Goal: Task Accomplishment & Management: Contribute content

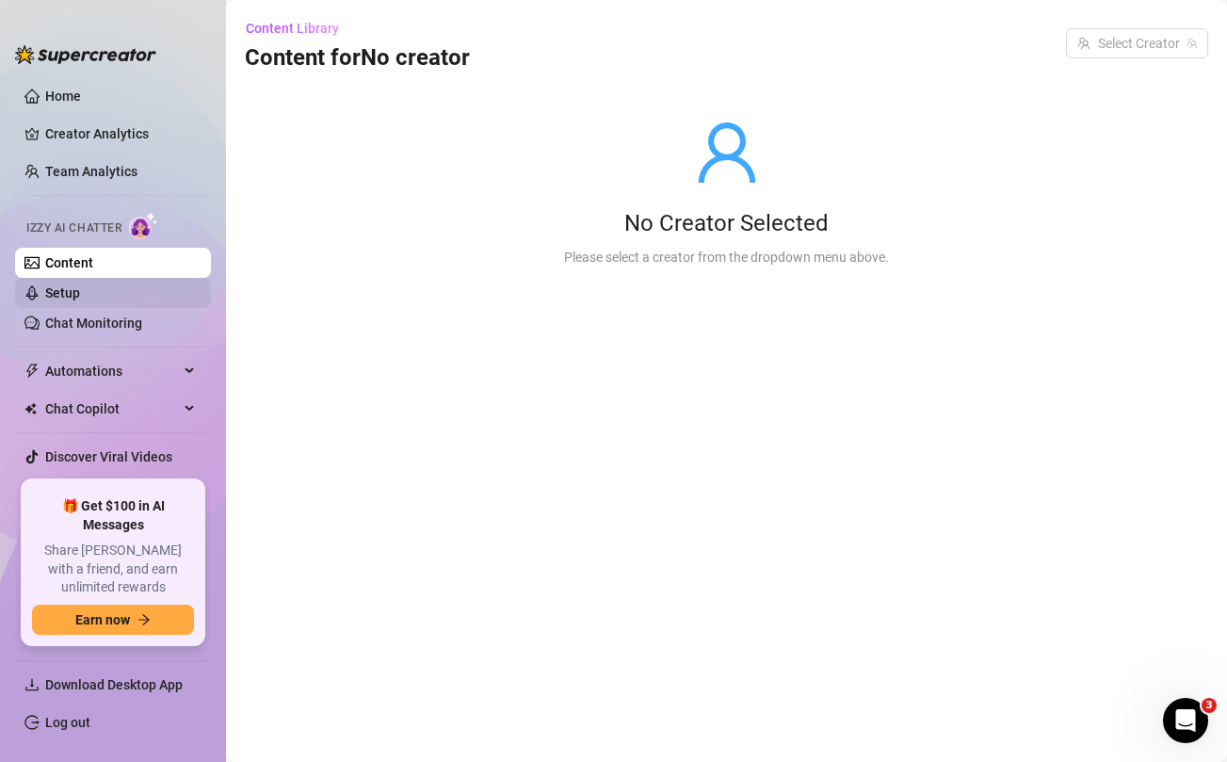
click at [80, 285] on link "Setup" at bounding box center [62, 292] width 35 height 15
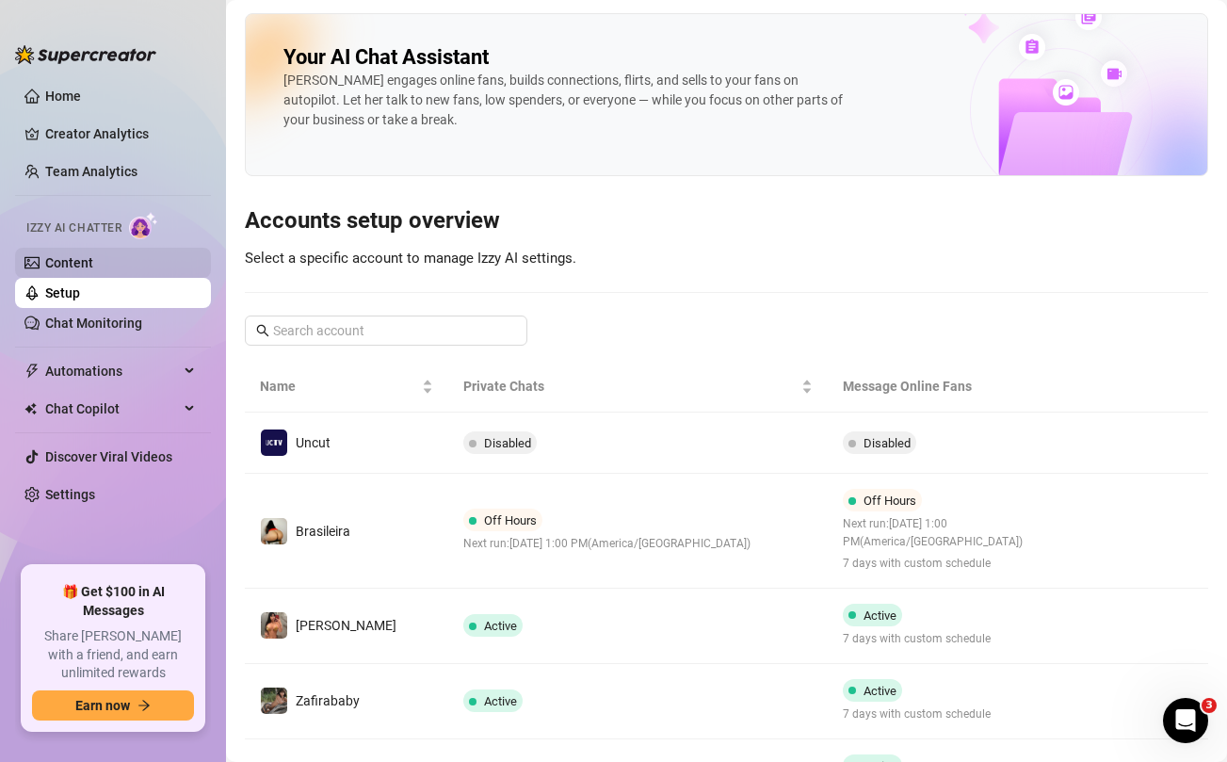
click at [93, 261] on link "Content" at bounding box center [69, 262] width 48 height 15
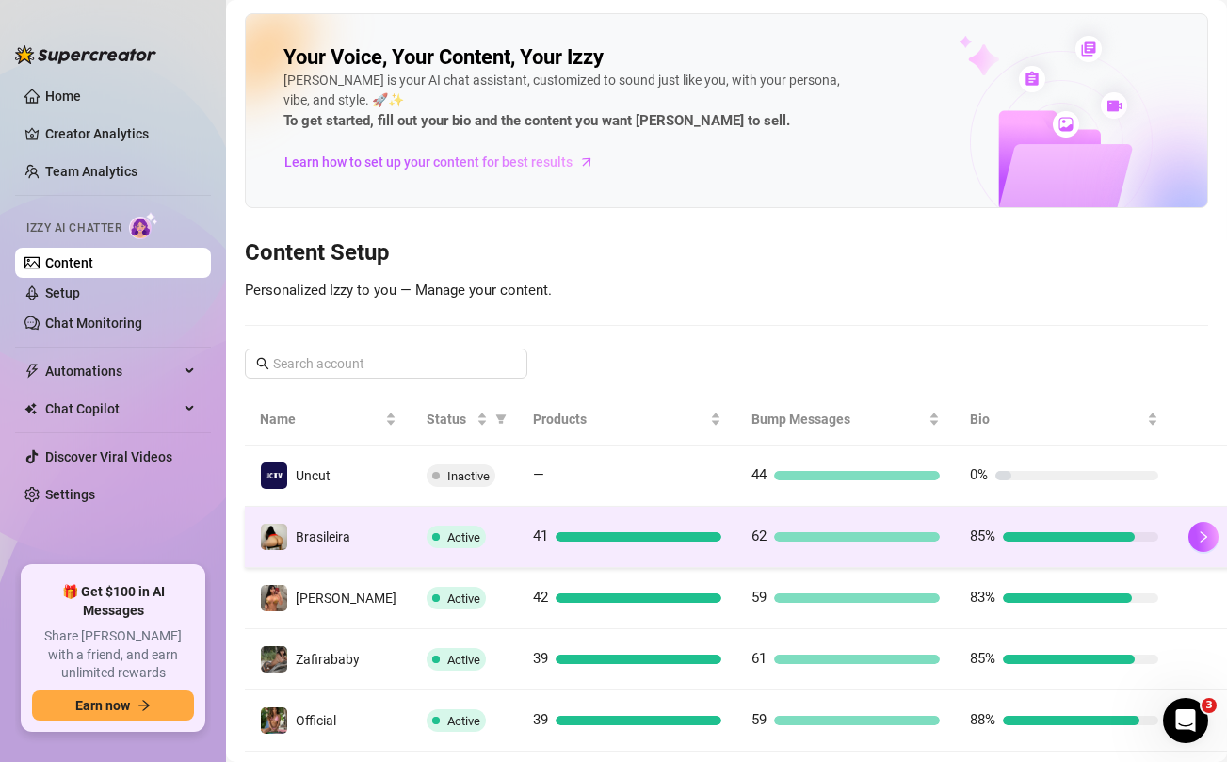
click at [863, 537] on div at bounding box center [857, 536] width 166 height 9
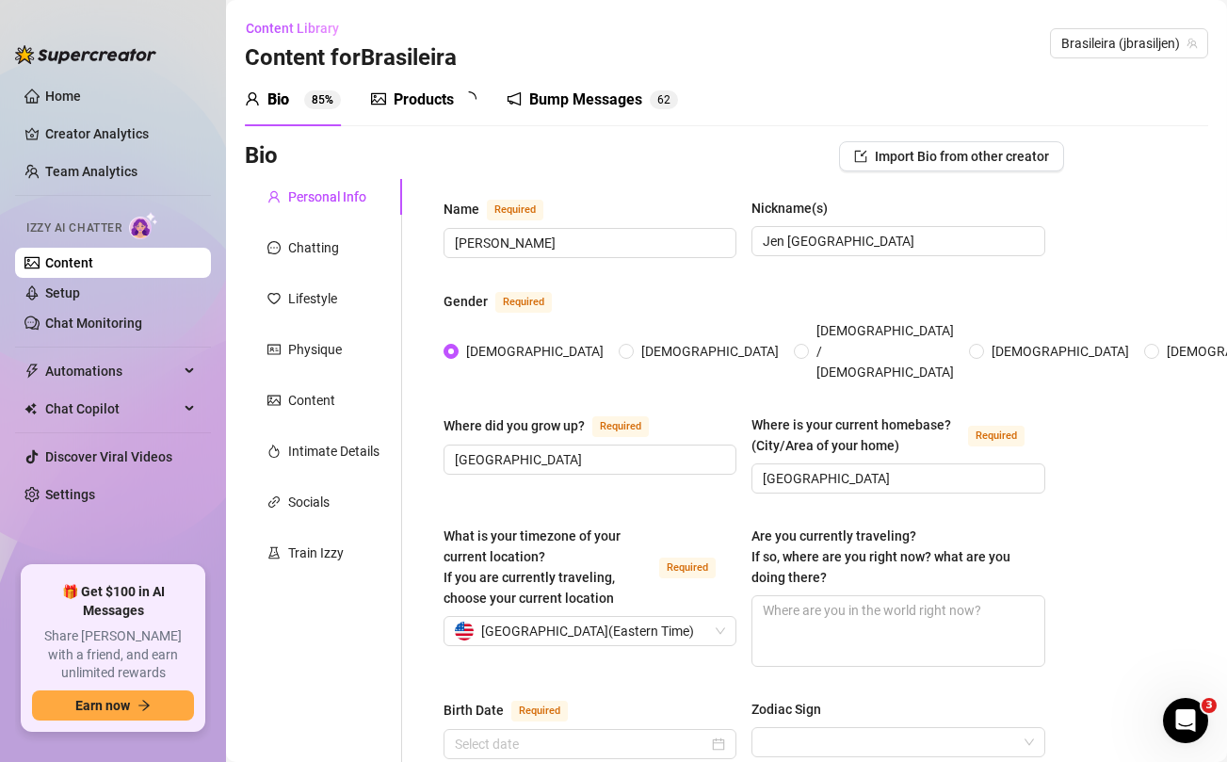
radio input "true"
type input "[DATE]"
click at [441, 110] on div "Products" at bounding box center [424, 100] width 60 height 23
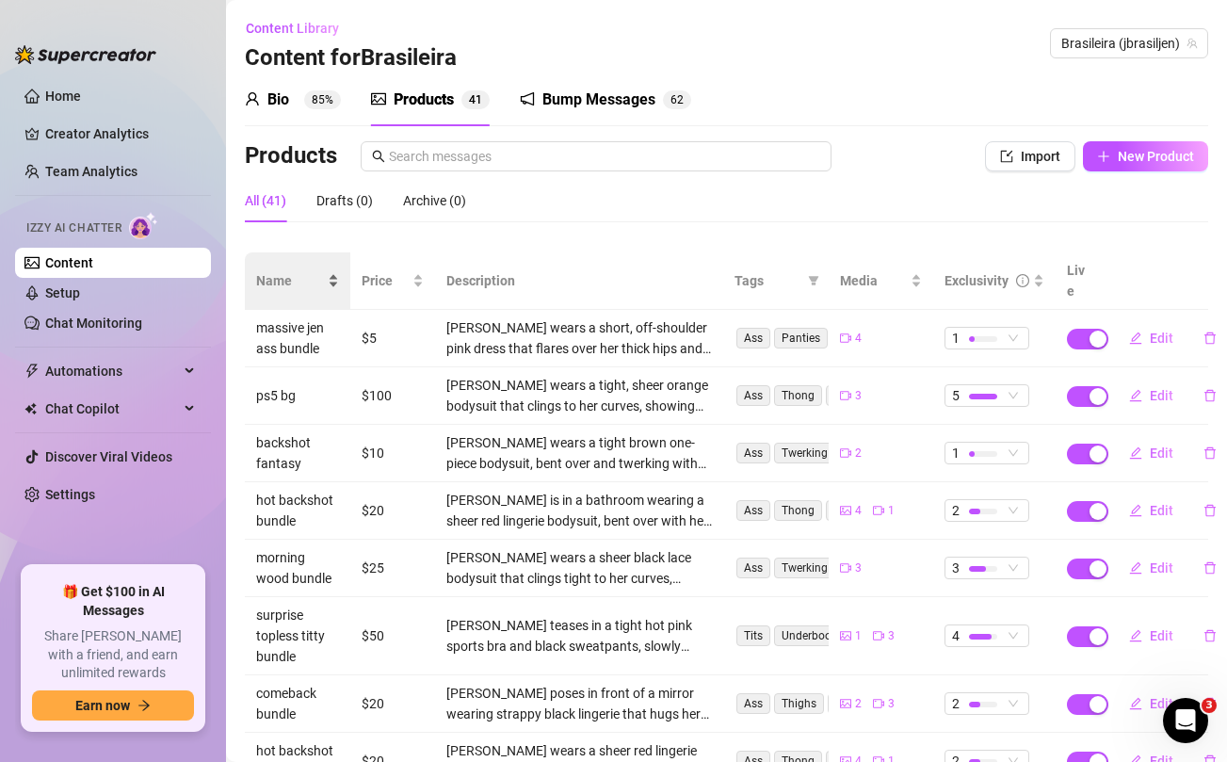
click at [283, 270] on span "Name" at bounding box center [290, 280] width 68 height 21
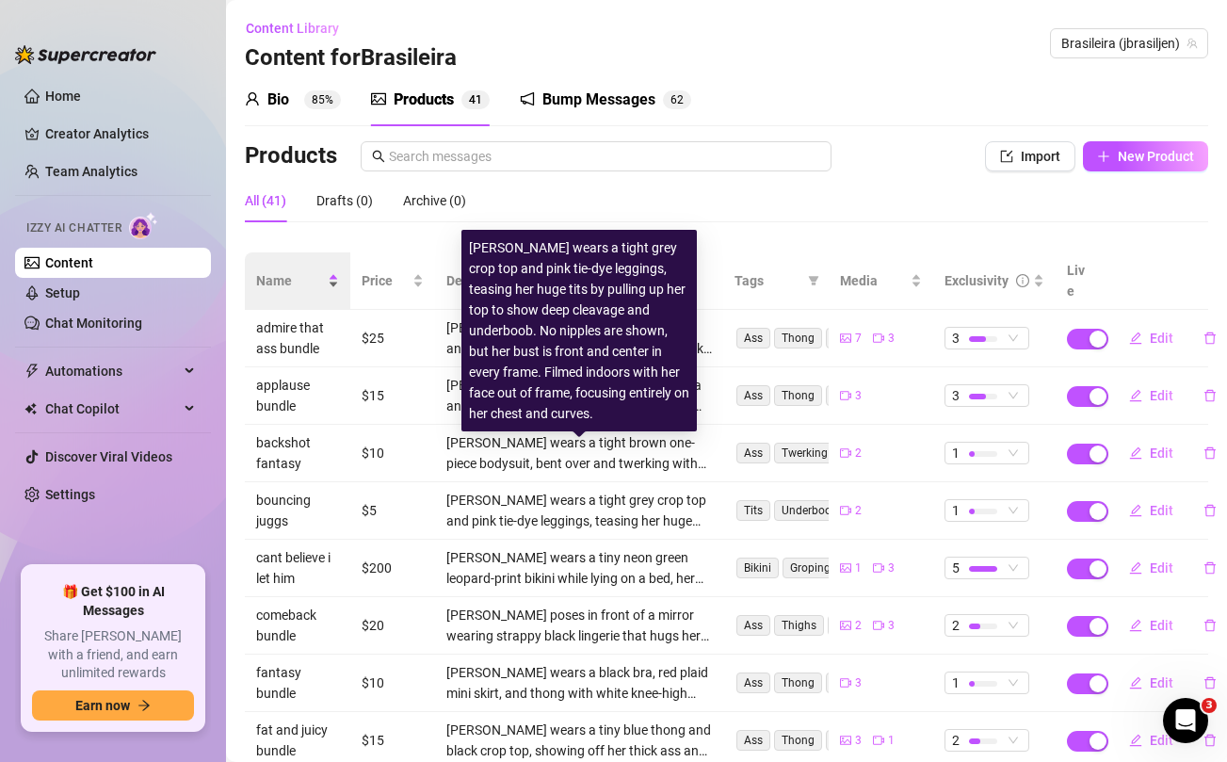
scroll to position [211, 0]
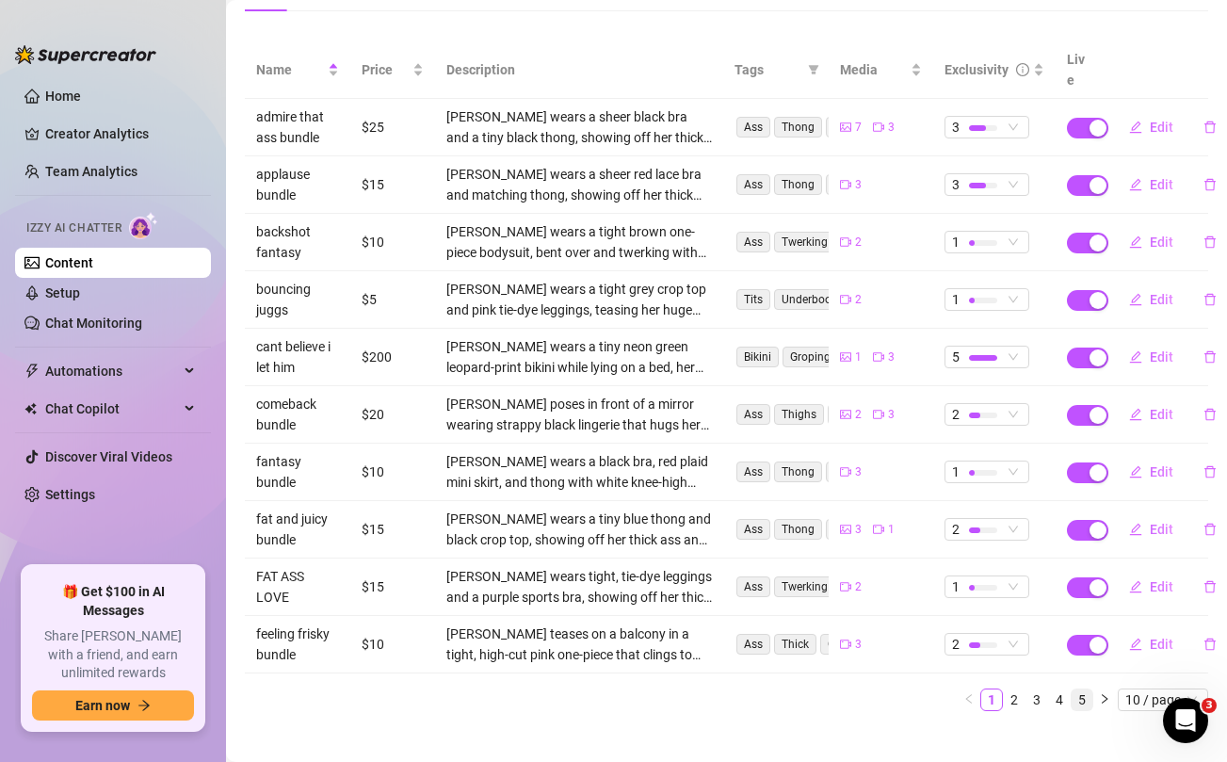
click at [1084, 689] on link "5" at bounding box center [1082, 699] width 21 height 21
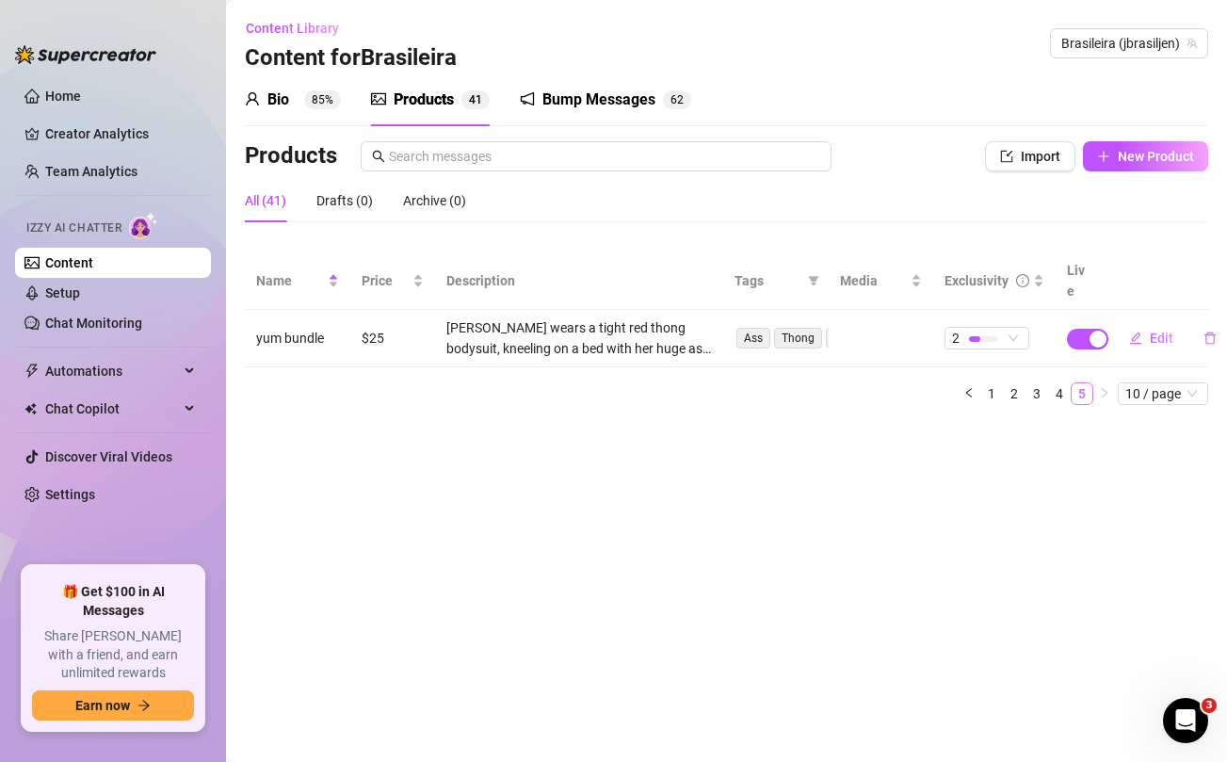
scroll to position [0, 0]
click at [1059, 383] on link "4" at bounding box center [1059, 393] width 21 height 21
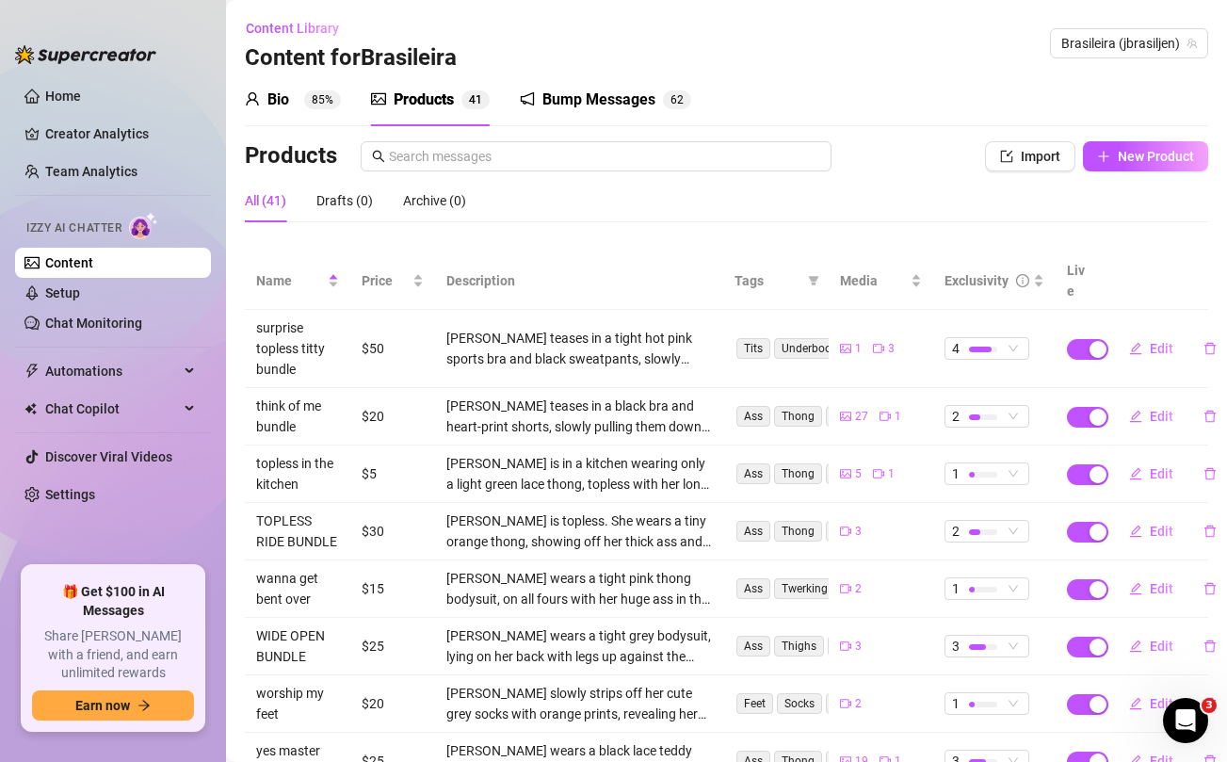
scroll to position [232, 0]
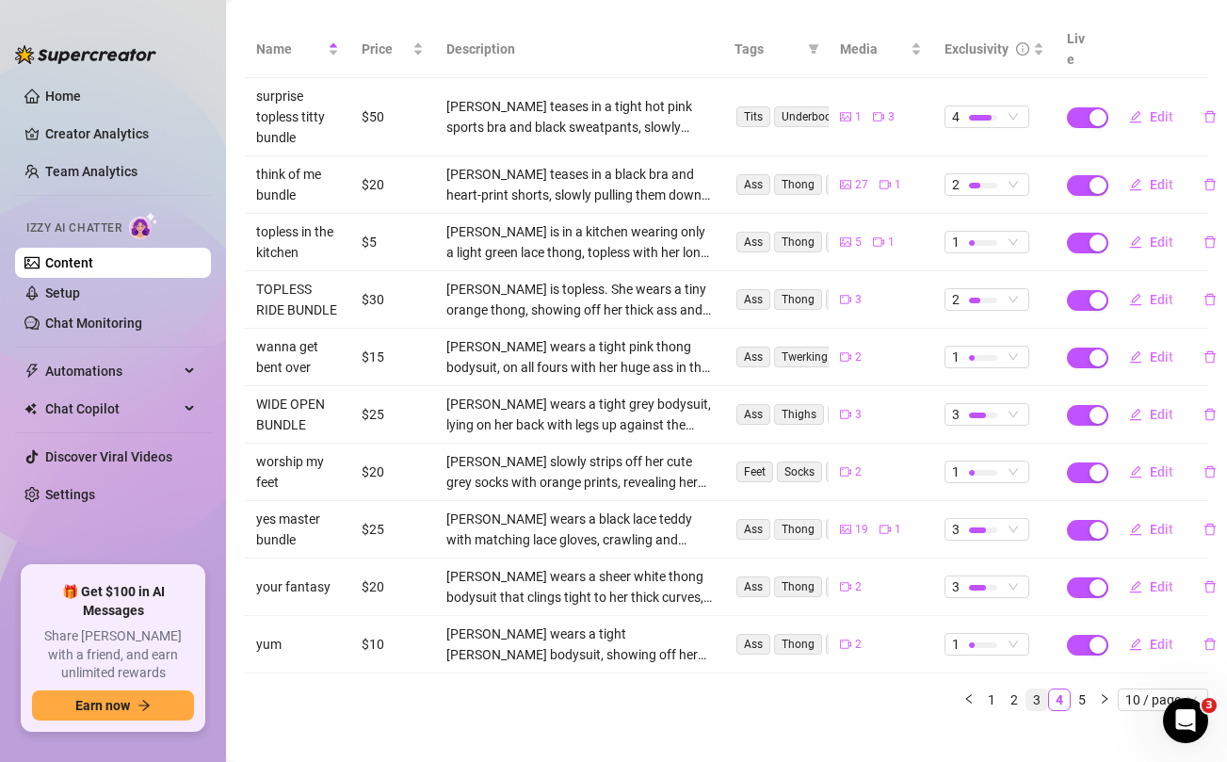
click at [1034, 689] on link "3" at bounding box center [1036, 699] width 21 height 21
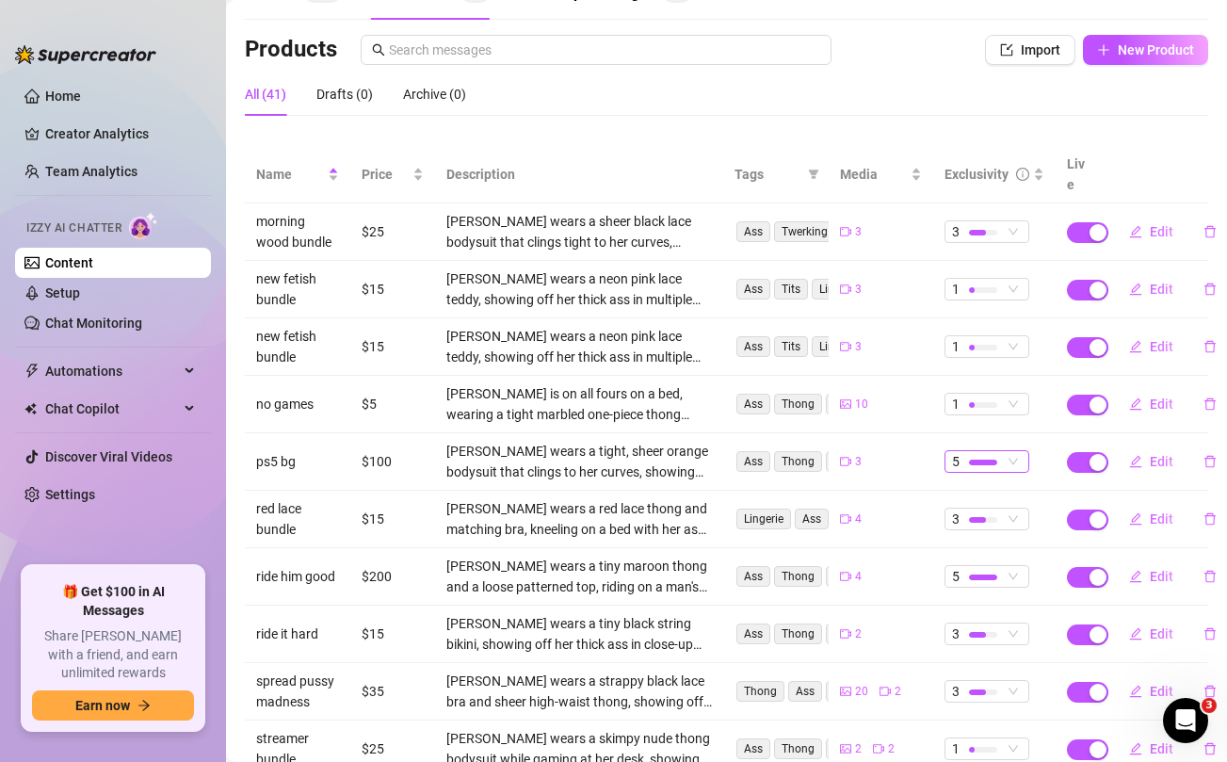
scroll to position [0, 0]
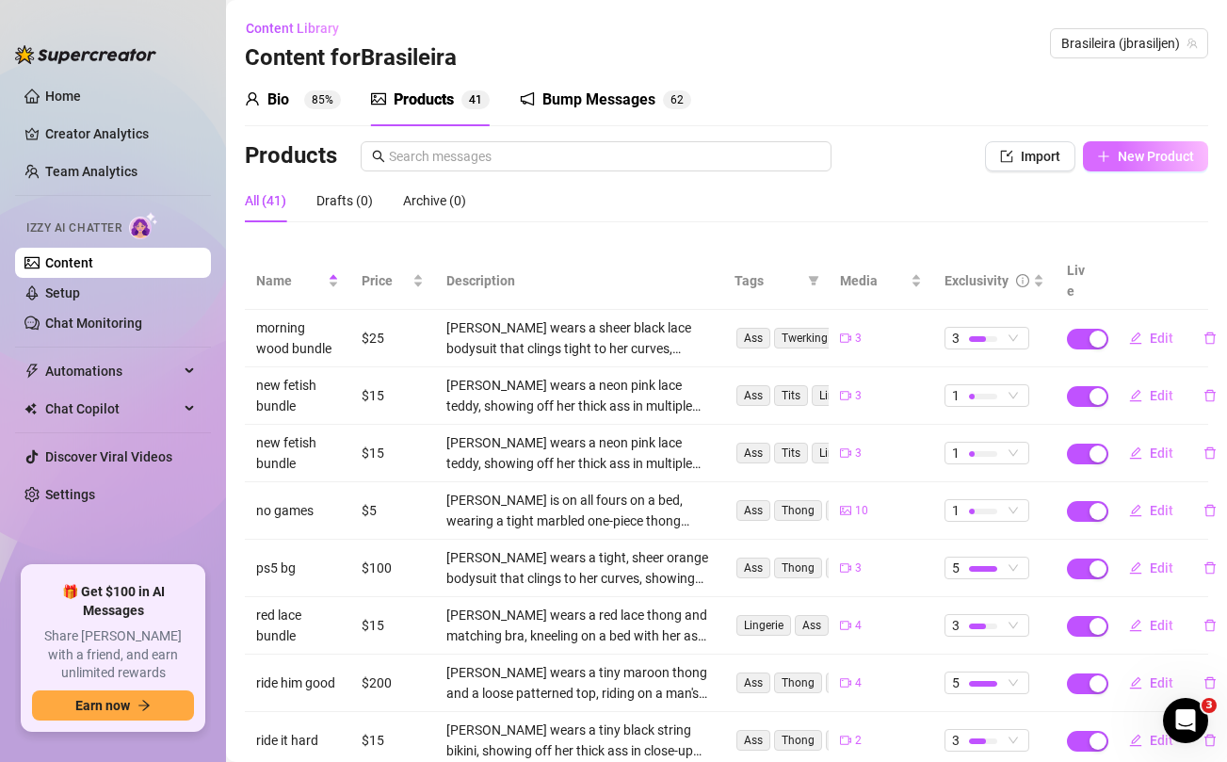
click at [1122, 163] on span "New Product" at bounding box center [1156, 156] width 76 height 15
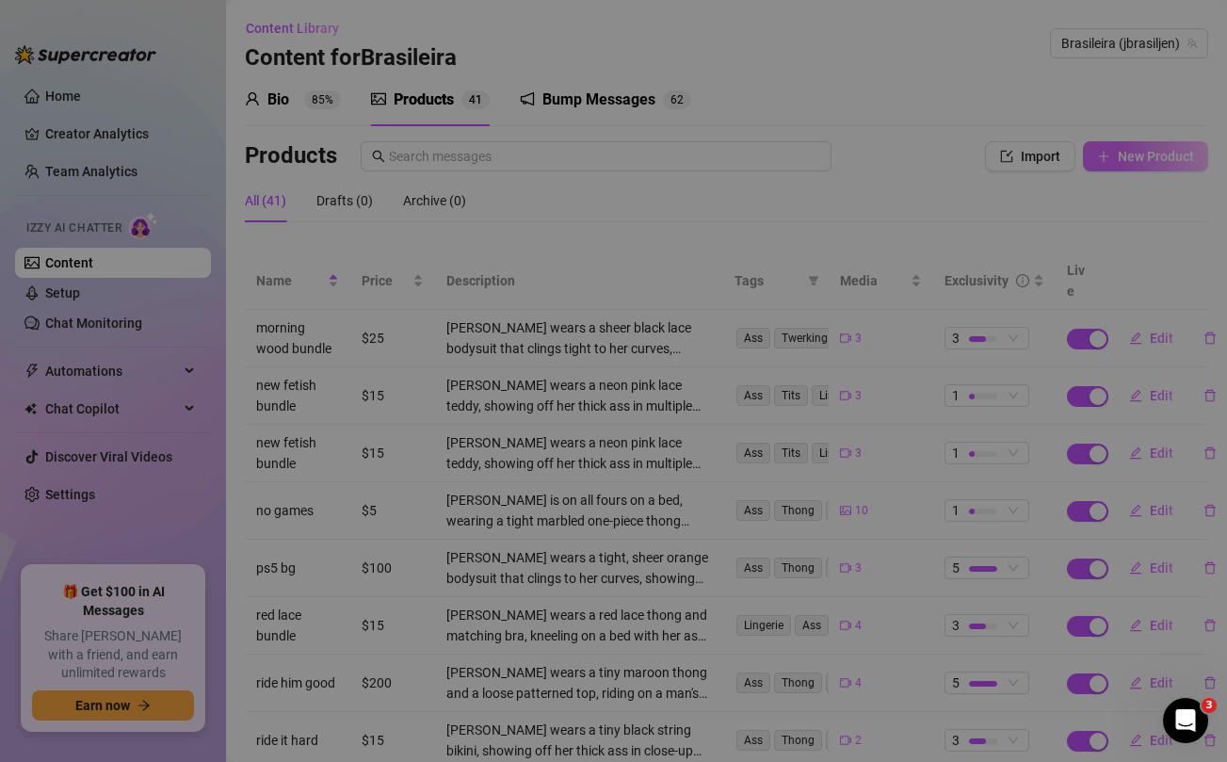
type textarea "Type your message here..."
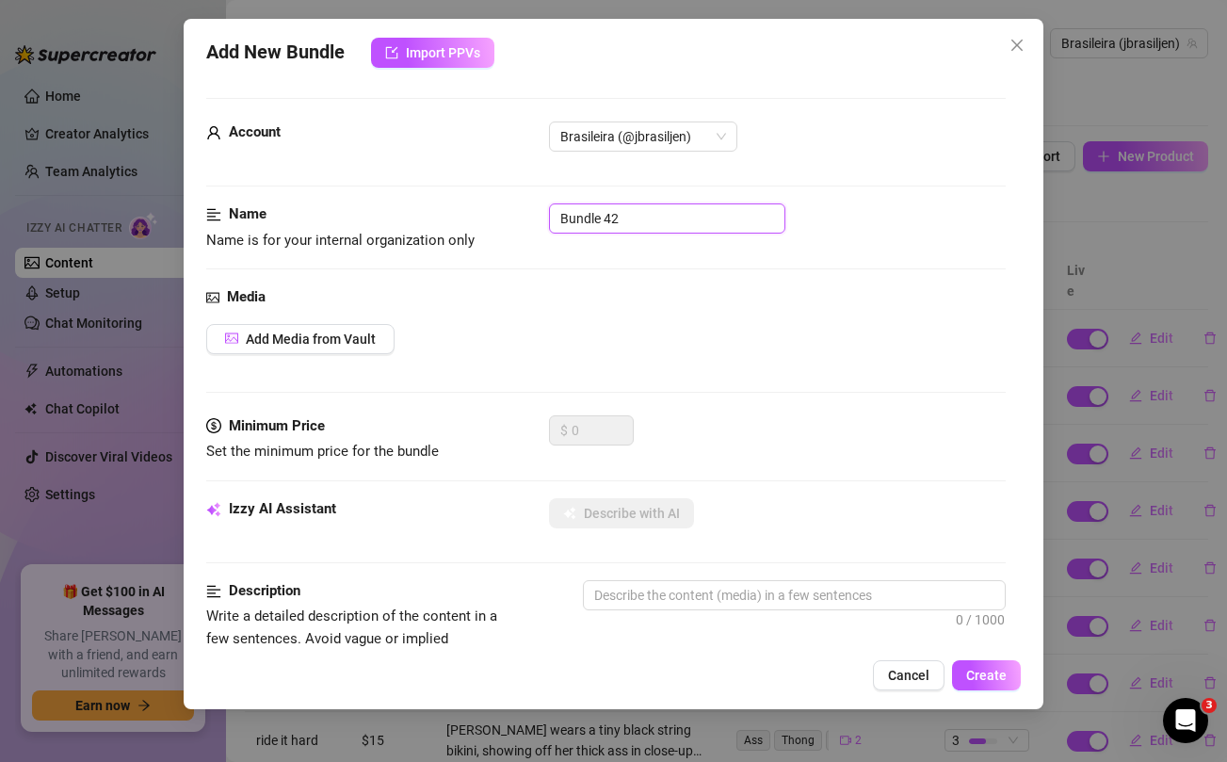
click at [601, 217] on input "Bundle 42" at bounding box center [667, 218] width 236 height 30
type input "pearl lingerie special bundle"
click at [362, 329] on button "Add Media from Vault" at bounding box center [300, 339] width 188 height 30
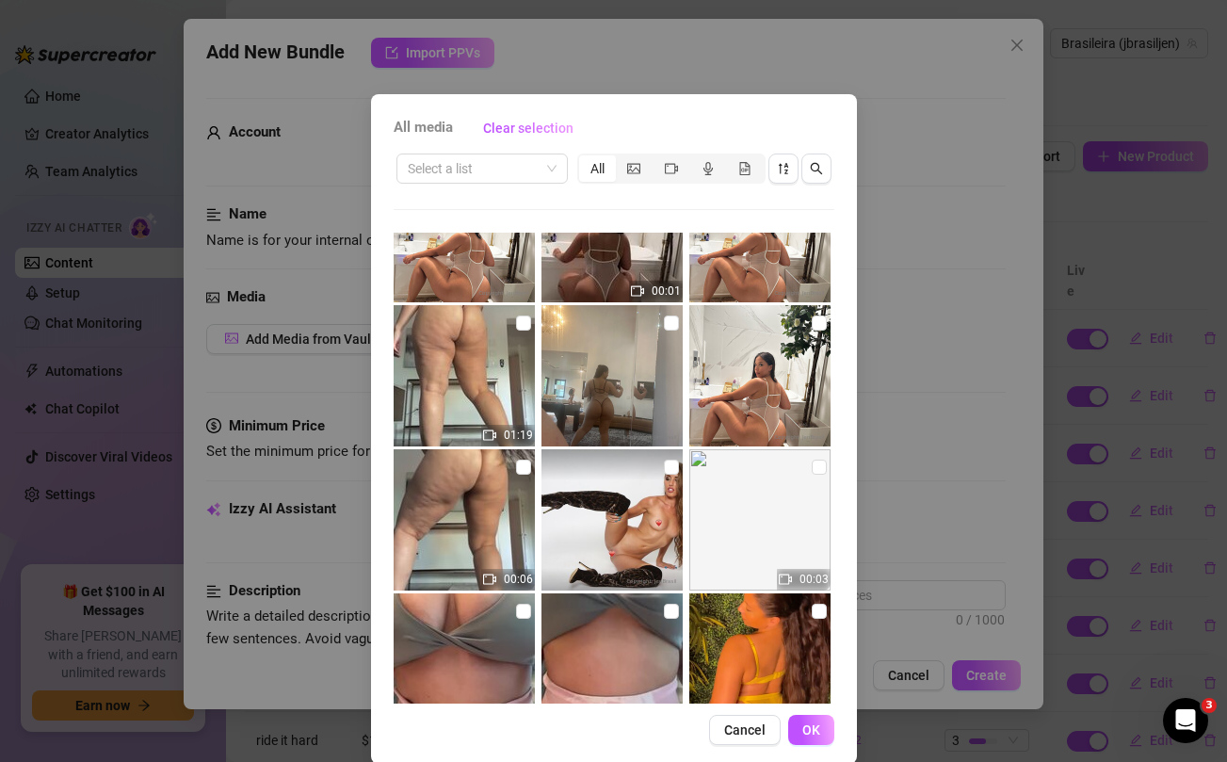
scroll to position [73, 0]
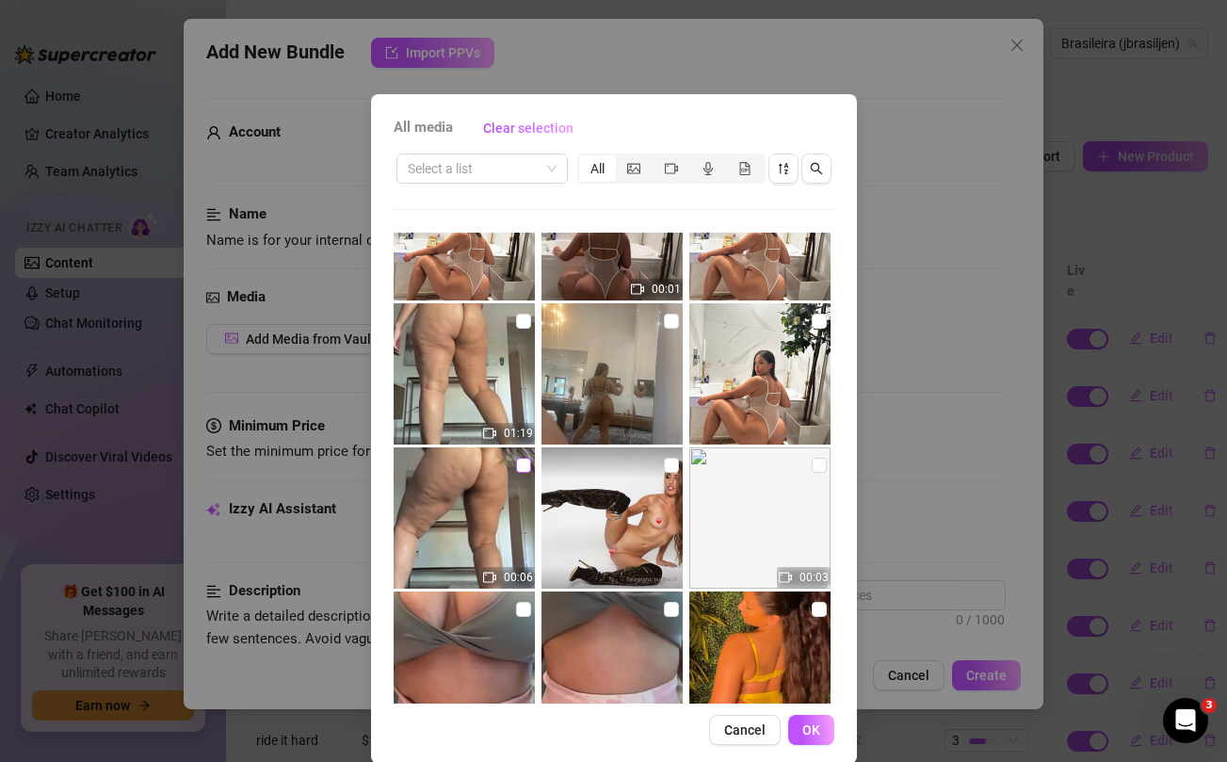
click at [522, 464] on input "checkbox" at bounding box center [523, 465] width 15 height 15
checkbox input "true"
click at [523, 319] on input "checkbox" at bounding box center [523, 321] width 15 height 15
checkbox input "true"
click at [669, 317] on input "checkbox" at bounding box center [671, 321] width 15 height 15
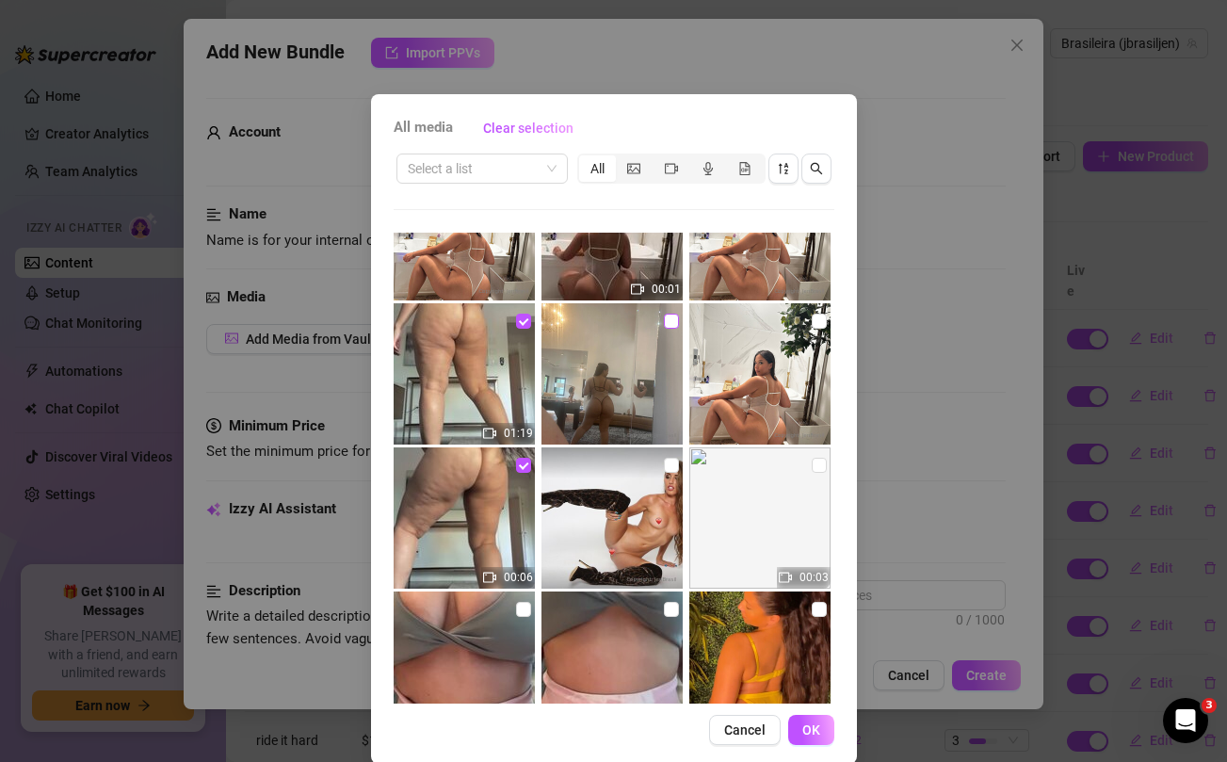
checkbox input "true"
click at [815, 320] on input "checkbox" at bounding box center [819, 321] width 15 height 15
checkbox input "true"
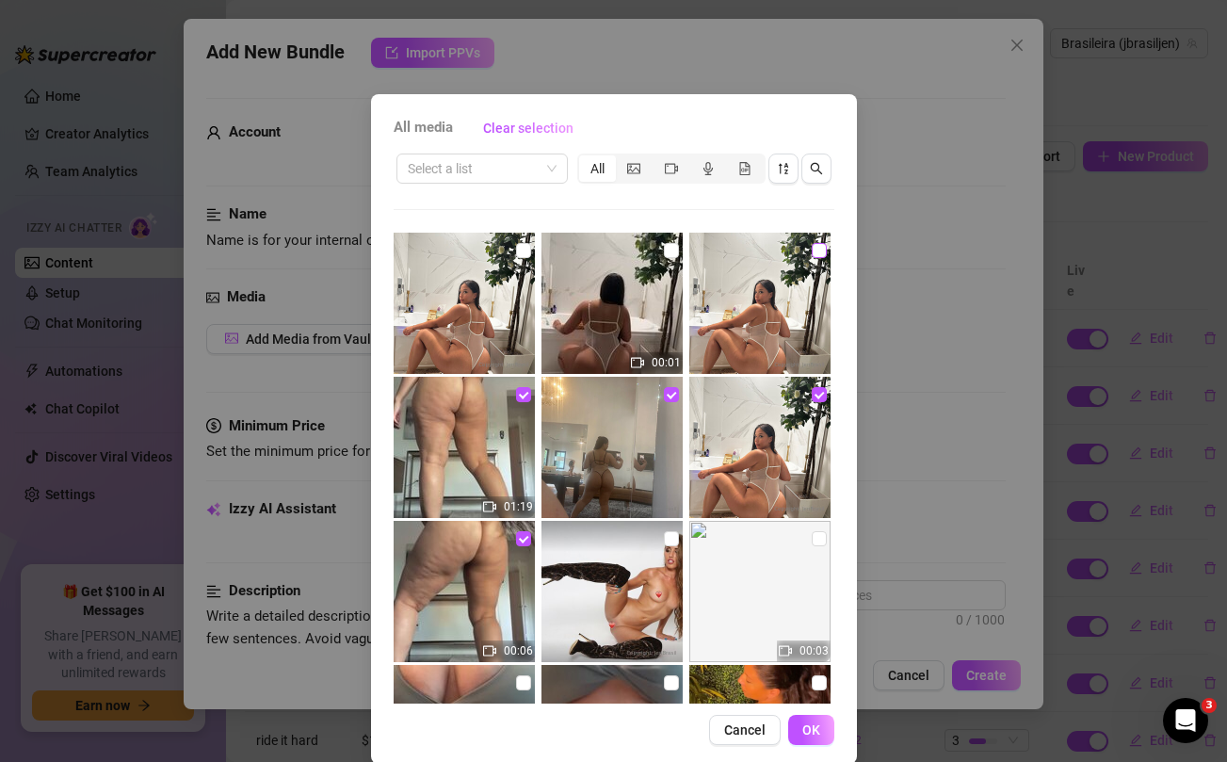
click at [819, 250] on input "checkbox" at bounding box center [819, 250] width 15 height 15
checkbox input "true"
click at [669, 249] on input "checkbox" at bounding box center [671, 250] width 15 height 15
checkbox input "true"
click at [525, 256] on input "checkbox" at bounding box center [523, 250] width 15 height 15
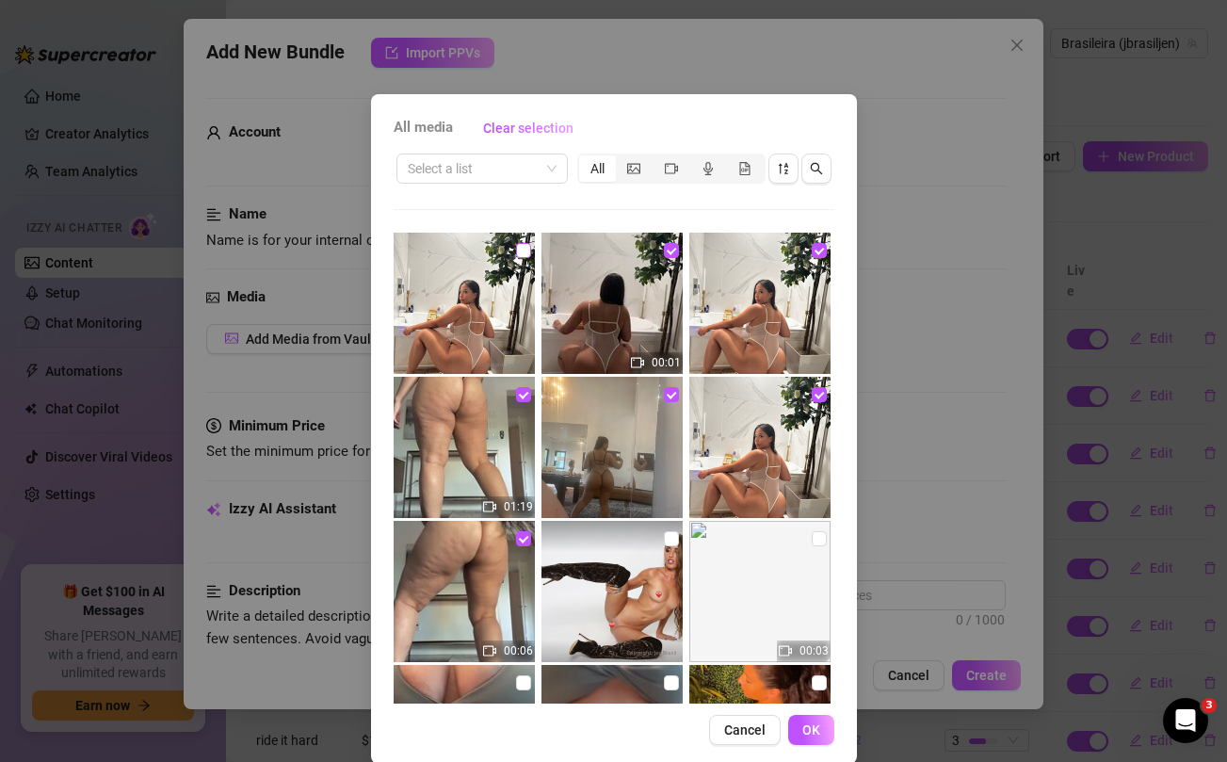
checkbox input "true"
click at [813, 732] on span "OK" at bounding box center [811, 729] width 18 height 15
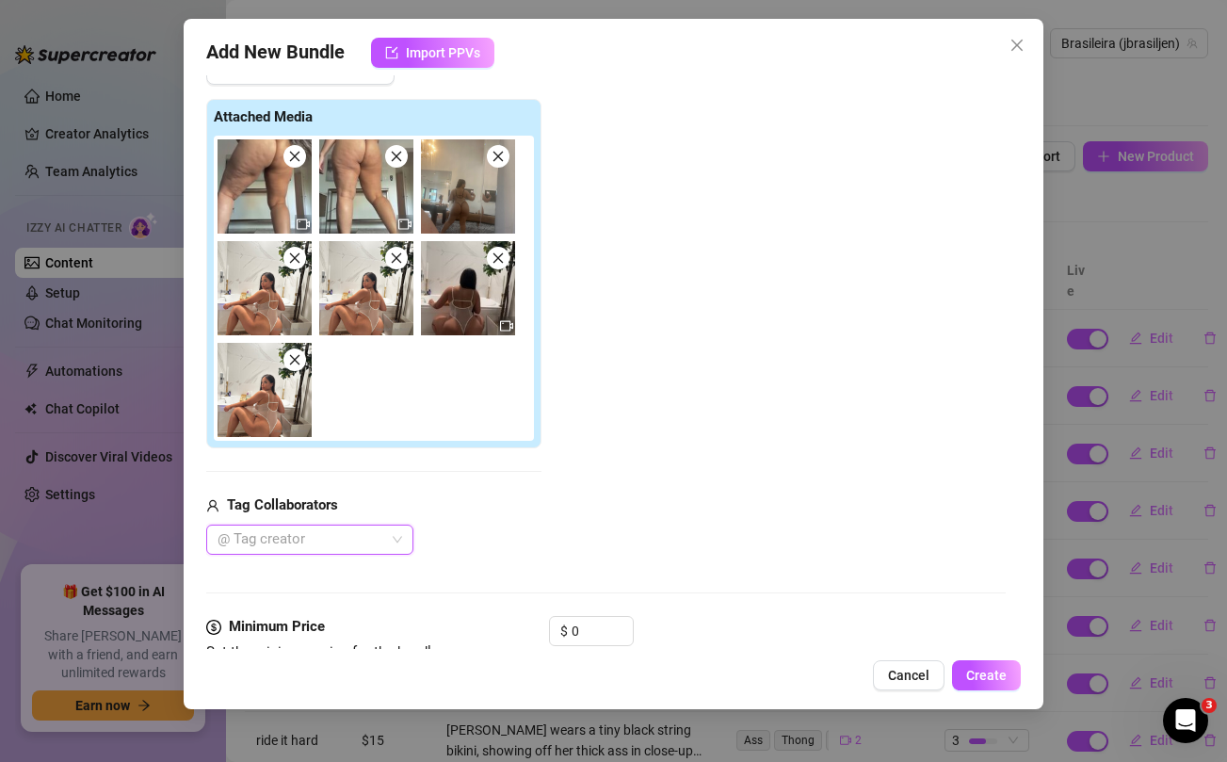
scroll to position [357, 0]
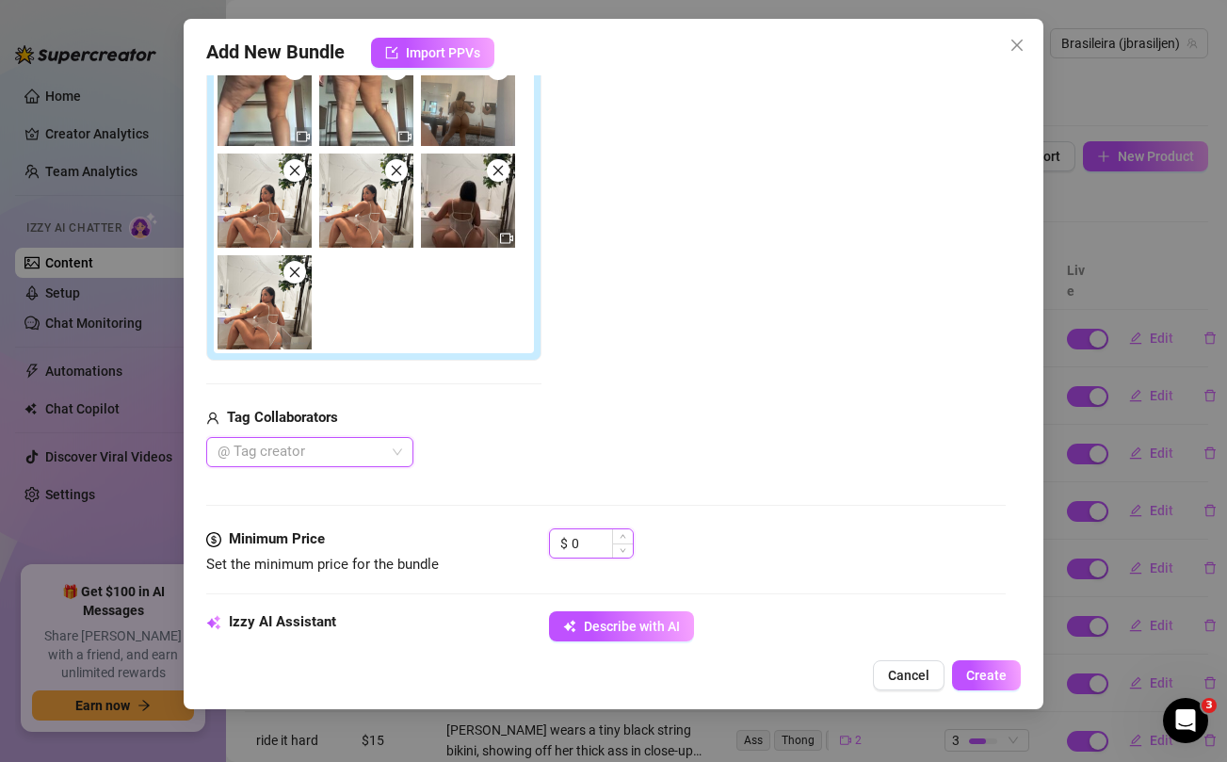
click at [595, 545] on input "0" at bounding box center [602, 543] width 61 height 28
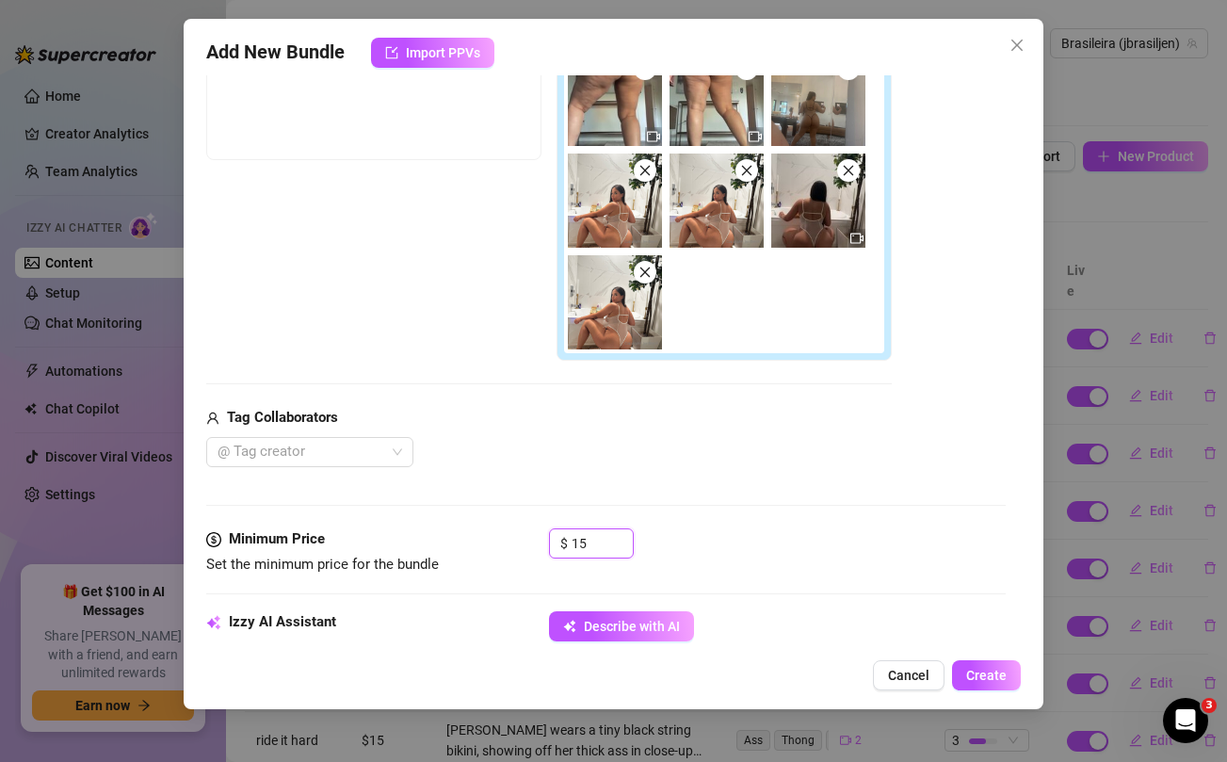
type input "15"
click at [614, 460] on div "@ Tag creator" at bounding box center [548, 452] width 685 height 30
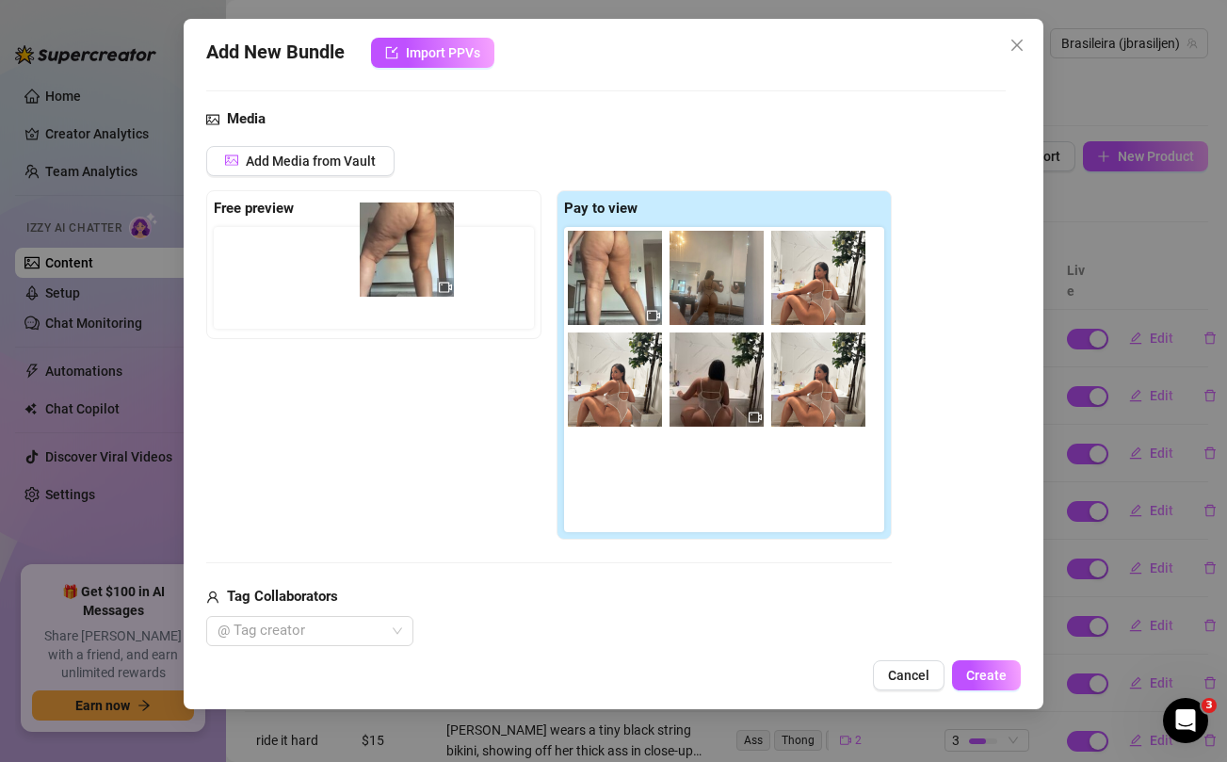
drag, startPoint x: 603, startPoint y: 289, endPoint x: 386, endPoint y: 261, distance: 218.4
click at [386, 261] on div "Free preview Pay to view" at bounding box center [548, 365] width 685 height 350
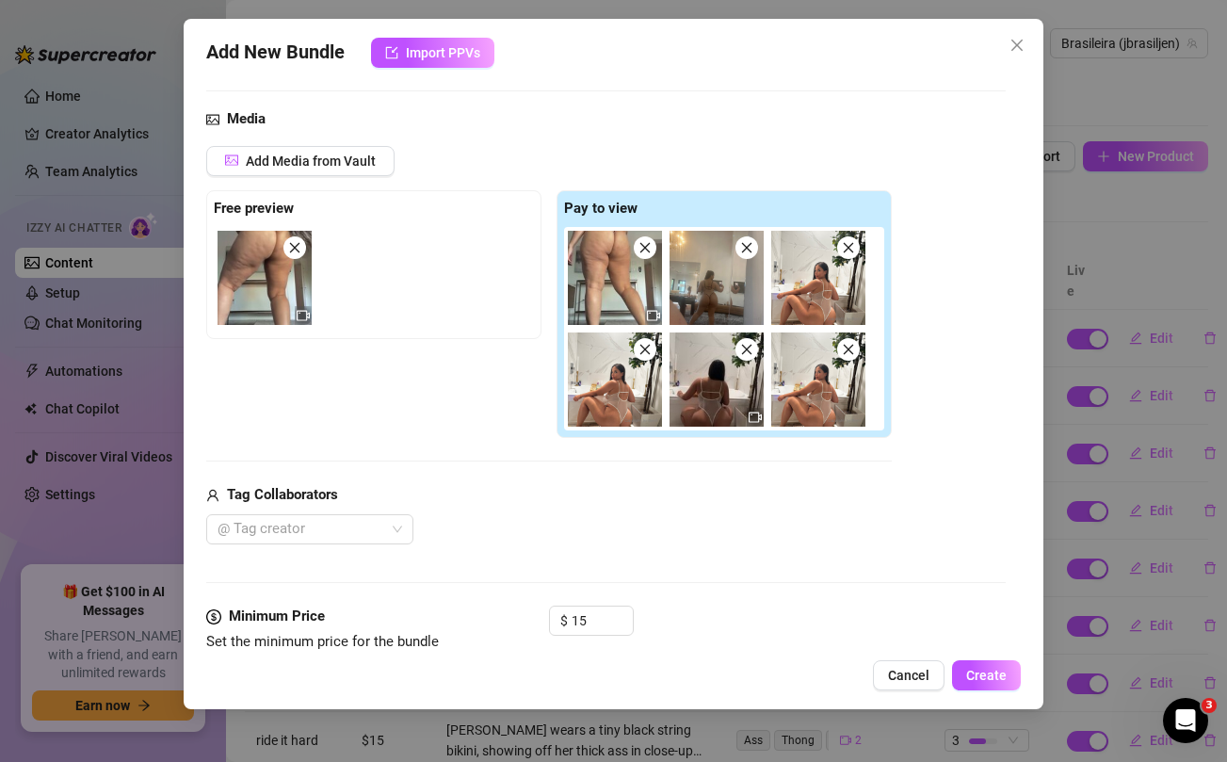
scroll to position [494, 0]
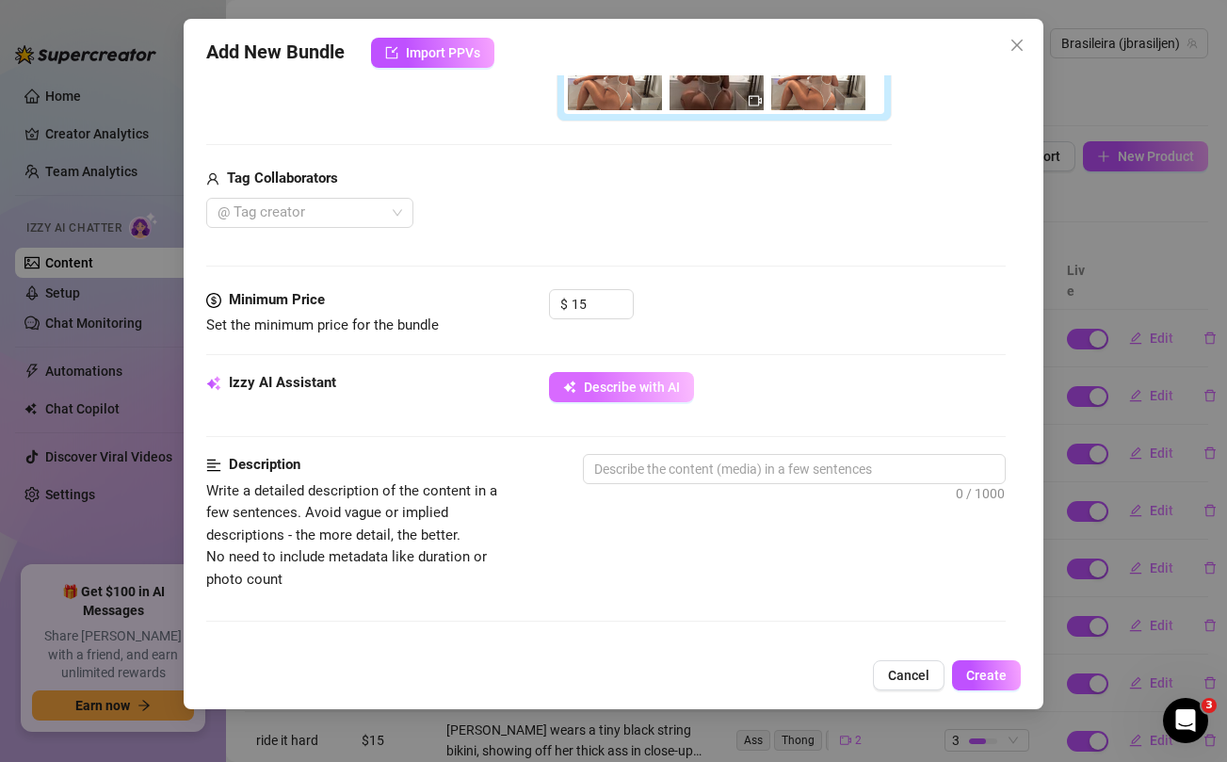
click at [591, 395] on button "Describe with AI" at bounding box center [621, 387] width 145 height 30
type textarea "[PERSON_NAME]"
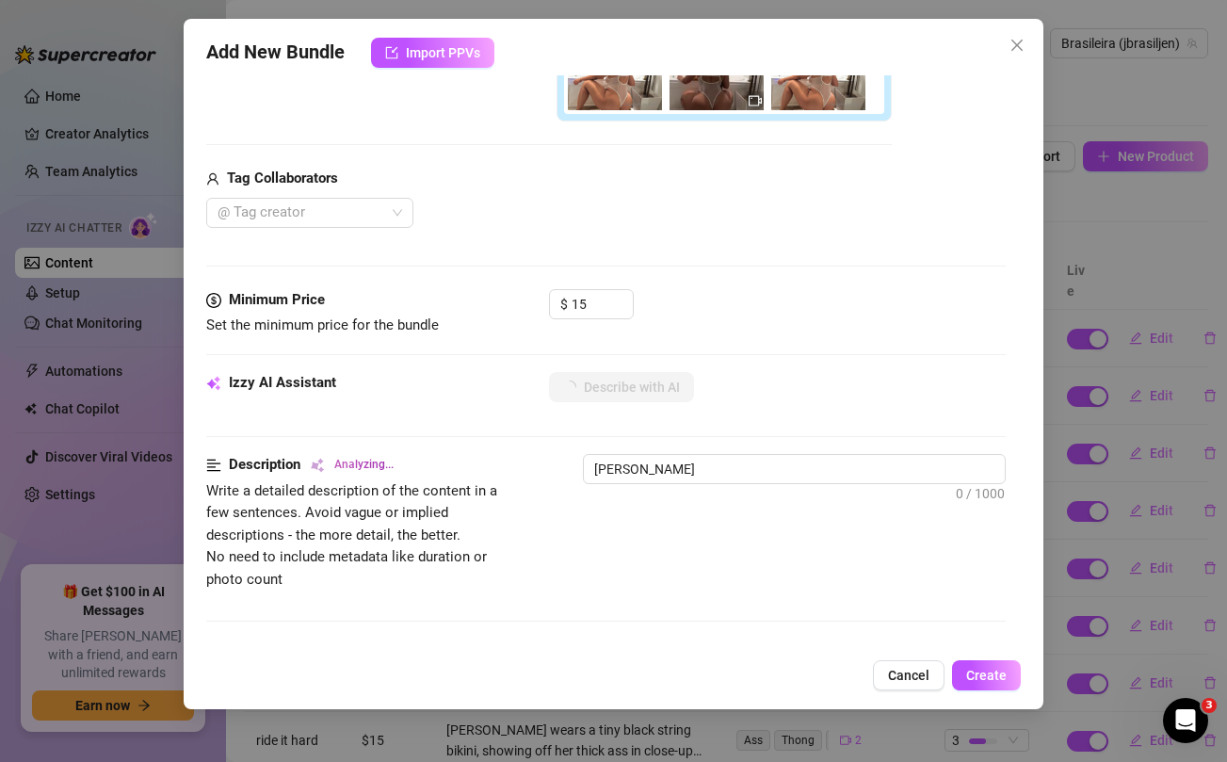
type textarea "[PERSON_NAME] wears"
type textarea "[PERSON_NAME] wears a"
type textarea "[PERSON_NAME] wears a sheer,"
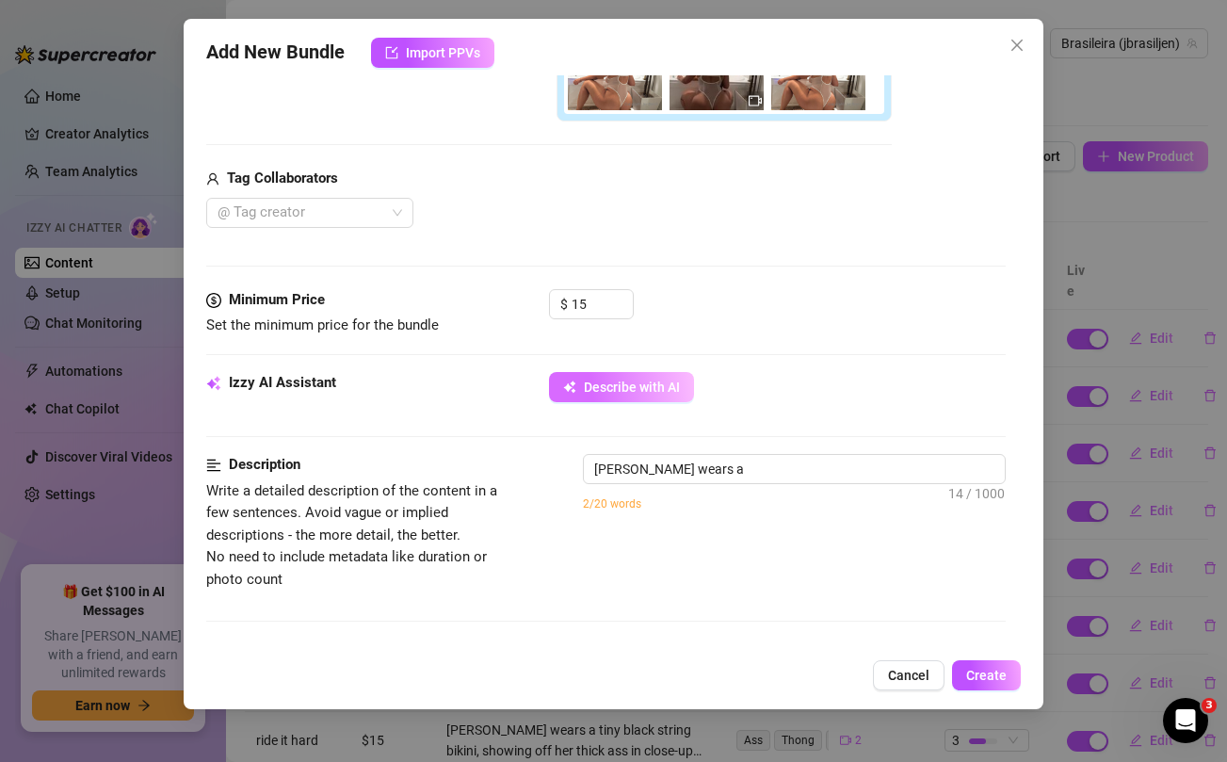
type textarea "[PERSON_NAME] wears a sheer,"
type textarea "[PERSON_NAME] wears a sheer, tight"
type textarea "[PERSON_NAME] wears a sheer, tight one-piece"
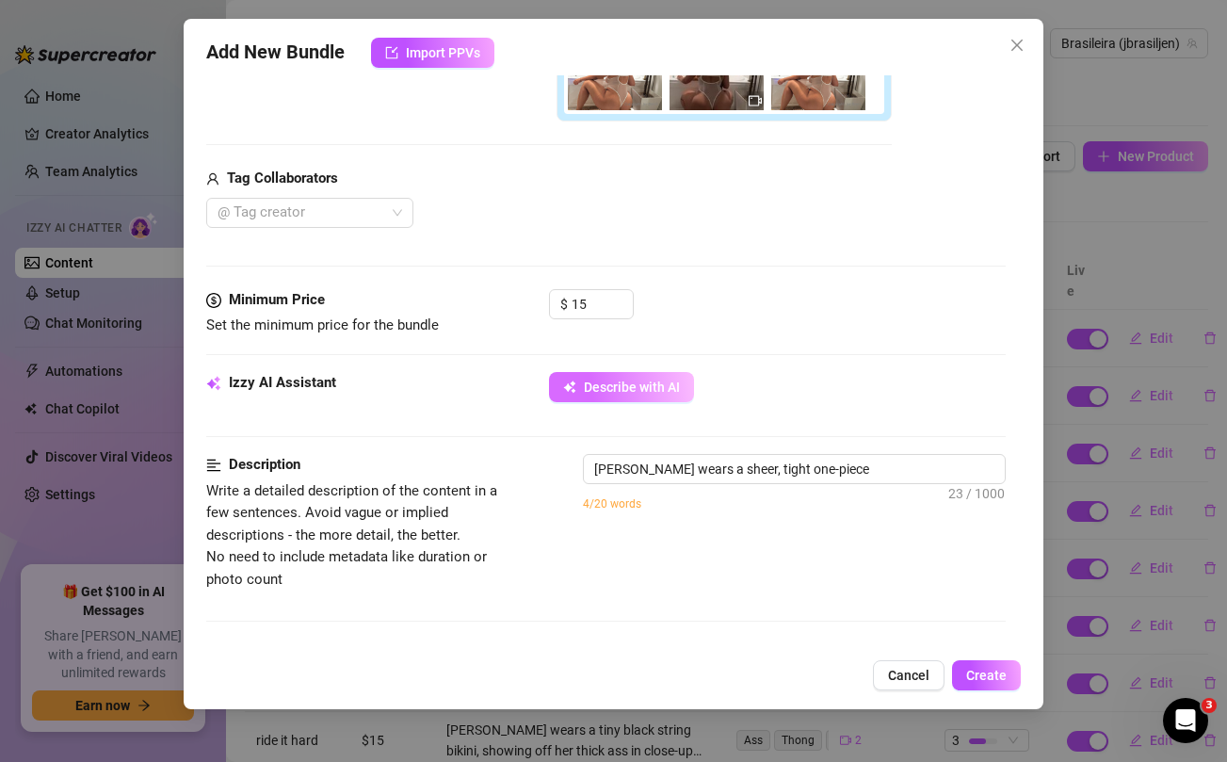
type textarea "[PERSON_NAME] wears a sheer, tight one-piece lingerie"
type textarea "[PERSON_NAME] wears a sheer, tight one-piece lingerie with"
type textarea "[PERSON_NAME] wears a sheer, tight one-piece lingerie with thong"
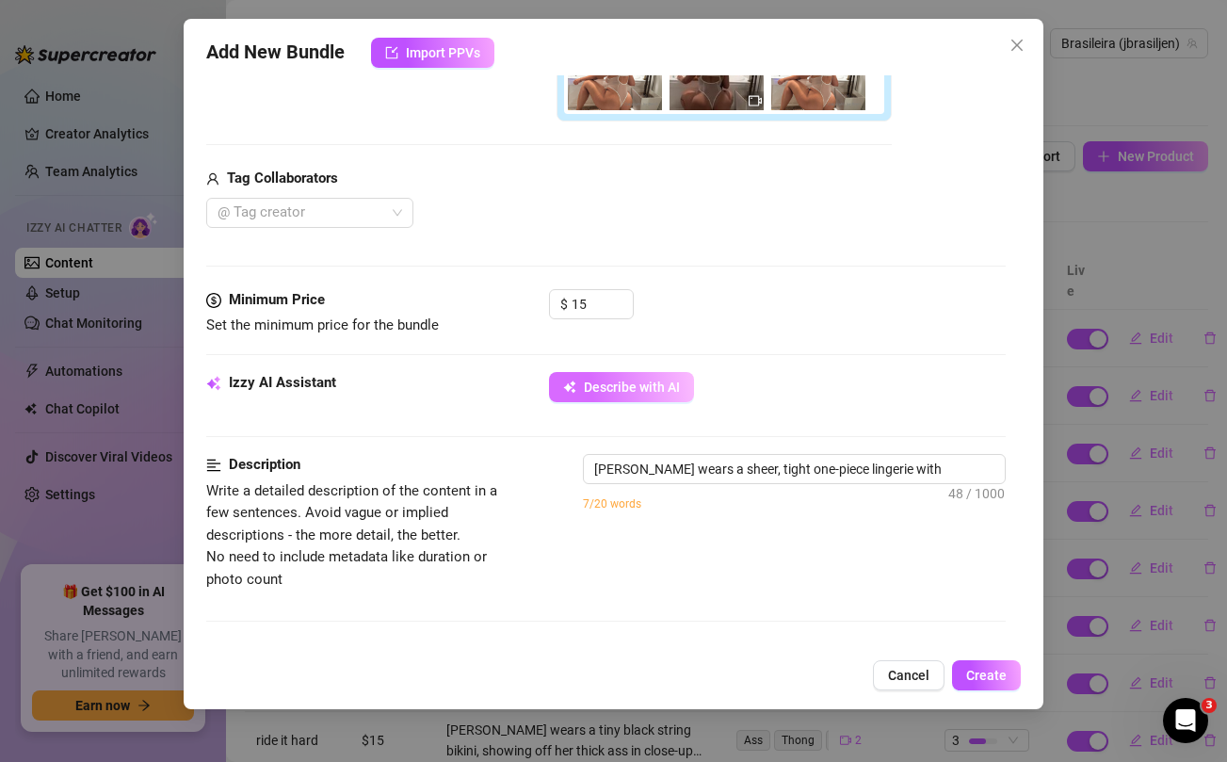
type textarea "[PERSON_NAME] wears a sheer, tight one-piece lingerie with thong"
type textarea "[PERSON_NAME] wears a sheer, tight one-piece lingerie with thong back,"
type textarea "[PERSON_NAME] wears a sheer, tight one-piece lingerie with thong back, showing"
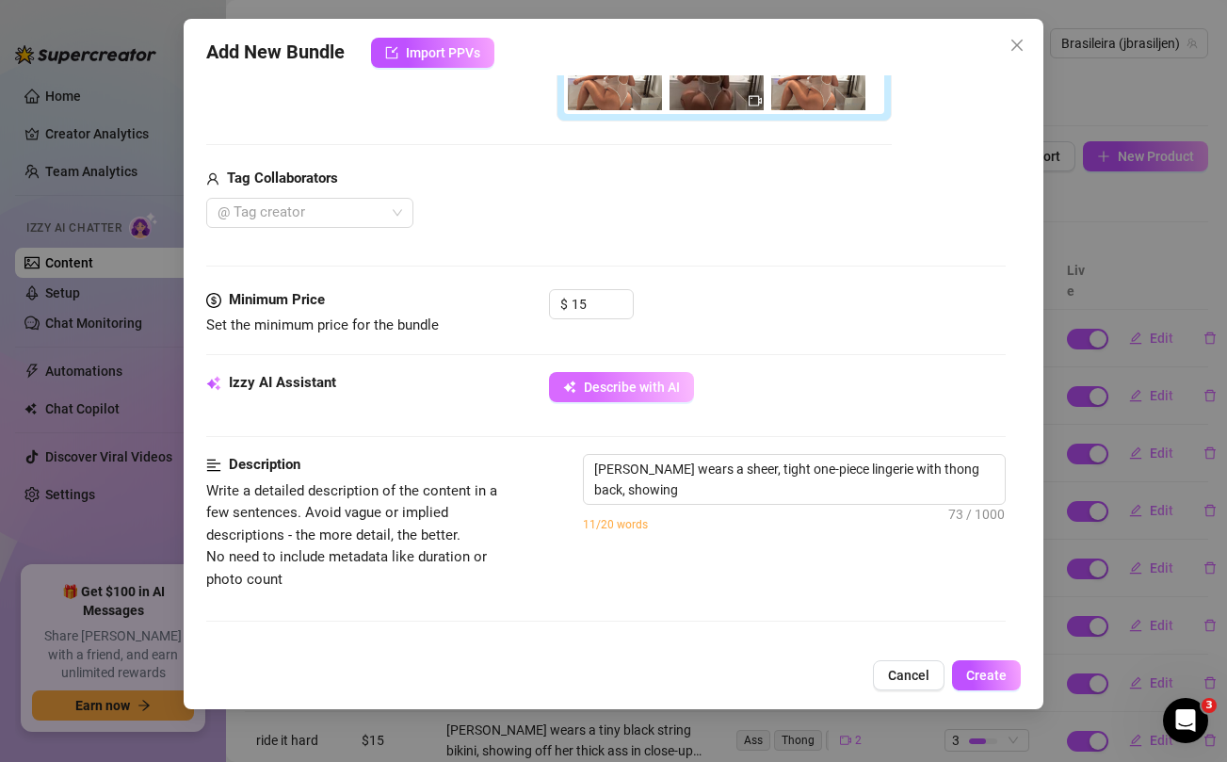
type textarea "[PERSON_NAME] wears a sheer, tight one-piece lingerie with thong back, showing …"
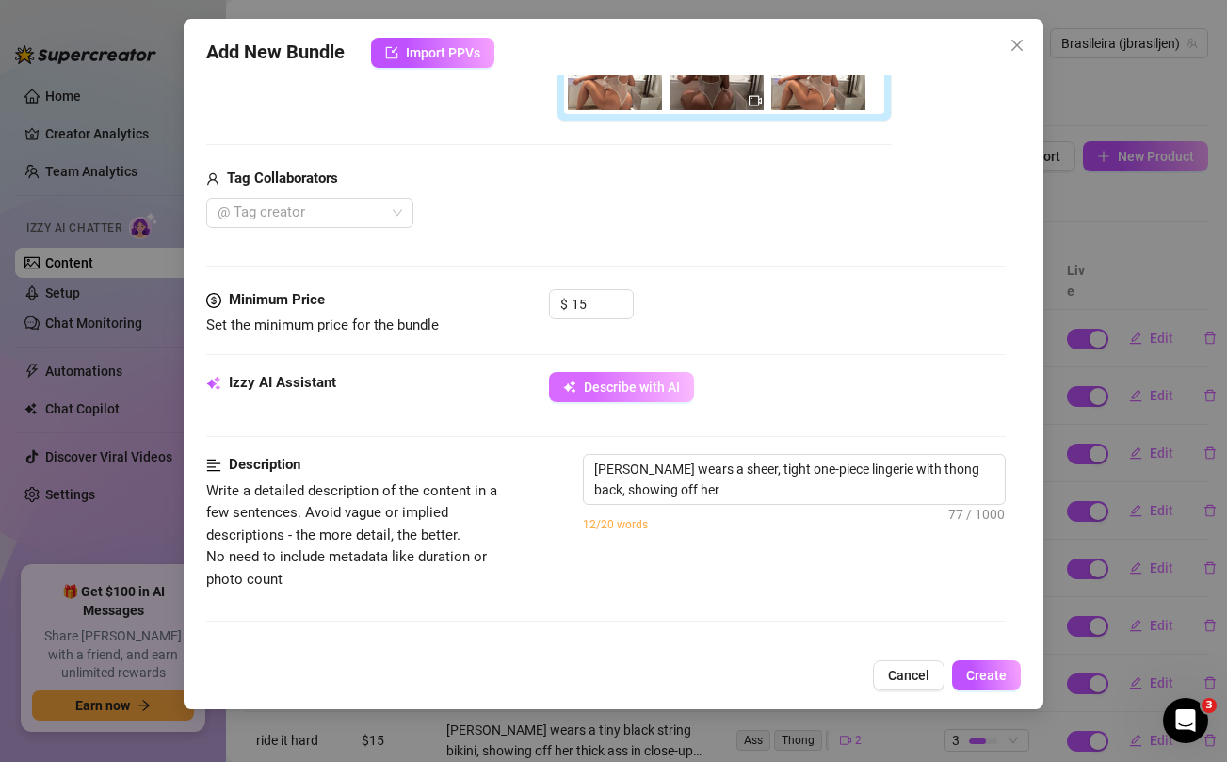
type textarea "[PERSON_NAME] wears a sheer, tight one-piece lingerie with thong back, showing …"
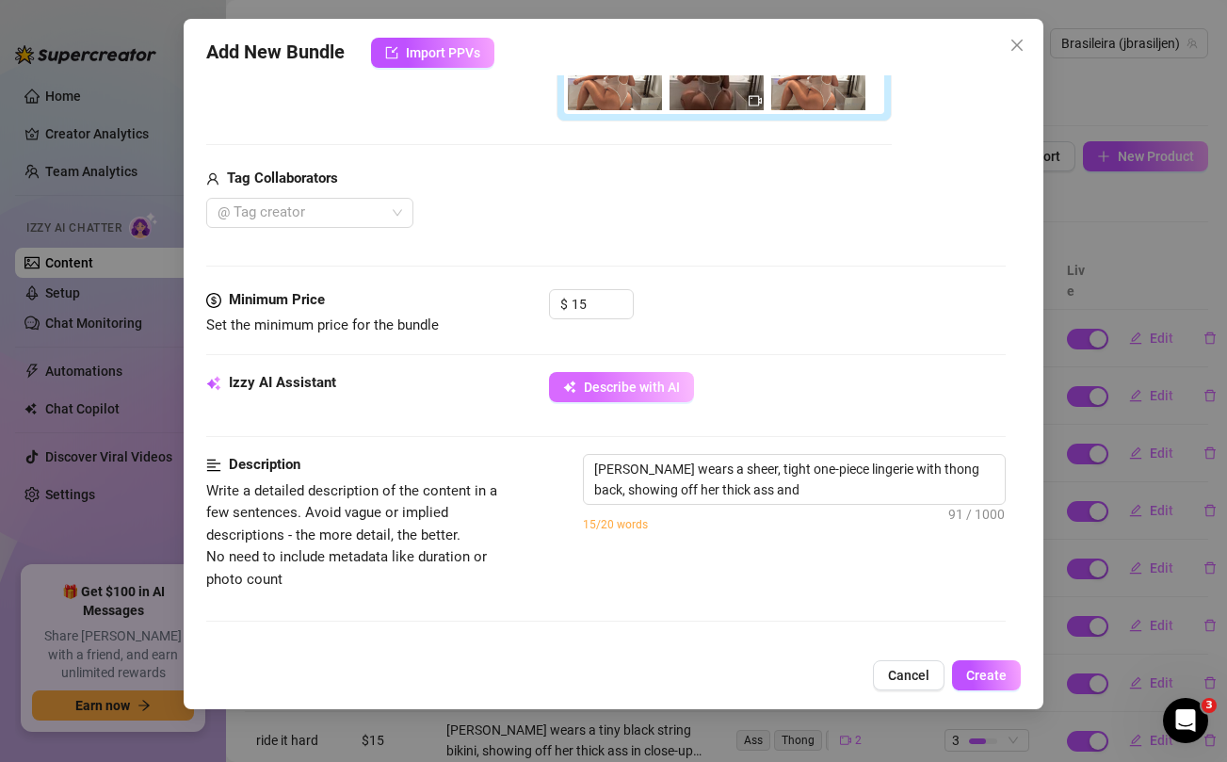
type textarea "[PERSON_NAME] wears a sheer, tight one-piece lingerie with thong back, showing …"
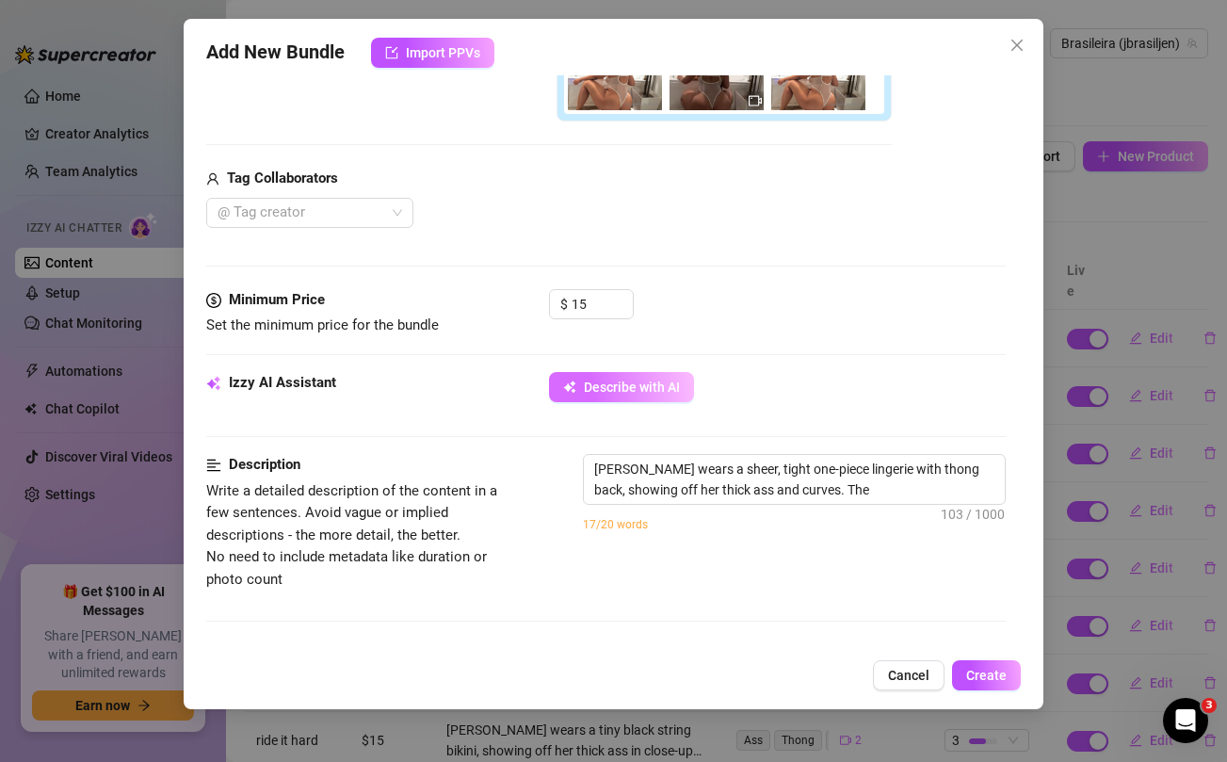
type textarea "[PERSON_NAME] wears a sheer, tight one-piece lingerie with thong back, showing …"
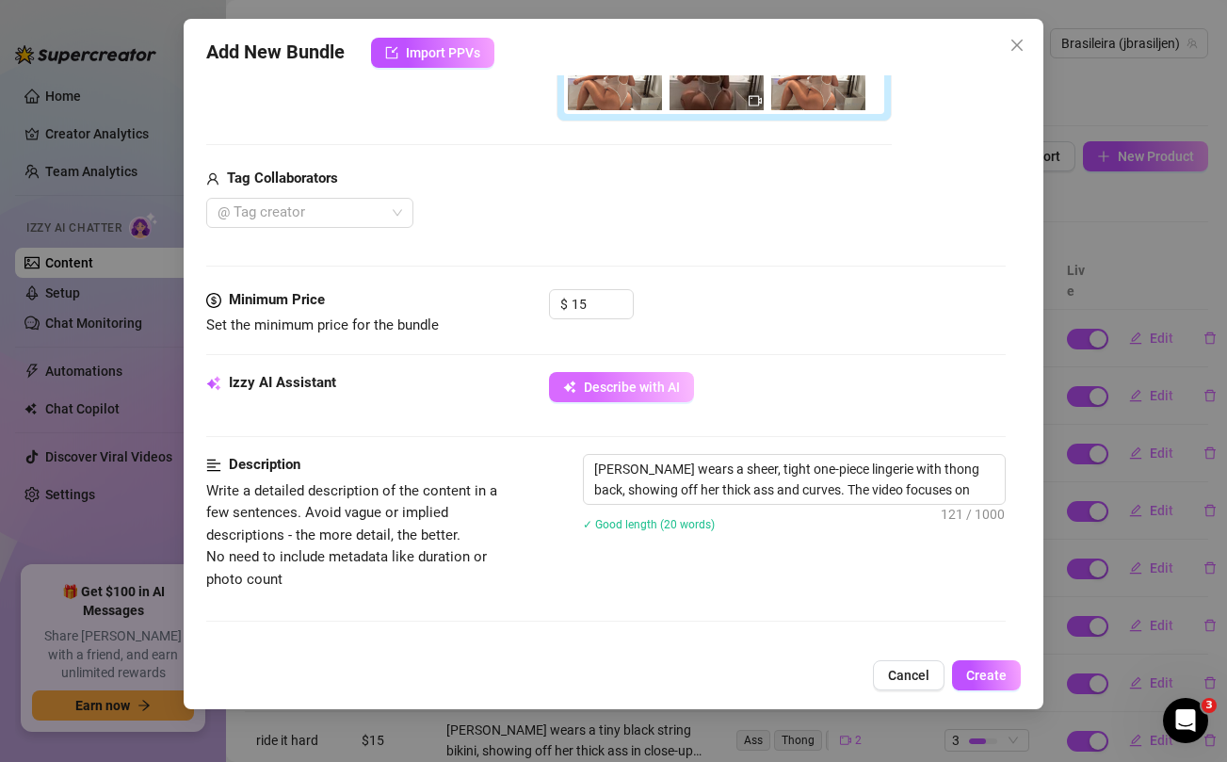
type textarea "[PERSON_NAME] wears a sheer, tight one-piece lingerie with thong back, showing …"
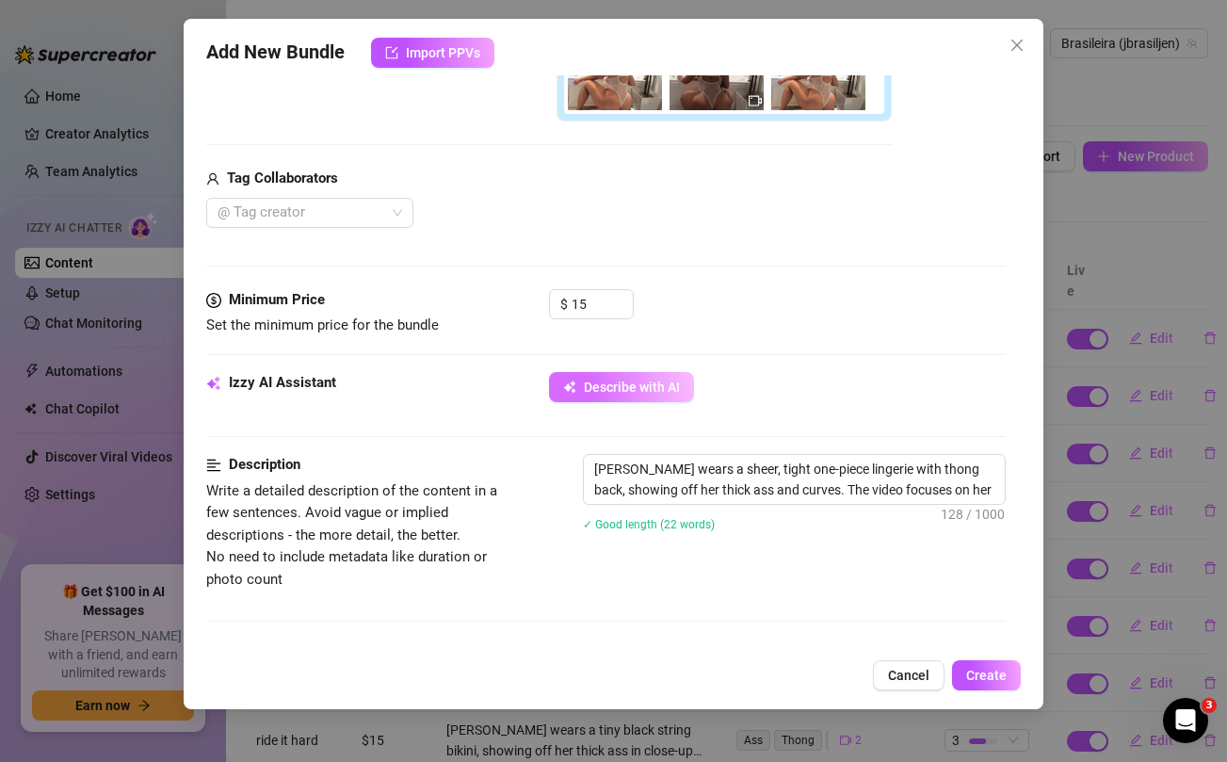
type textarea "[PERSON_NAME] wears a sheer, tight one-piece lingerie with thong back, showing …"
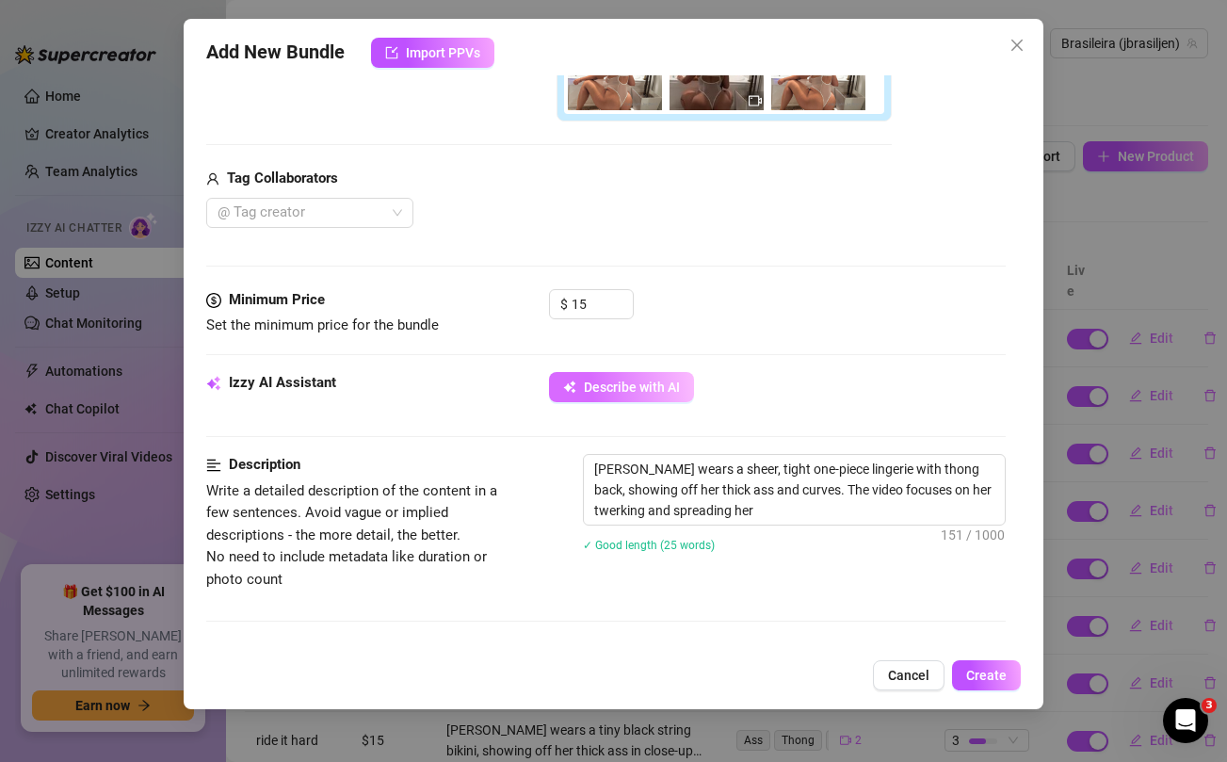
type textarea "[PERSON_NAME] wears a sheer, tight one-piece lingerie with thong back, showing …"
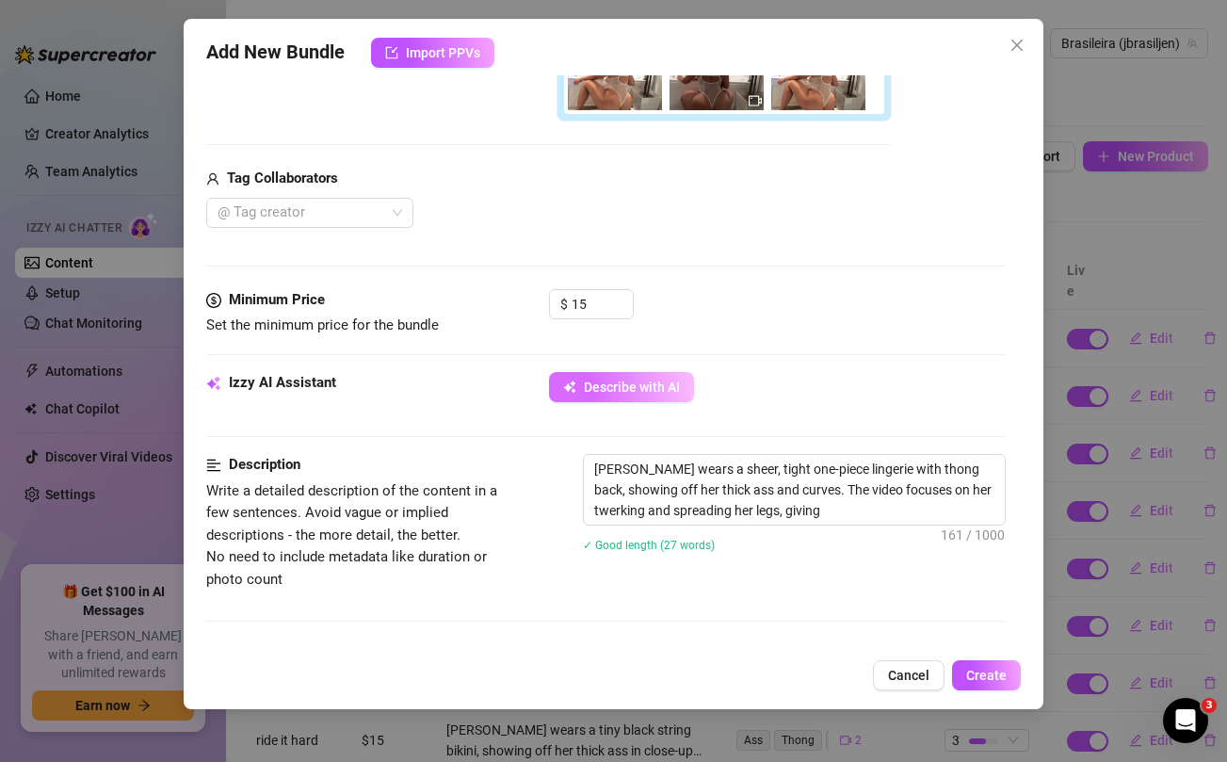
type textarea "[PERSON_NAME] wears a sheer, tight one-piece lingerie with thong back, showing …"
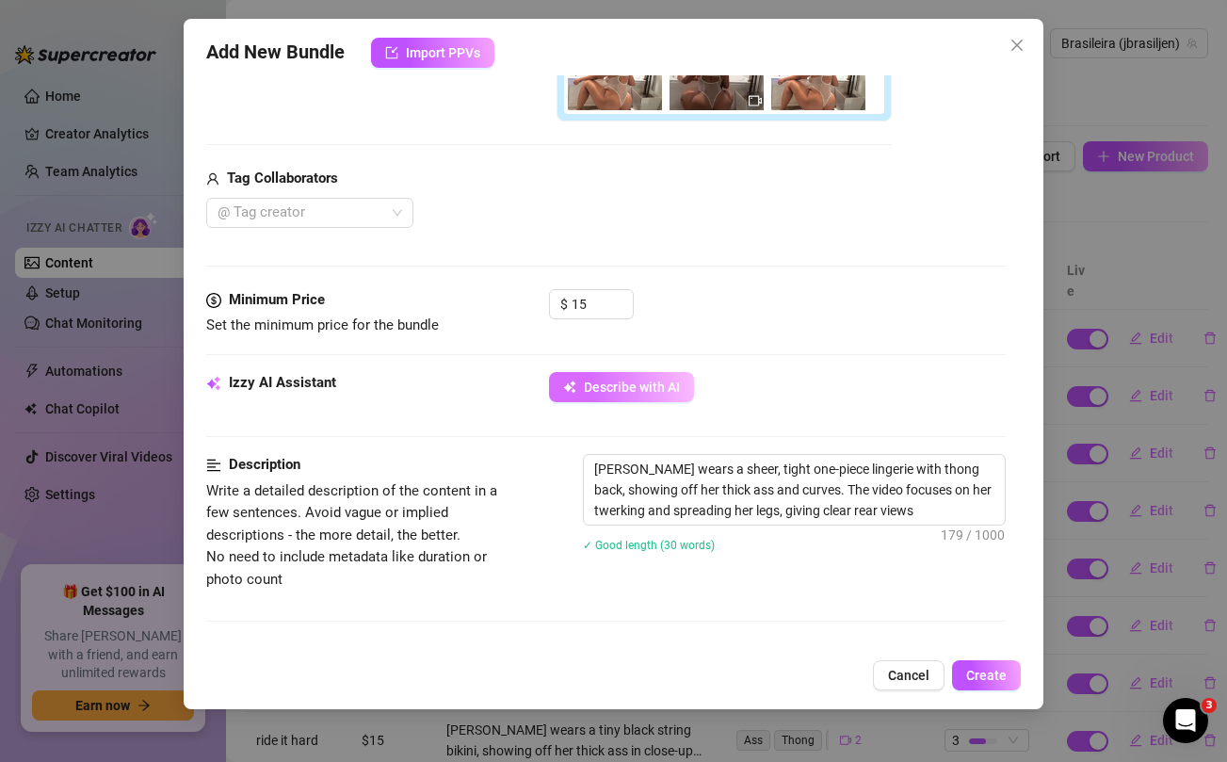
type textarea "[PERSON_NAME] wears a sheer, tight one-piece lingerie with thong back, showing …"
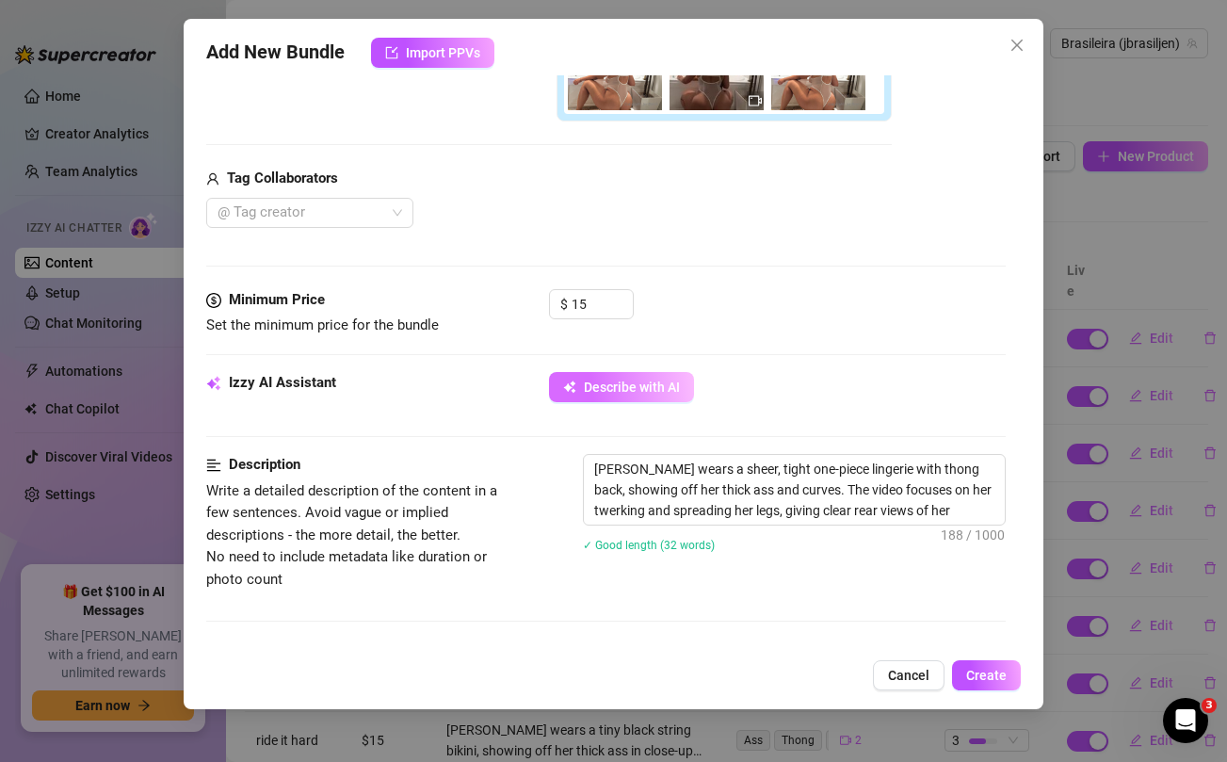
type textarea "[PERSON_NAME] wears a sheer, tight one-piece lingerie with thong back, showing …"
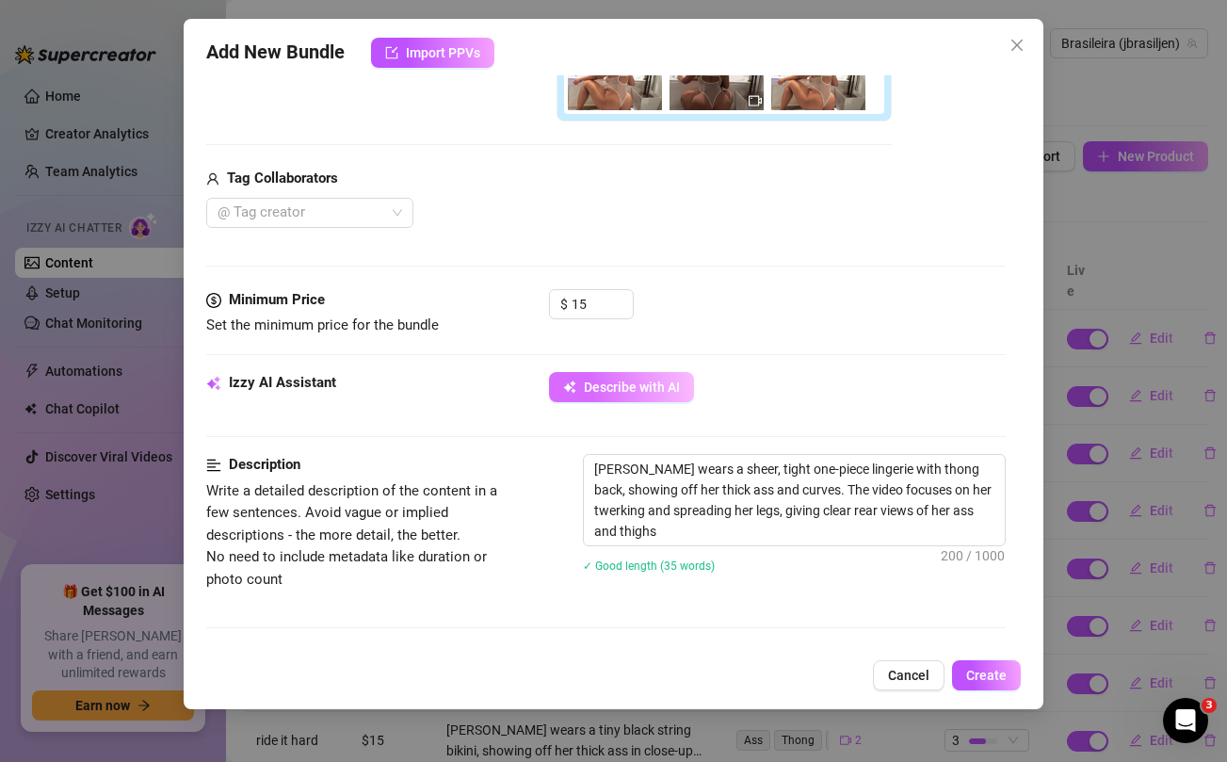
type textarea "[PERSON_NAME] wears a sheer, tight one-piece lingerie with thong back, showing …"
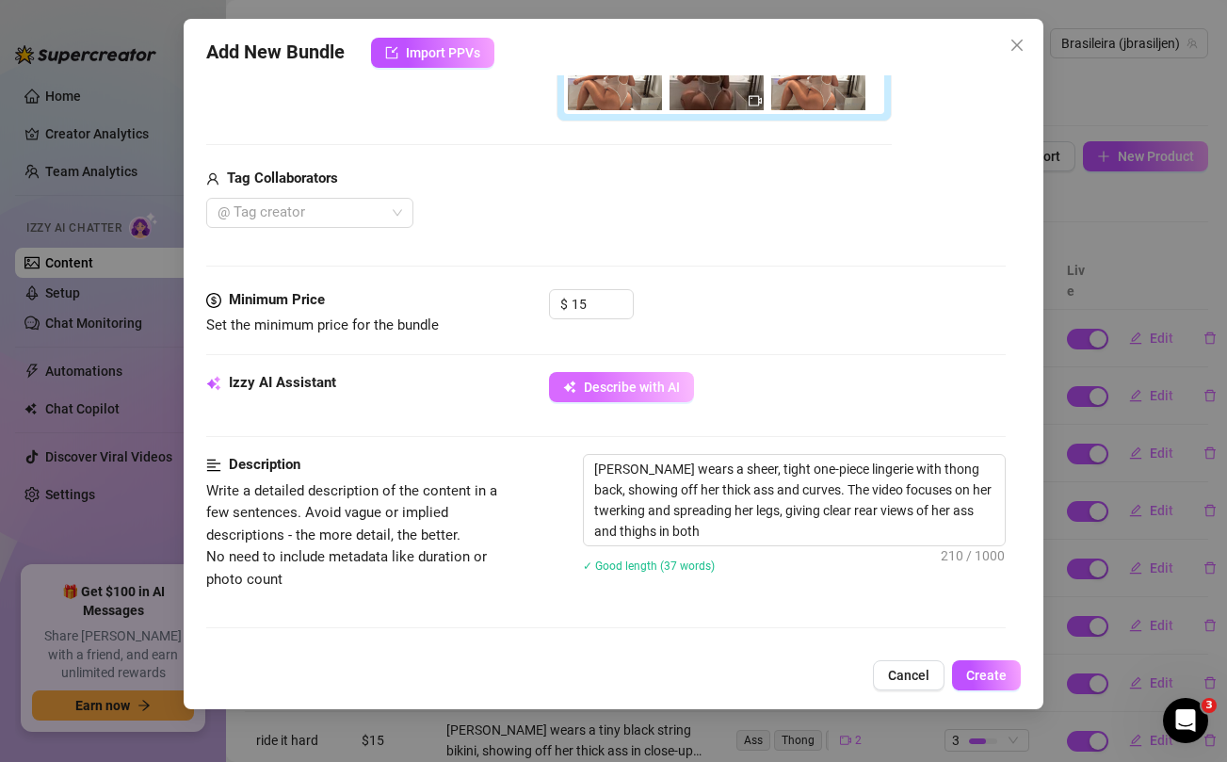
type textarea "[PERSON_NAME] wears a sheer, tight one-piece lingerie with thong back, showing …"
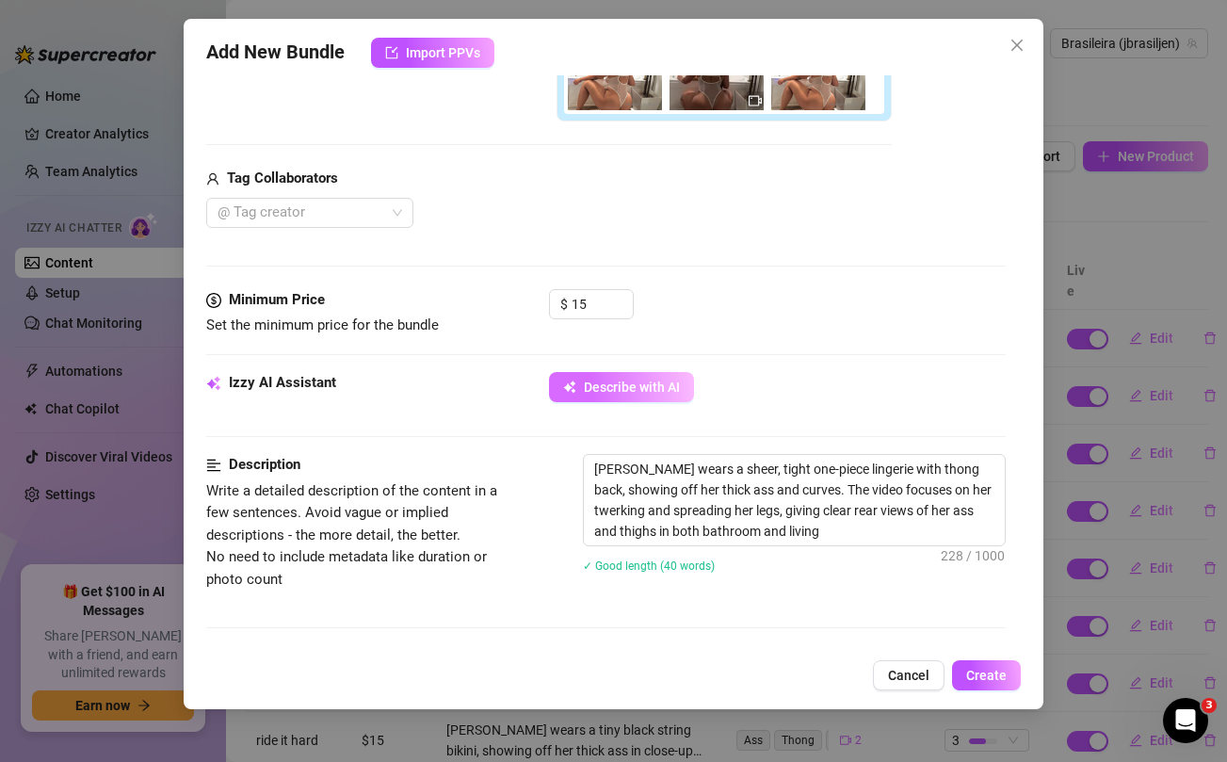
type textarea "[PERSON_NAME] wears a sheer, tight one-piece lingerie with thong back, showing …"
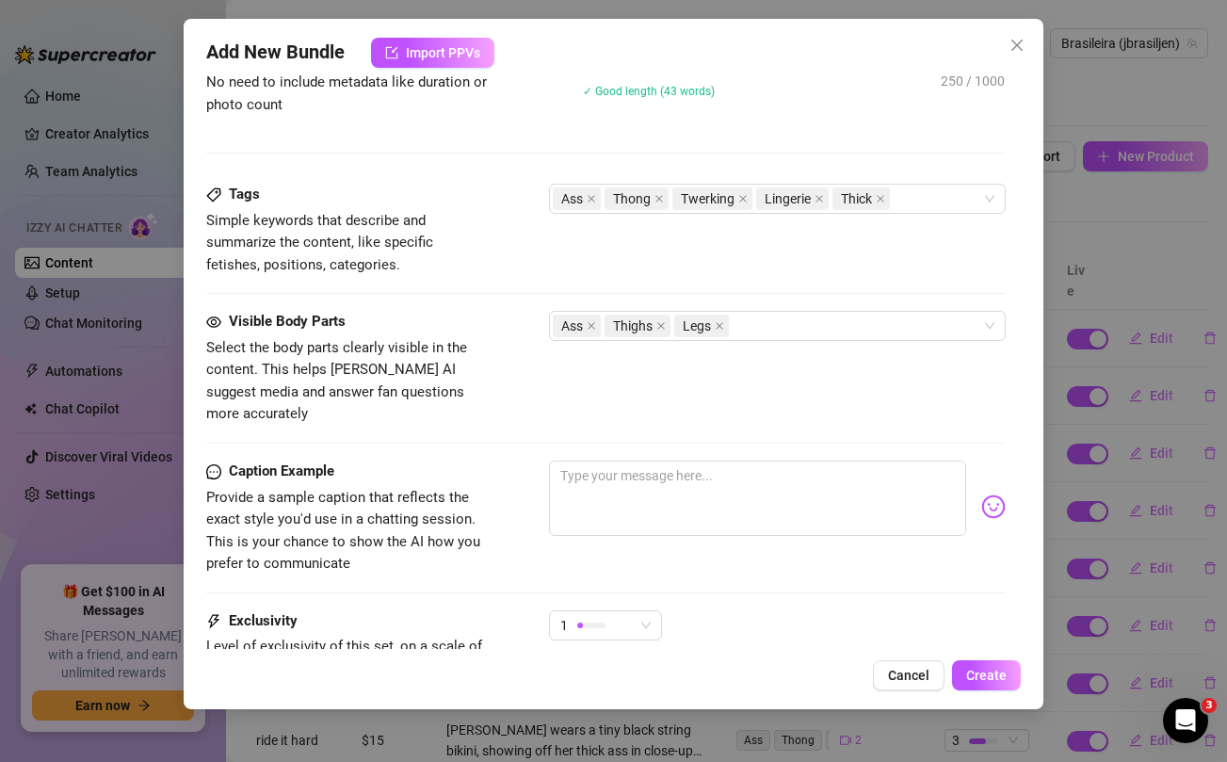
scroll to position [976, 0]
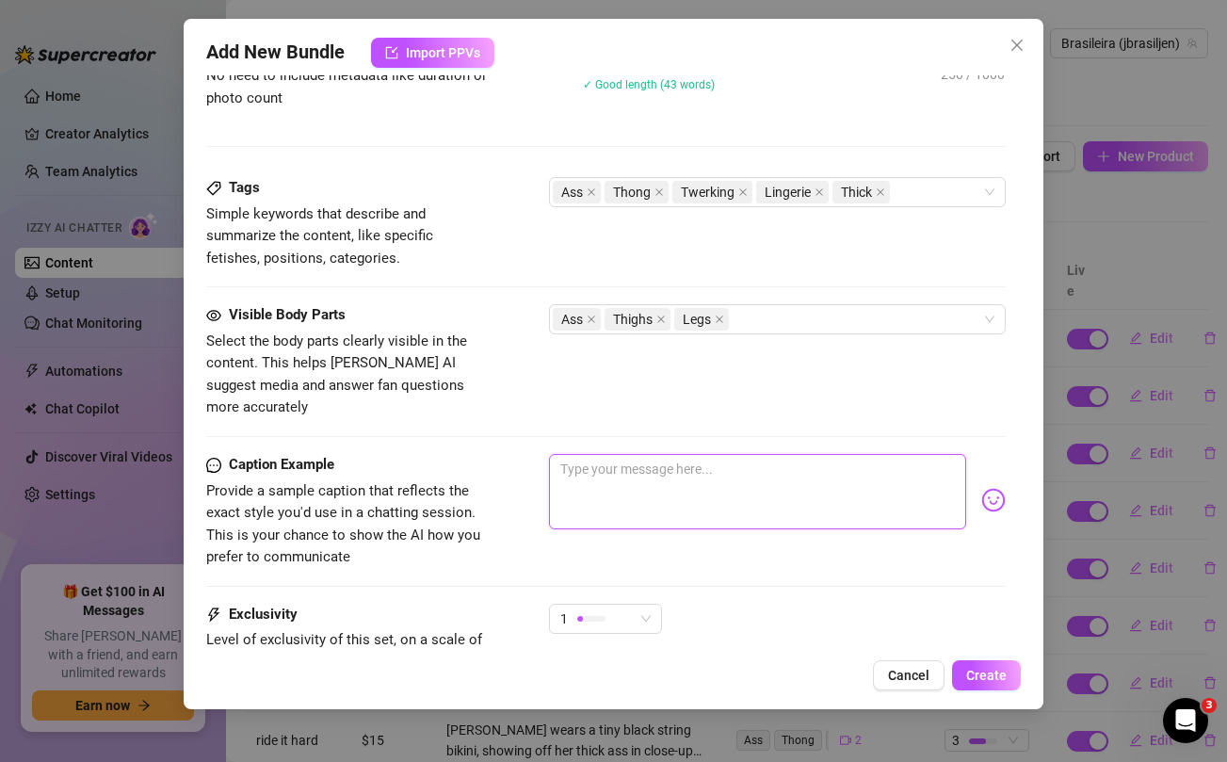
click at [636, 478] on textarea at bounding box center [757, 491] width 416 height 75
paste textarea "I want you inside of me babe i woke up so fucking horny 💦 ...unlock for this NO…"
type textarea "I want you inside of me babe i woke up so fucking horny 💦 ...unlock for this NO…"
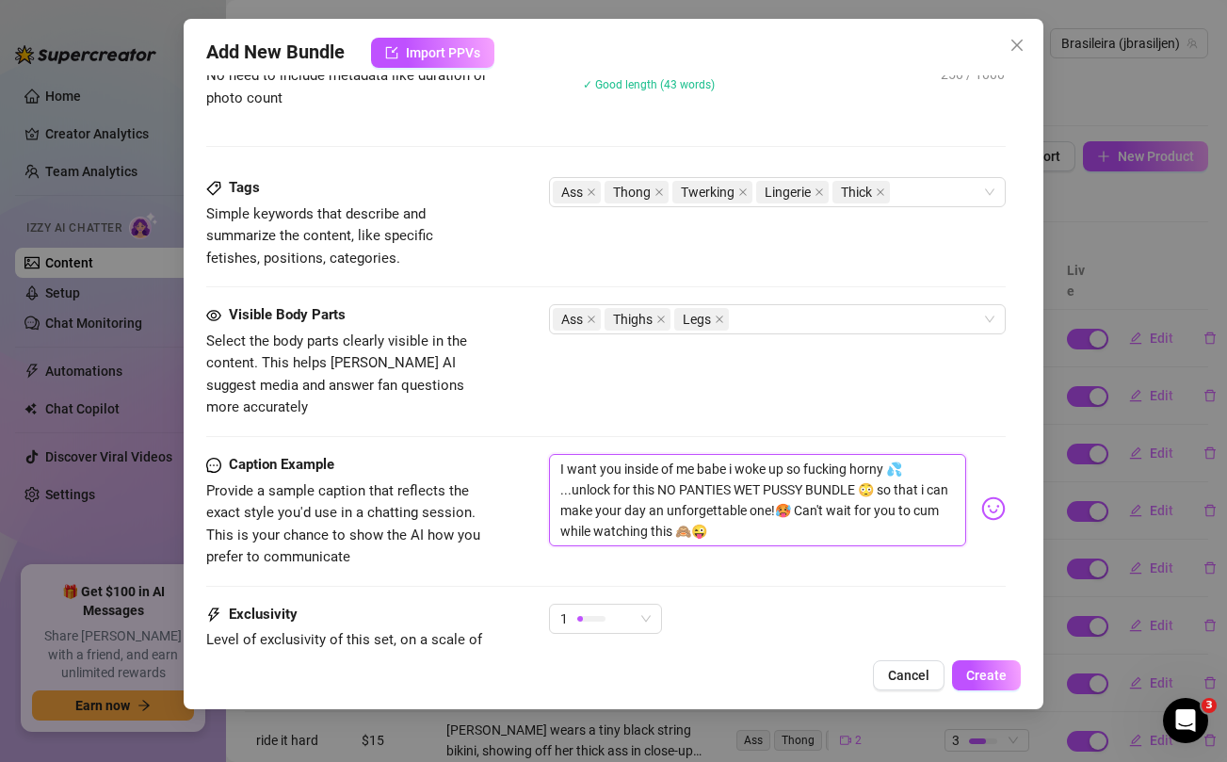
scroll to position [0, 0]
type textarea "I want you inside of me babe i woke up so fucking horny 💦 ...unlock for this NO…"
click at [539, 390] on div "Visible Body Parts Select the body parts clearly visible in the content. This h…" at bounding box center [605, 361] width 798 height 115
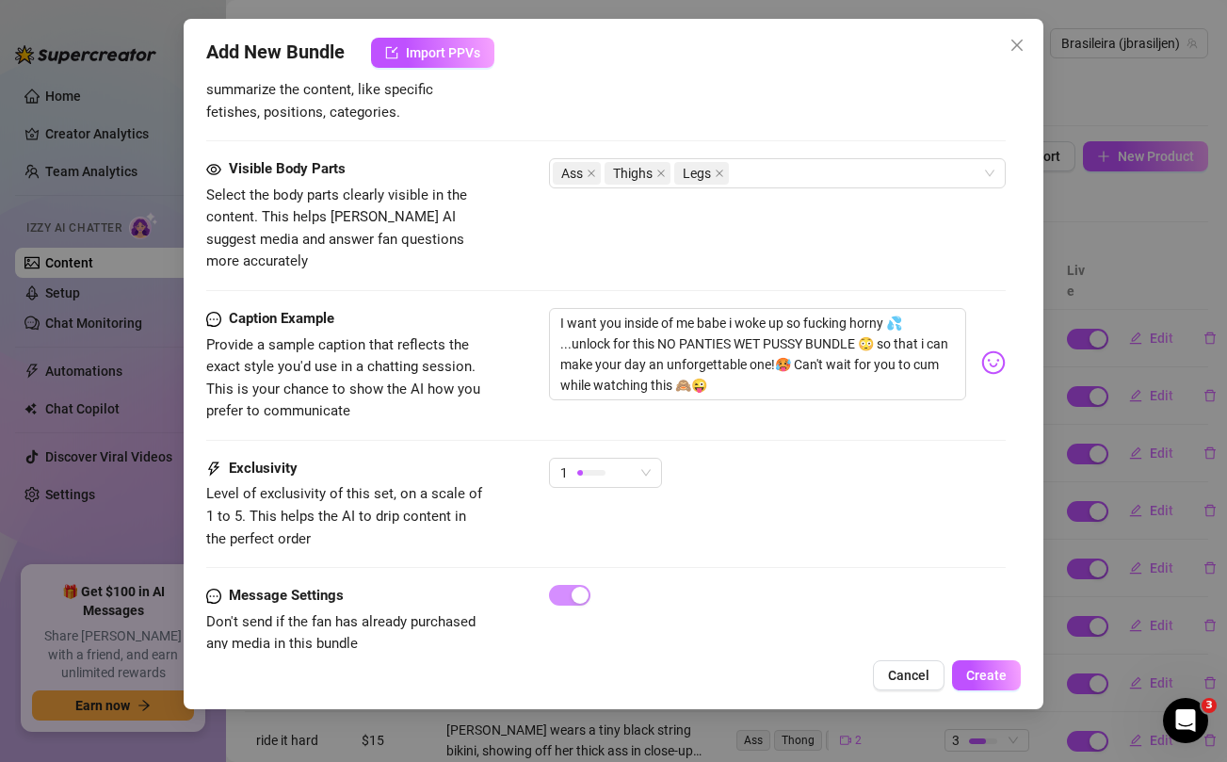
scroll to position [1131, 0]
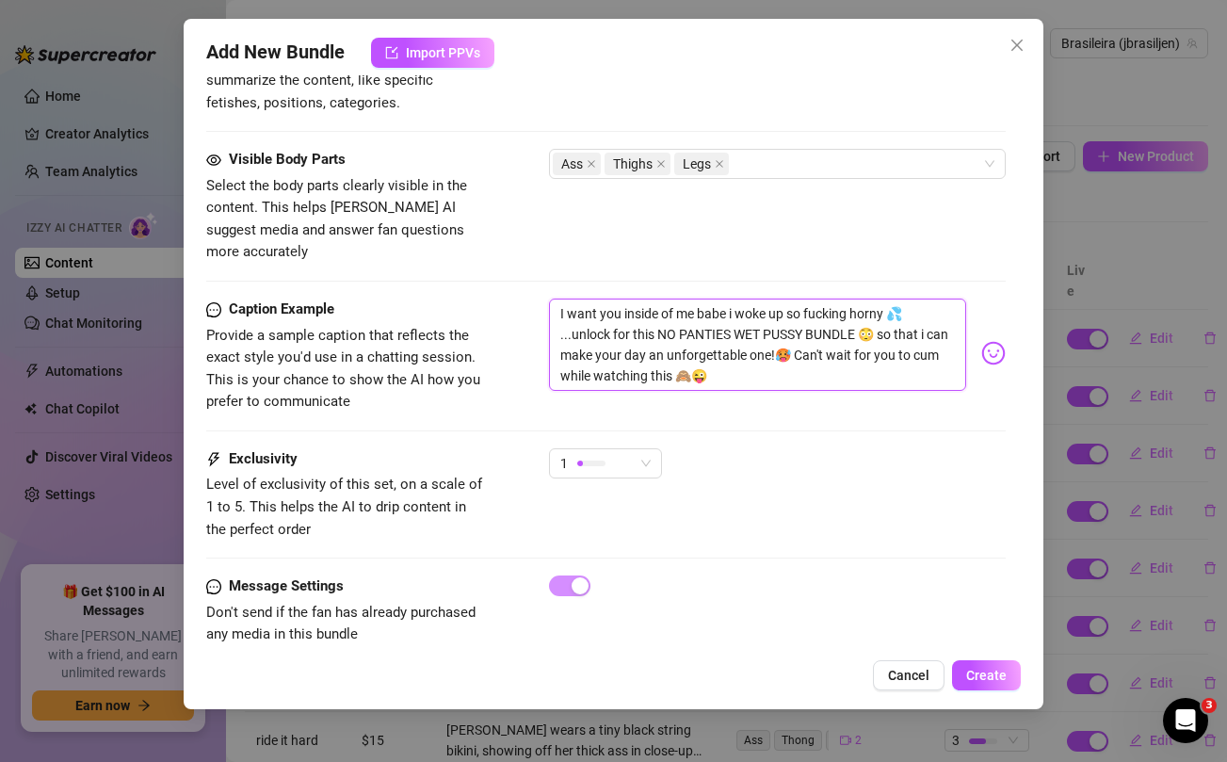
click at [686, 332] on textarea "I want you inside of me babe i woke up so fucking horny 💦 ...unlock for this NO…" at bounding box center [757, 344] width 416 height 92
paste textarea "NOT FOR THE WEAK 🥵...be honest and let me know if you would be able to last wit…"
type textarea "NOT FOR THE WEAK 🥵...be honest and let me know if you would be able to last wit…"
click at [637, 449] on span "1" at bounding box center [605, 463] width 90 height 28
type textarea "NOT FOR THE WEAK 🥵...be honest and let me know if you would be able to last wit…"
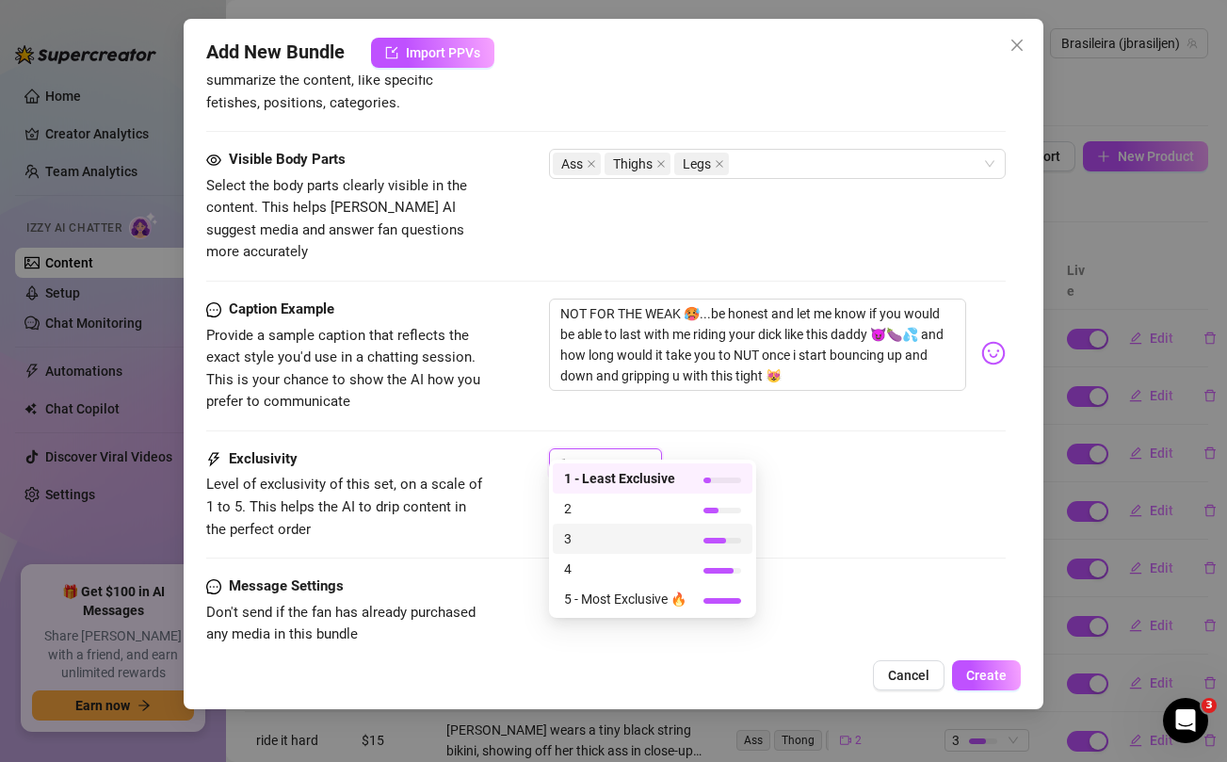
click at [578, 545] on span "3" at bounding box center [625, 538] width 122 height 21
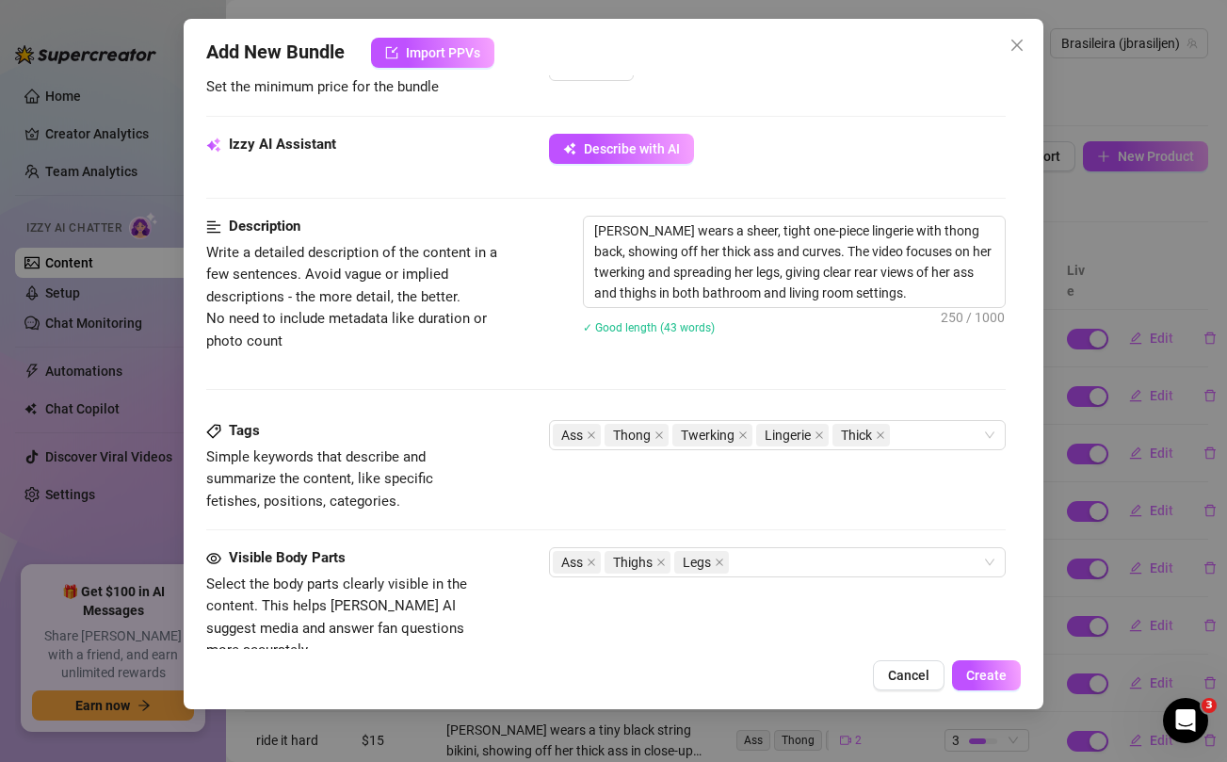
scroll to position [769, 0]
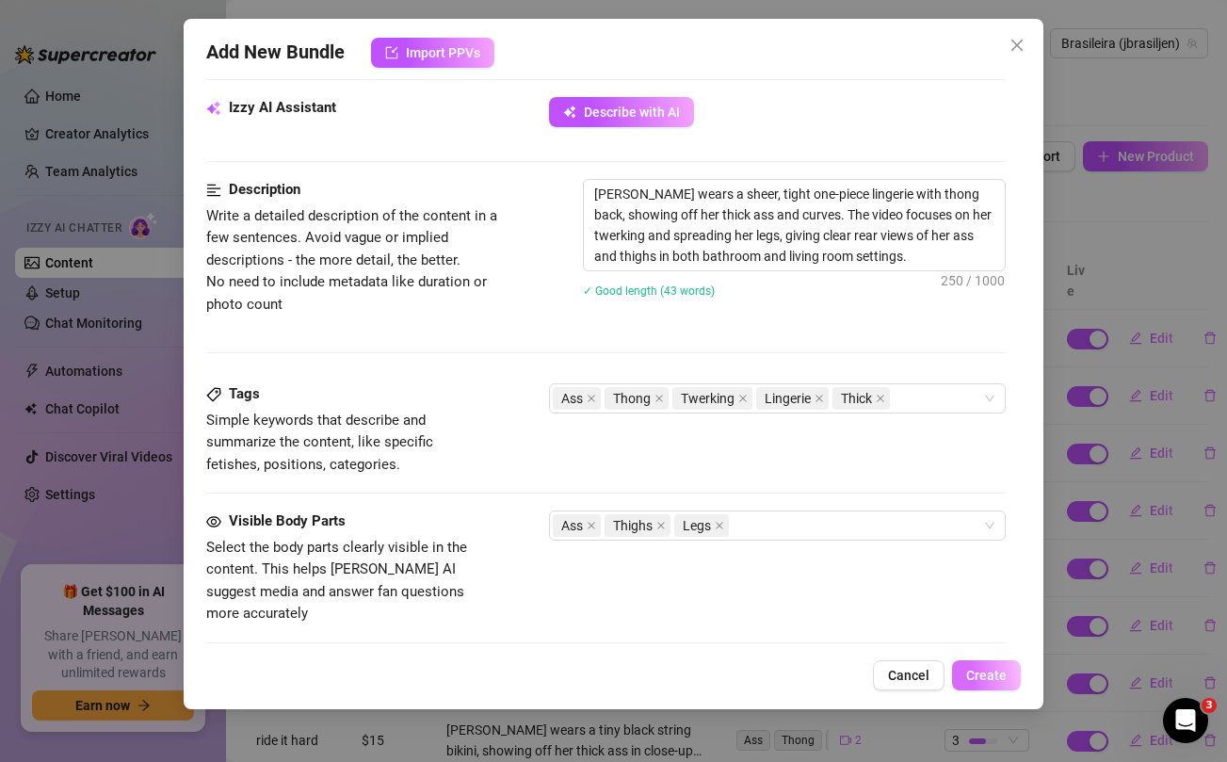
click at [981, 680] on span "Create" at bounding box center [986, 675] width 40 height 15
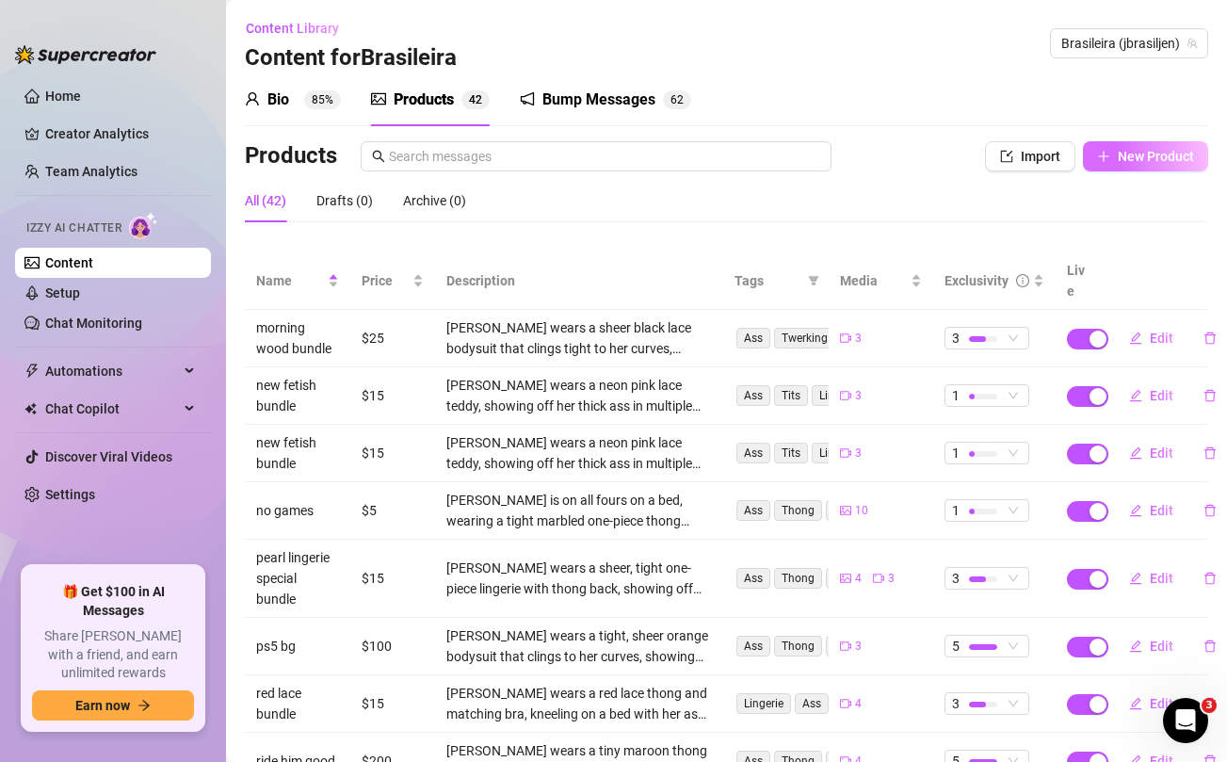
click at [1156, 154] on span "New Product" at bounding box center [1156, 156] width 76 height 15
type textarea "Type your message here..."
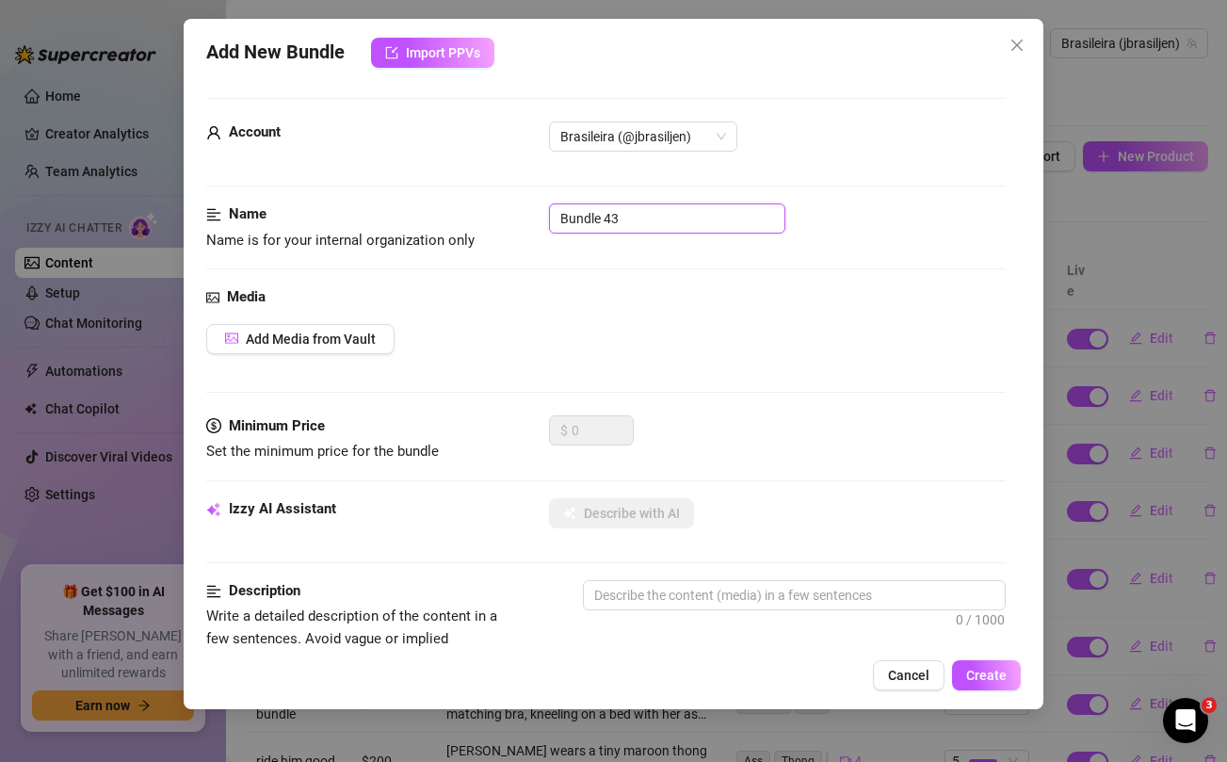
click at [645, 219] on input "Bundle 43" at bounding box center [667, 218] width 236 height 30
type input "no panties wet pussy bundle"
click at [738, 460] on div "$ 0" at bounding box center [777, 438] width 456 height 47
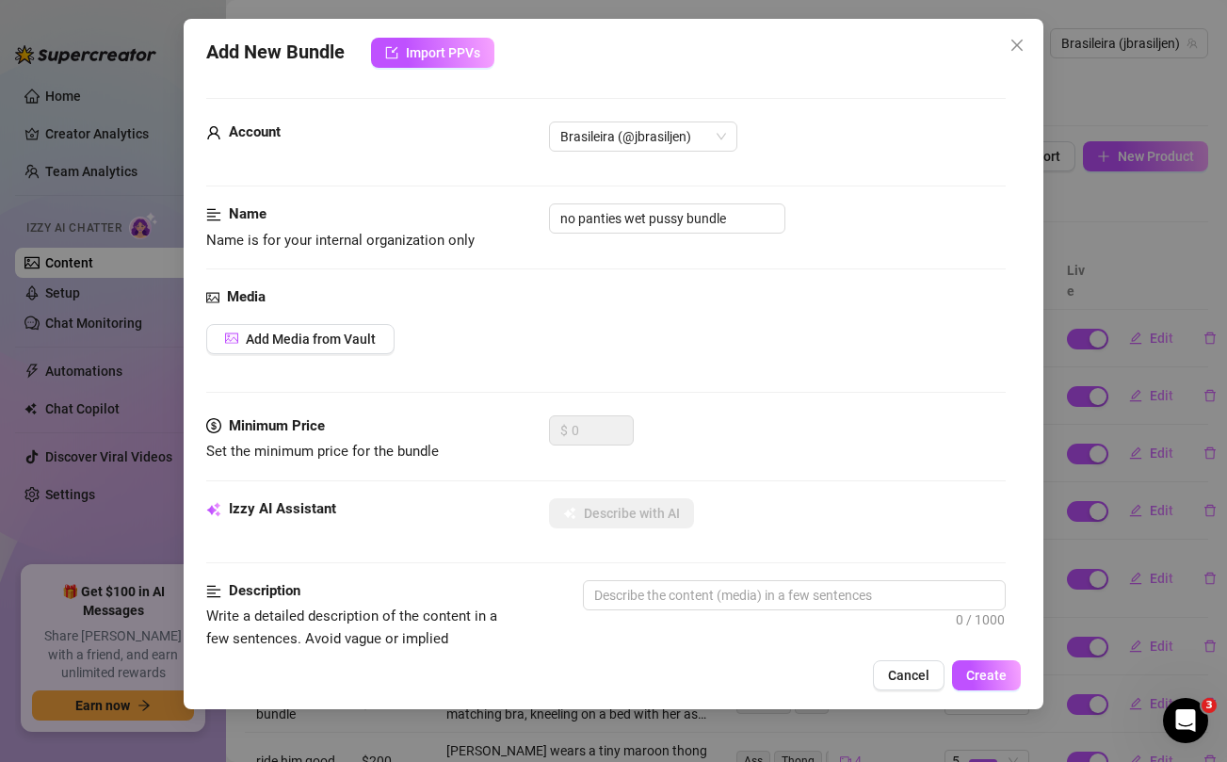
scroll to position [766, 0]
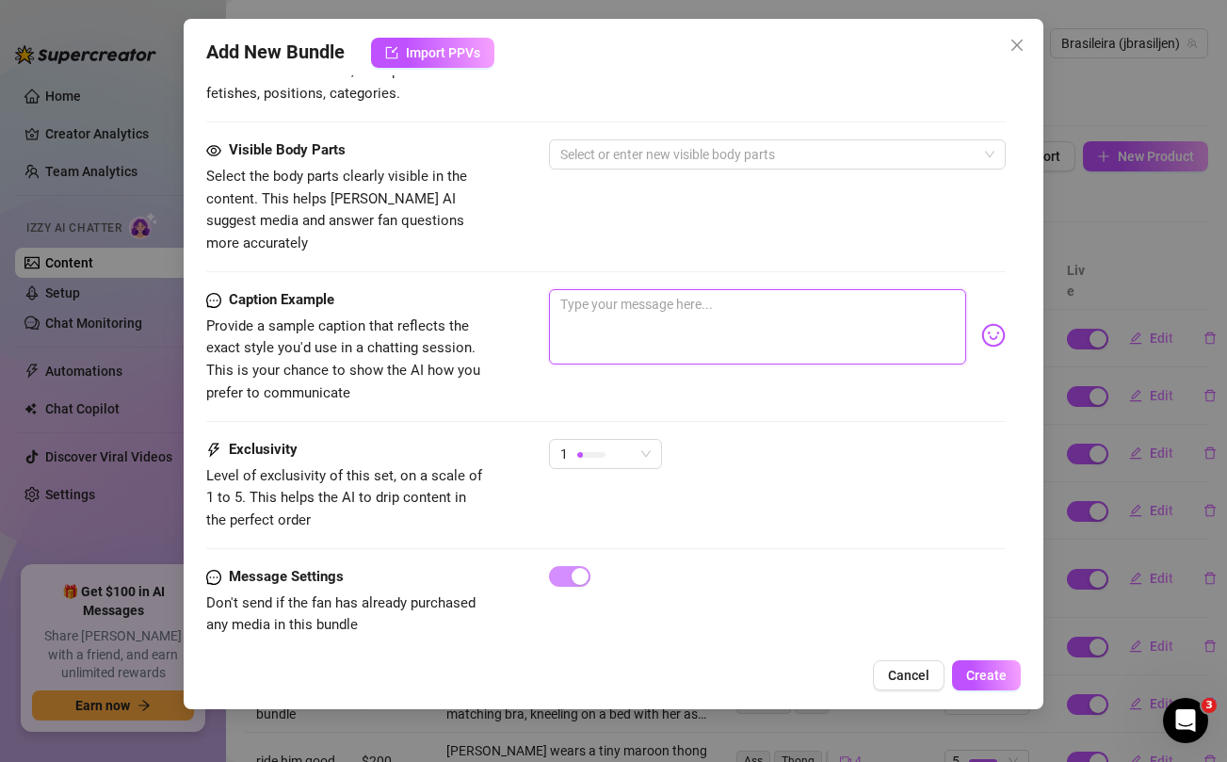
click at [736, 316] on textarea at bounding box center [757, 326] width 416 height 75
paste textarea "I want you inside of me babe i woke up so fucking horny 💦 ...unlock for this NO…"
type textarea "I want you inside of me babe i woke up so fucking horny 💦 ...unlock for this NO…"
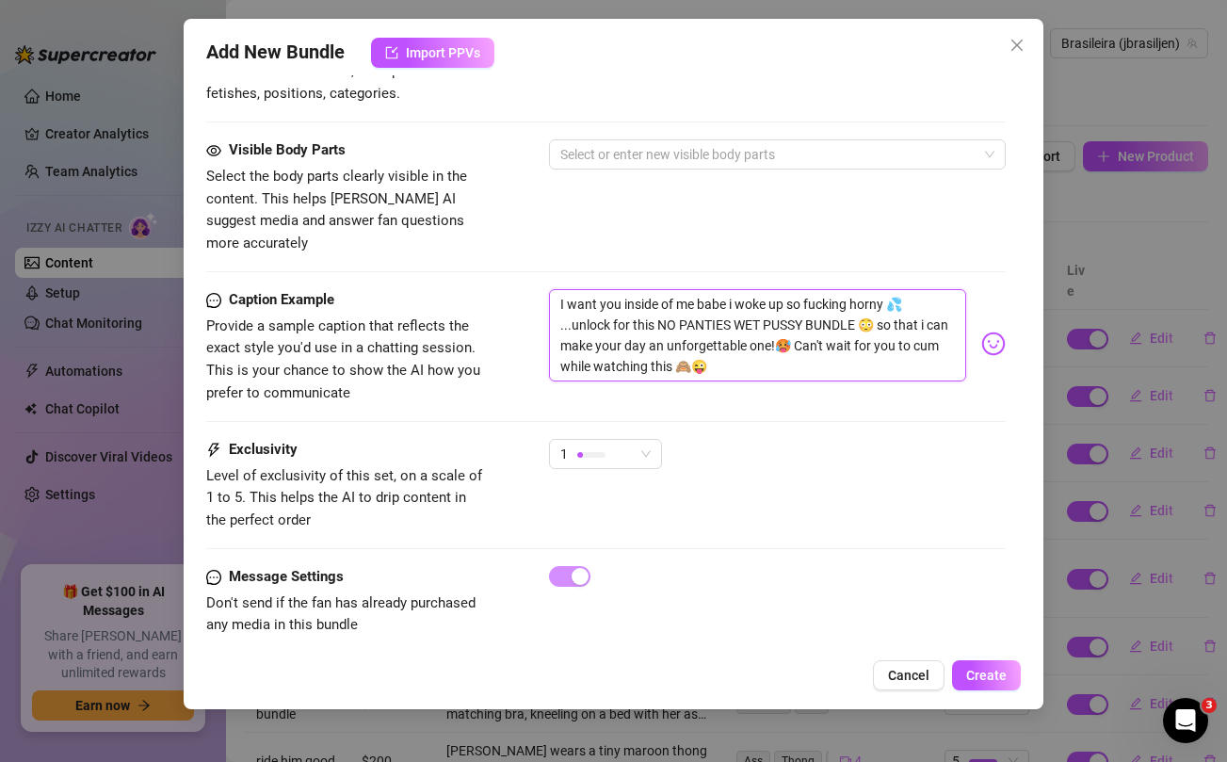
scroll to position [0, 0]
click at [627, 440] on div "1" at bounding box center [596, 454] width 73 height 28
type textarea "I want you inside of me babe i woke up so fucking horny 💦 ...unlock for this NO…"
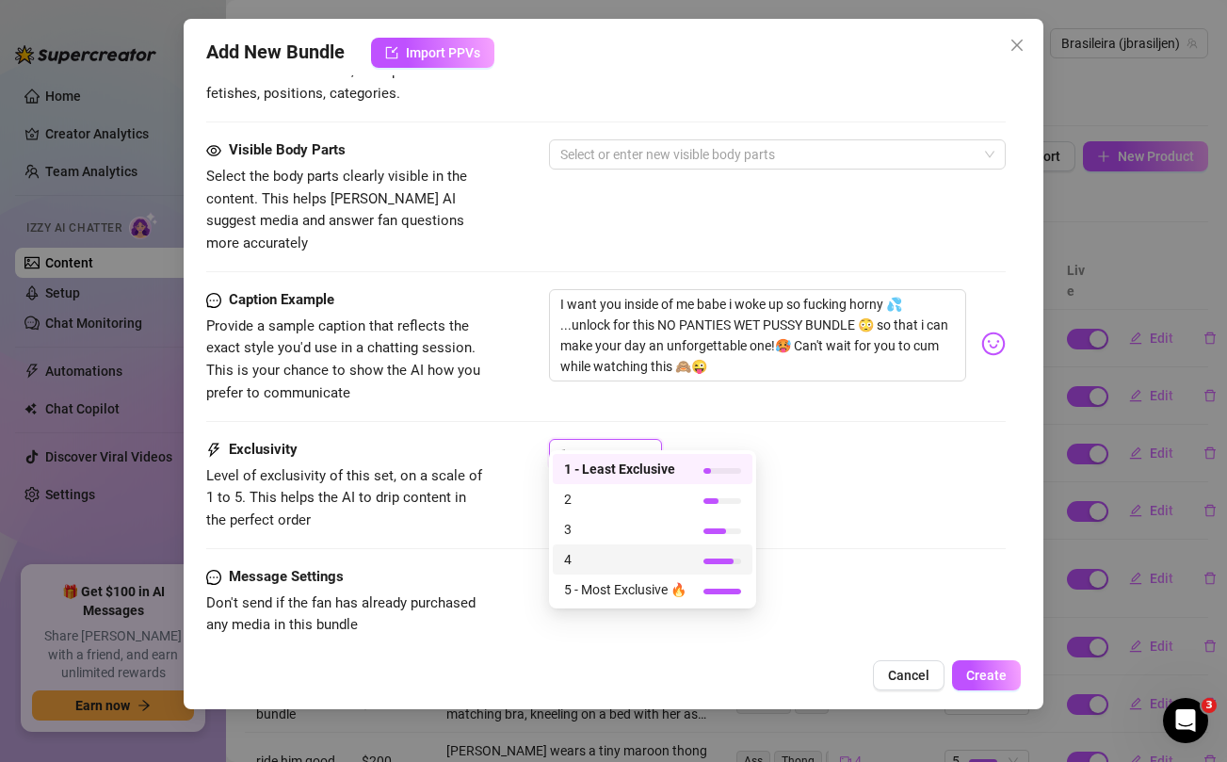
click at [589, 559] on span "4" at bounding box center [625, 559] width 122 height 21
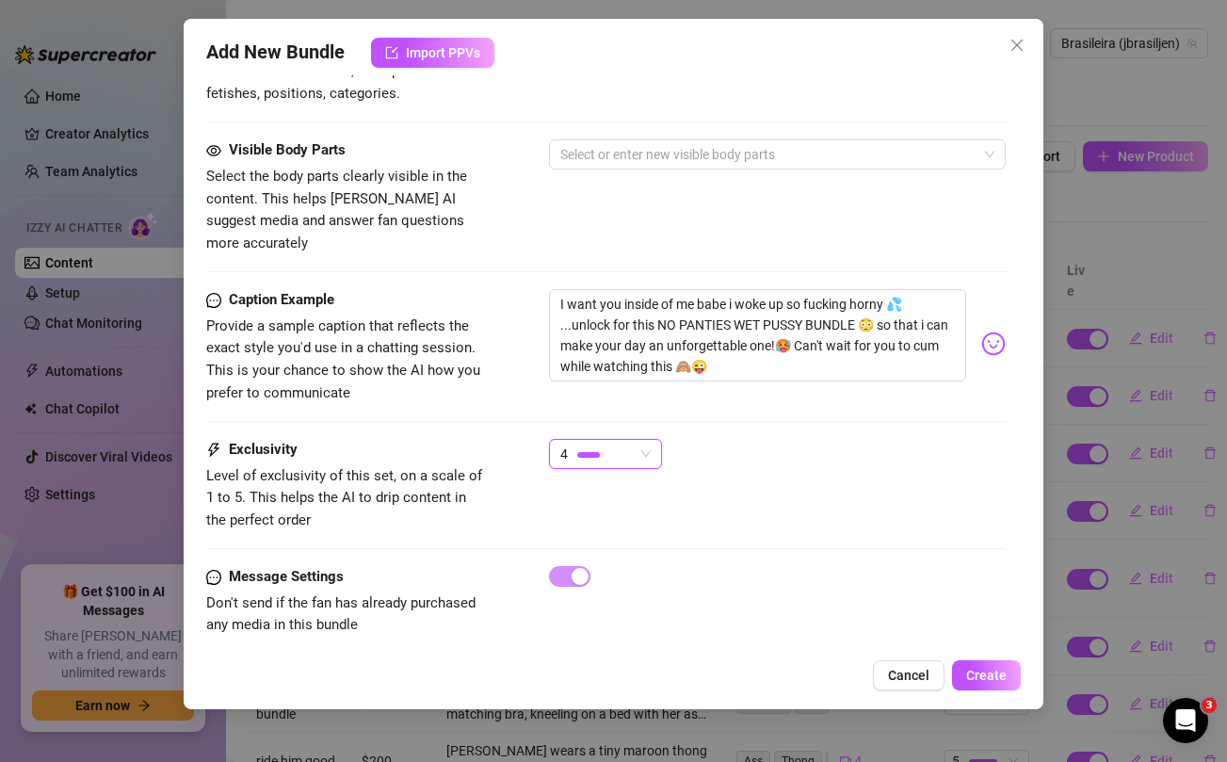
click at [789, 391] on div "Caption Example Provide a sample caption that reflects the exact style you'd us…" at bounding box center [605, 364] width 798 height 150
click at [705, 323] on textarea "I want you inside of me babe i woke up so fucking horny 💦 ...unlock for this NO…" at bounding box center [757, 335] width 416 height 92
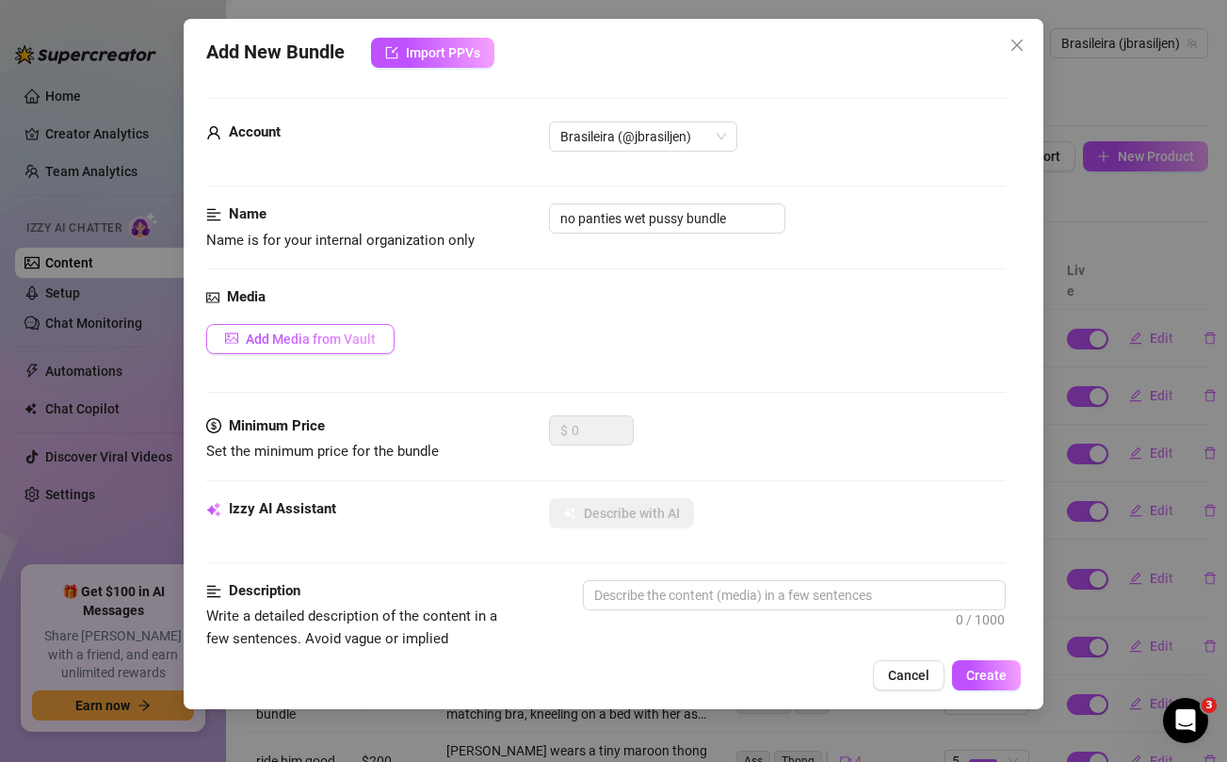
click at [352, 346] on button "Add Media from Vault" at bounding box center [300, 339] width 188 height 30
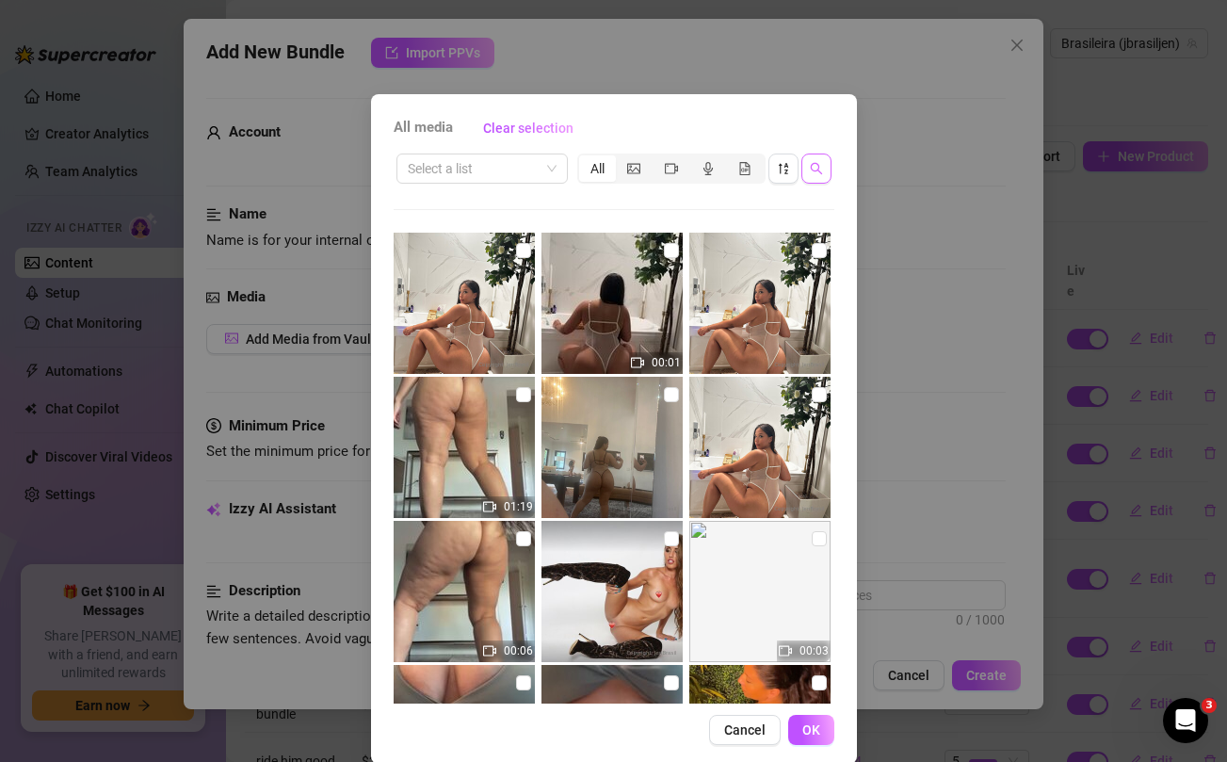
click at [814, 177] on button "button" at bounding box center [816, 168] width 30 height 30
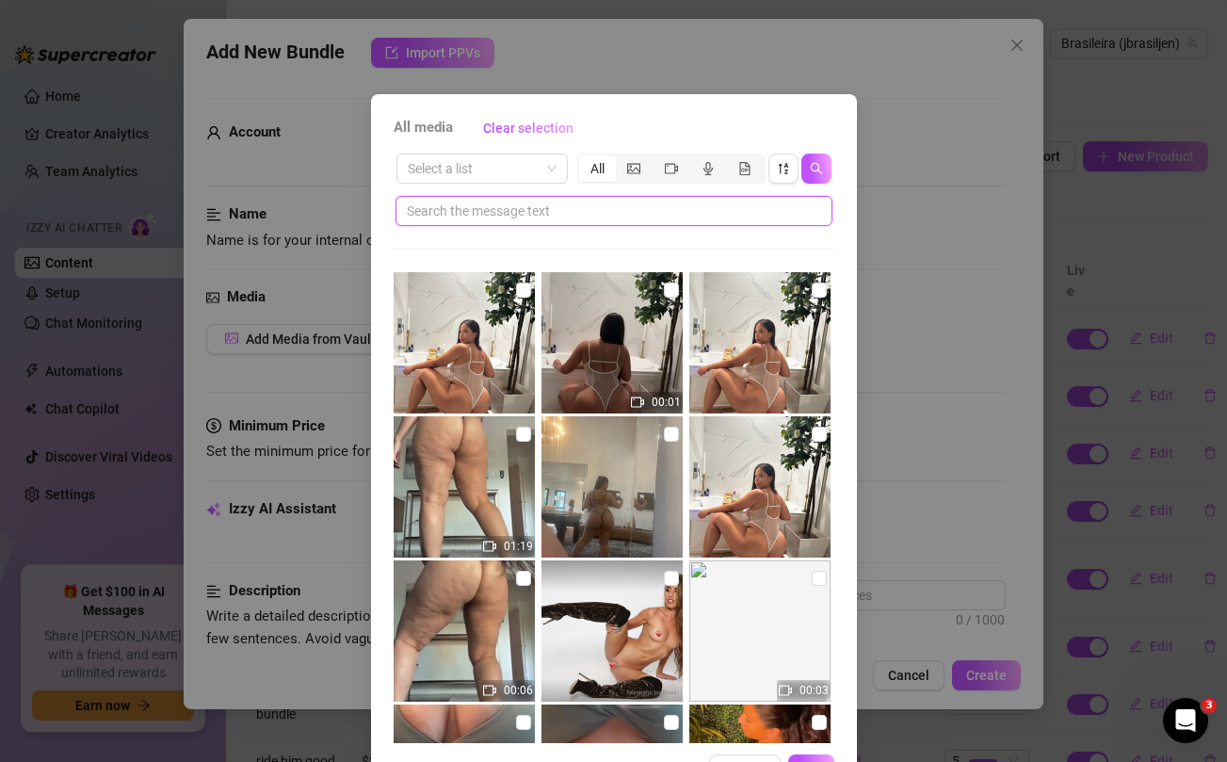
click at [740, 214] on input "text" at bounding box center [606, 211] width 399 height 21
paste input "unforgettable"
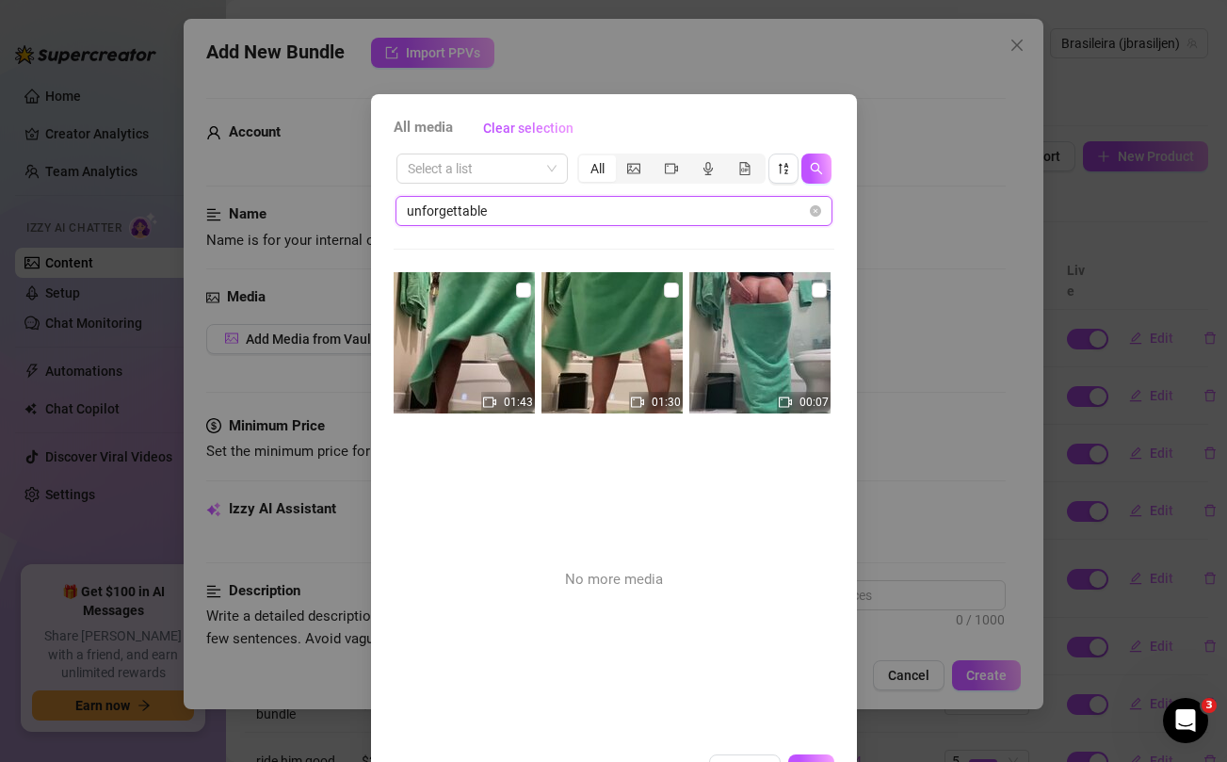
type input "unforgettable"
click at [821, 290] on input "checkbox" at bounding box center [819, 289] width 15 height 15
checkbox input "true"
click at [671, 290] on input "checkbox" at bounding box center [671, 289] width 15 height 15
checkbox input "true"
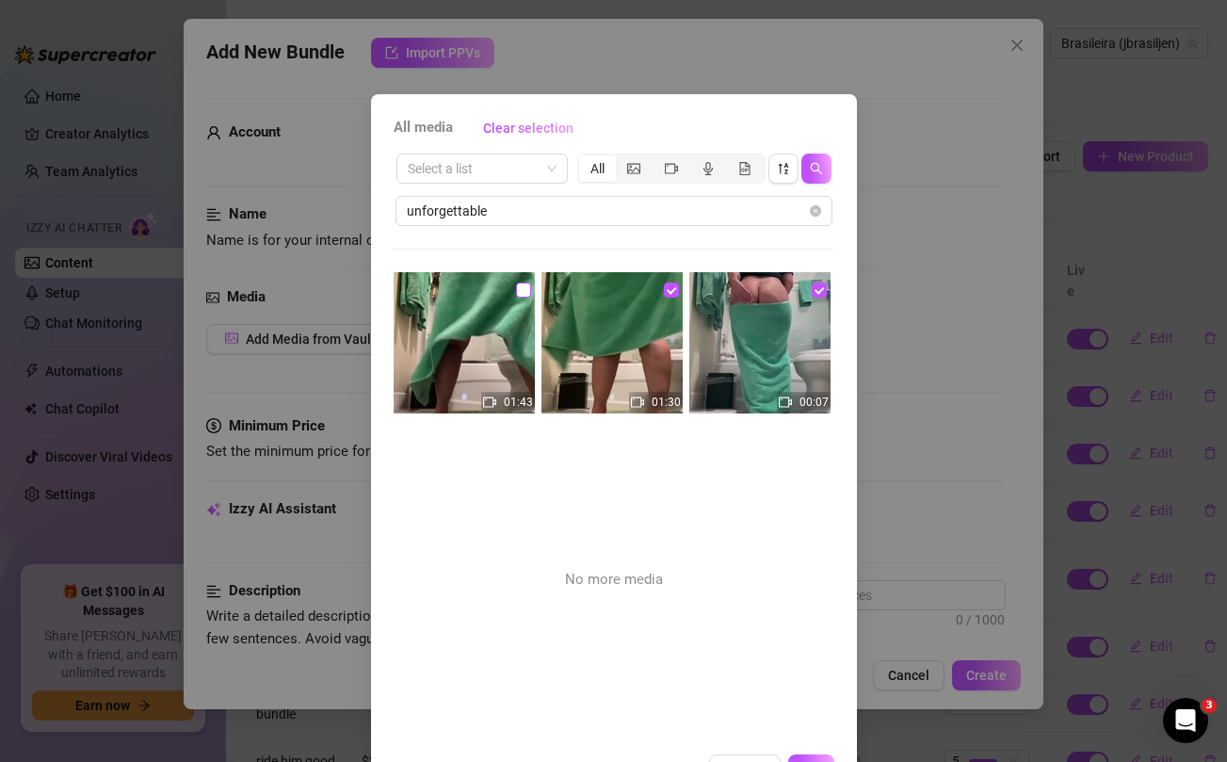
click at [524, 291] on input "checkbox" at bounding box center [523, 289] width 15 height 15
checkbox input "true"
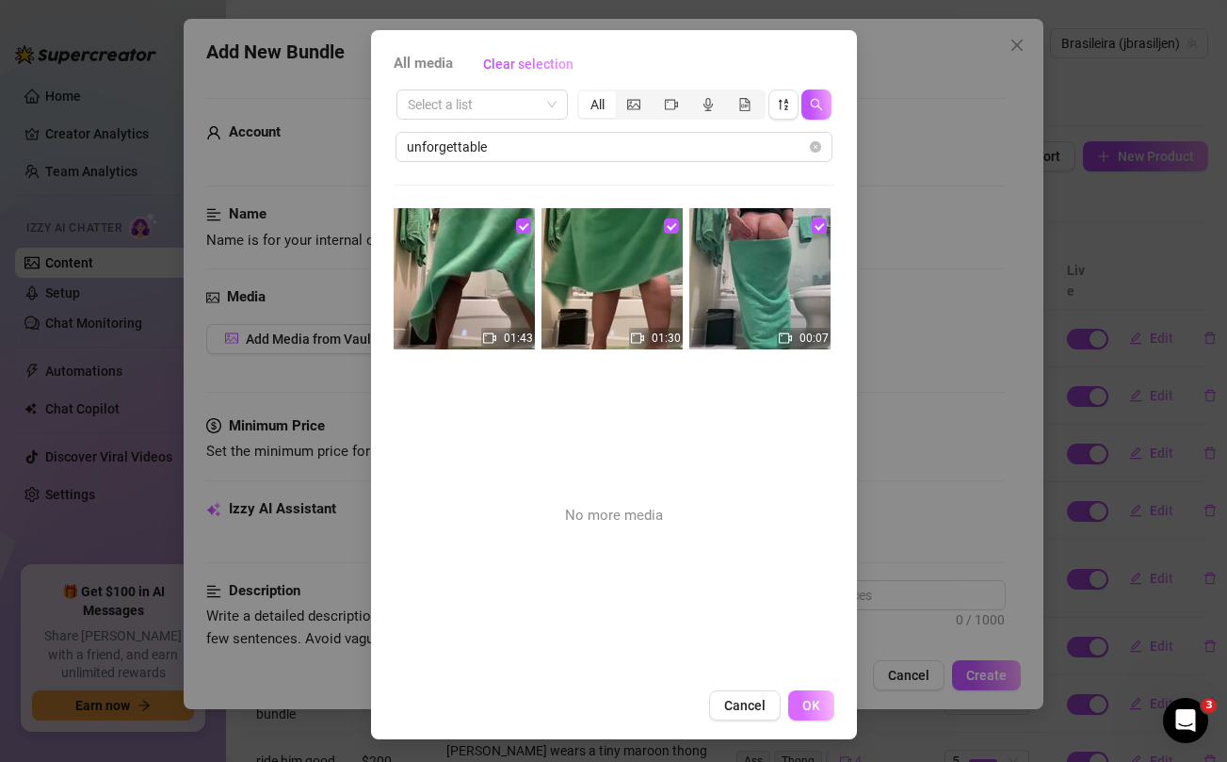
click at [810, 707] on span "OK" at bounding box center [811, 705] width 18 height 15
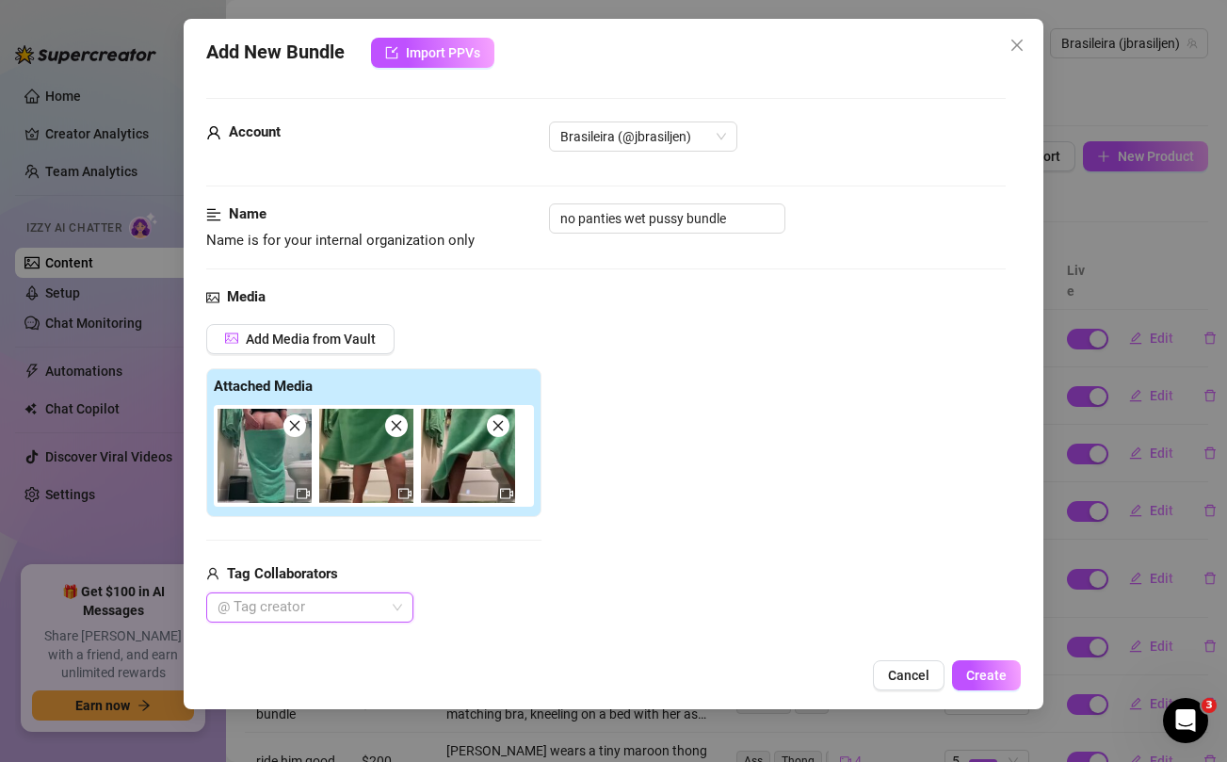
scroll to position [236, 0]
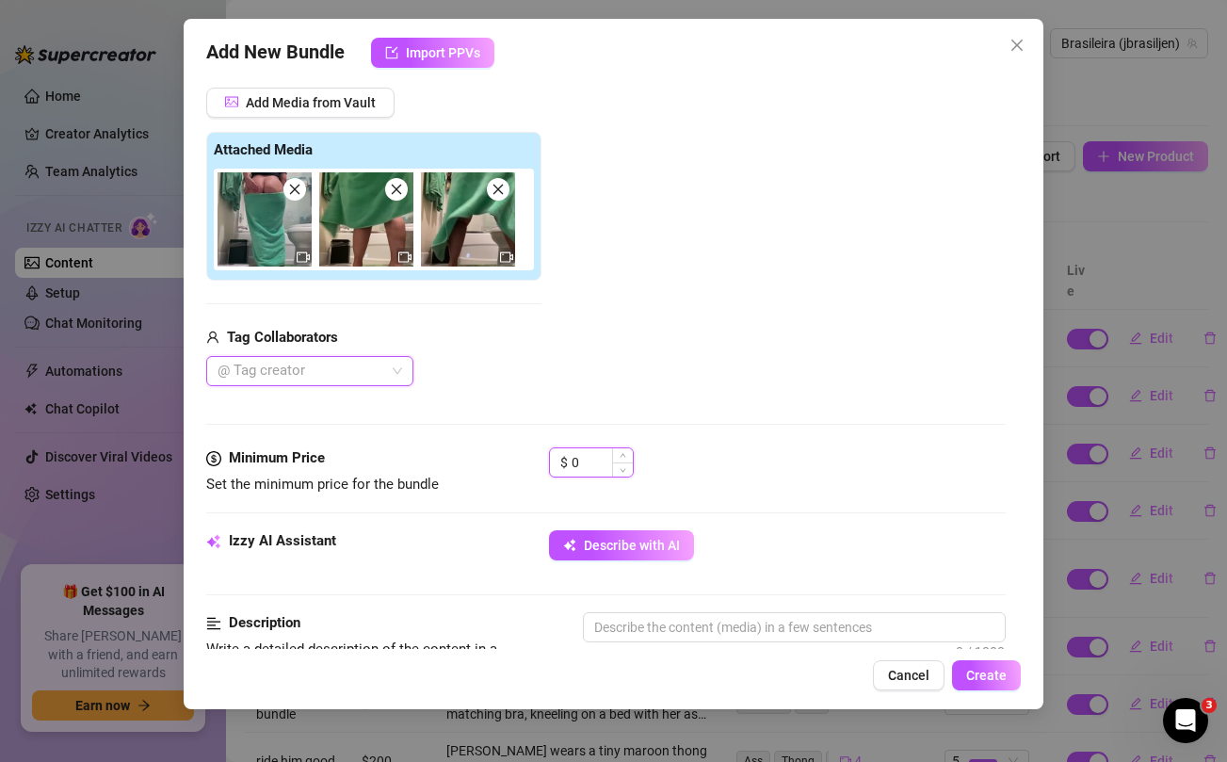
click at [591, 467] on input "0" at bounding box center [602, 462] width 61 height 28
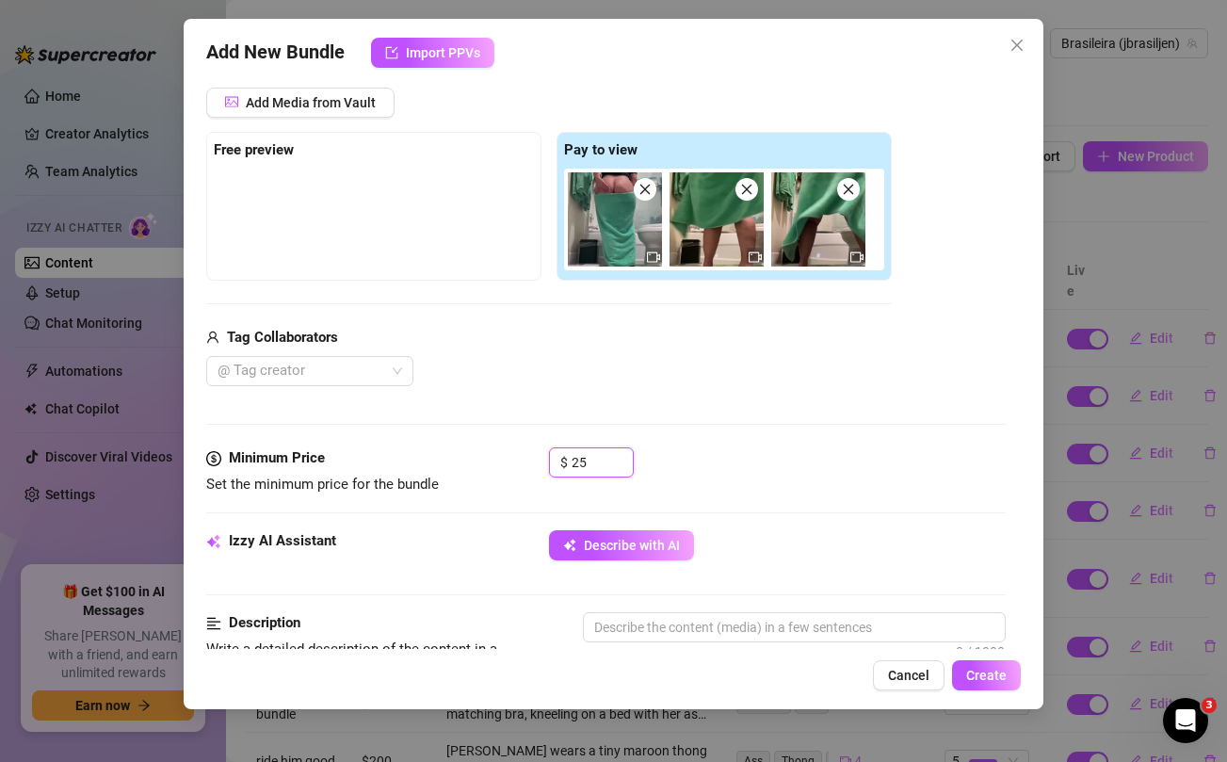
type input "25"
click at [681, 397] on div "Media Add Media from Vault Free preview Pay to view Tag Collaborators @ Tag cre…" at bounding box center [605, 248] width 798 height 397
click at [652, 548] on span "Describe with AI" at bounding box center [632, 545] width 96 height 15
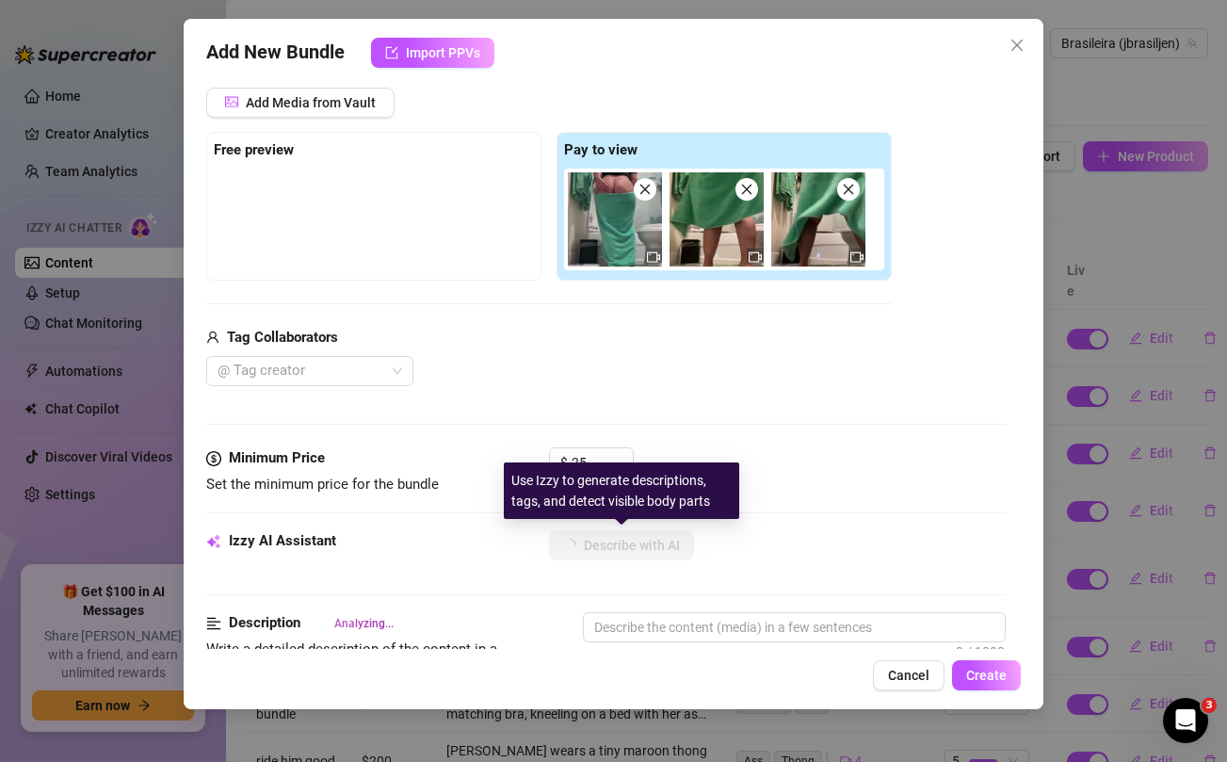
type textarea "[PERSON_NAME]"
type textarea "[PERSON_NAME] wears"
type textarea "[PERSON_NAME] wears a"
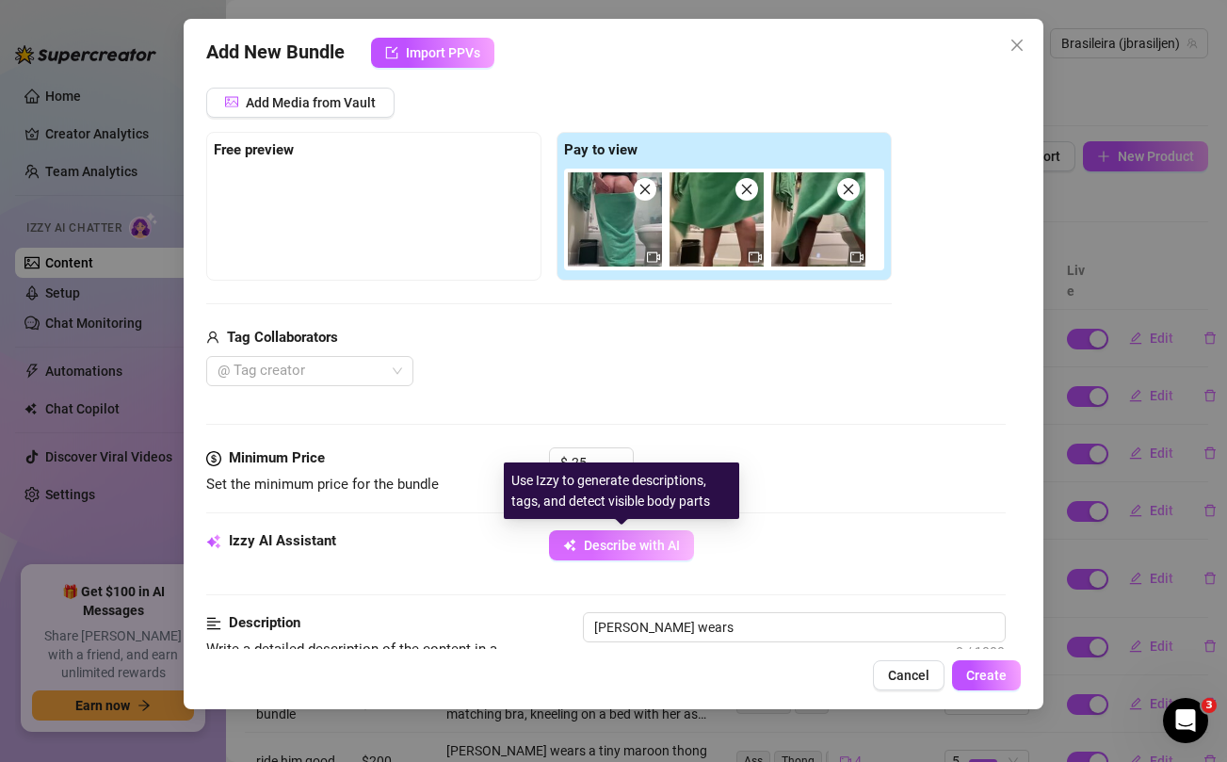
type textarea "[PERSON_NAME] wears a"
type textarea "[PERSON_NAME] wears a black"
type textarea "[PERSON_NAME] wears a black t-shirt"
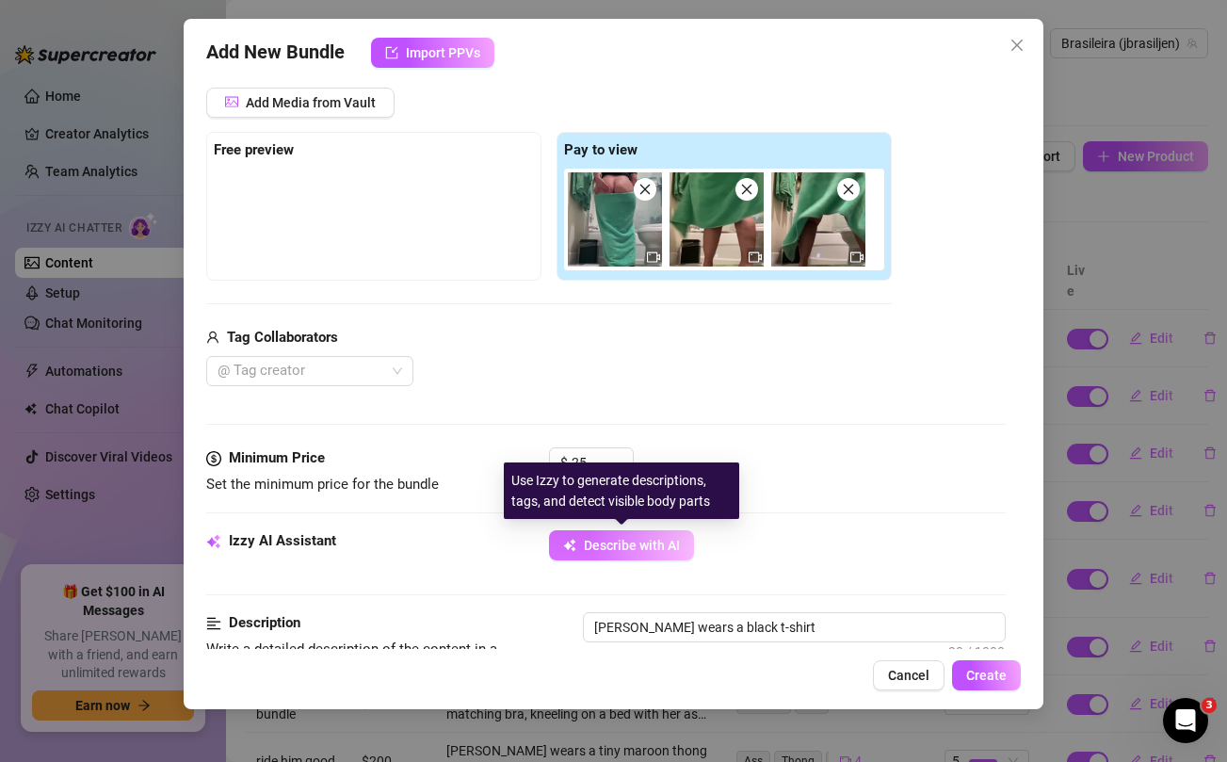
type textarea "[PERSON_NAME] wears a black t-shirt and"
type textarea "[PERSON_NAME] wears a black t-shirt and a"
type textarea "[PERSON_NAME] wears a black t-shirt and a green"
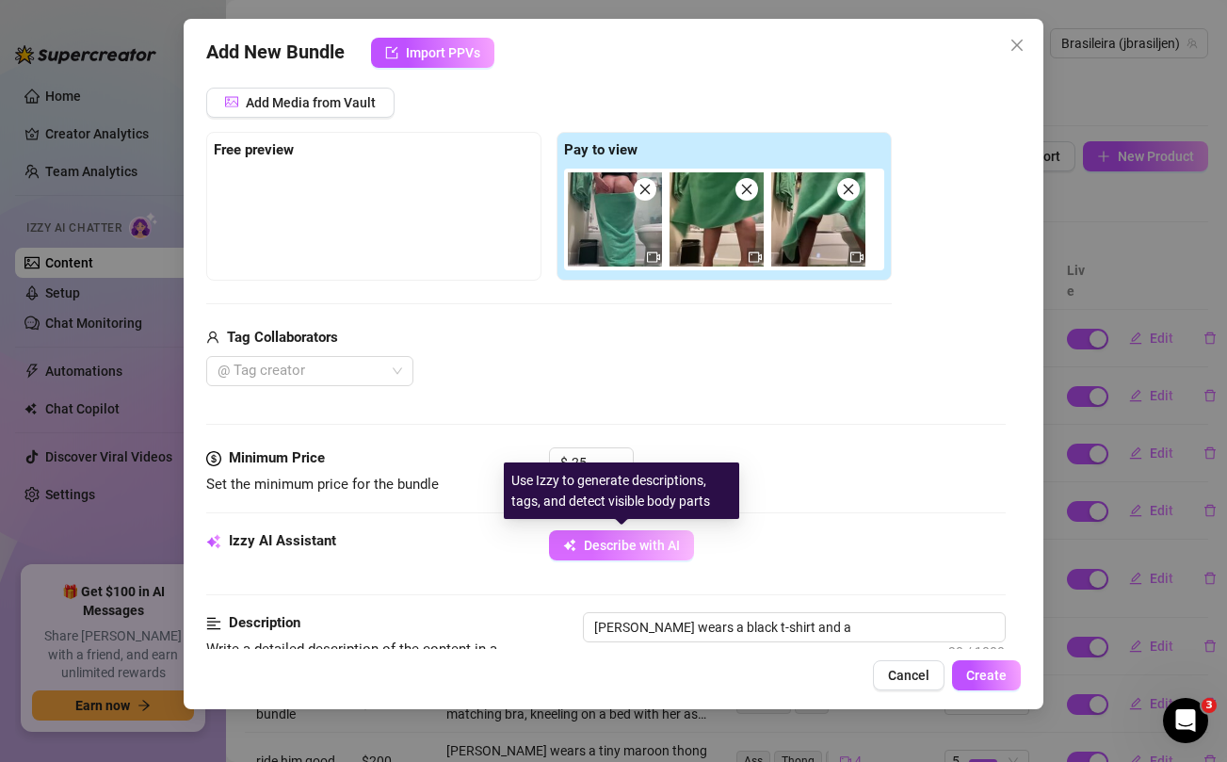
type textarea "[PERSON_NAME] wears a black t-shirt and a green"
type textarea "[PERSON_NAME] wears a black t-shirt and a green towel"
type textarea "[PERSON_NAME] wears a black t-shirt and a green towel wrapped"
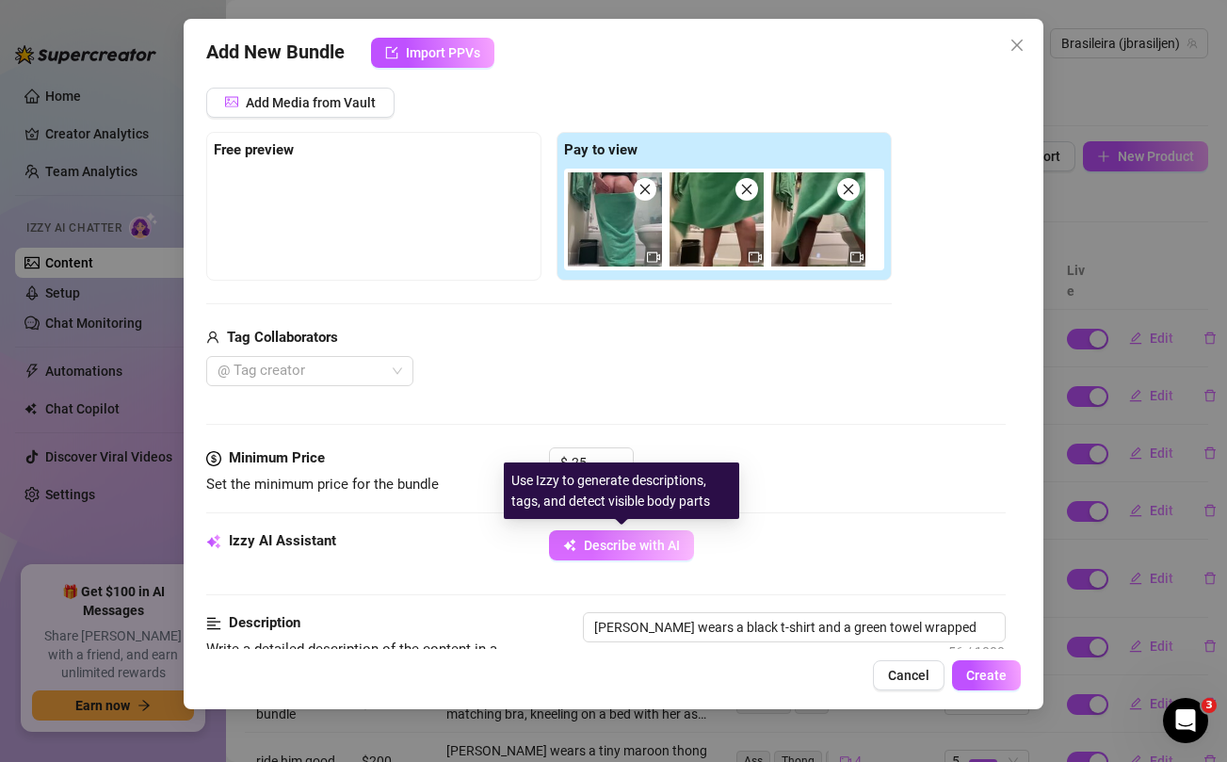
type textarea "[PERSON_NAME] wears a black t-shirt and a green towel wrapped around"
type textarea "[PERSON_NAME] wears a black t-shirt and a green towel wrapped around her"
type textarea "[PERSON_NAME] wears a black t-shirt and a green towel wrapped around her waist"
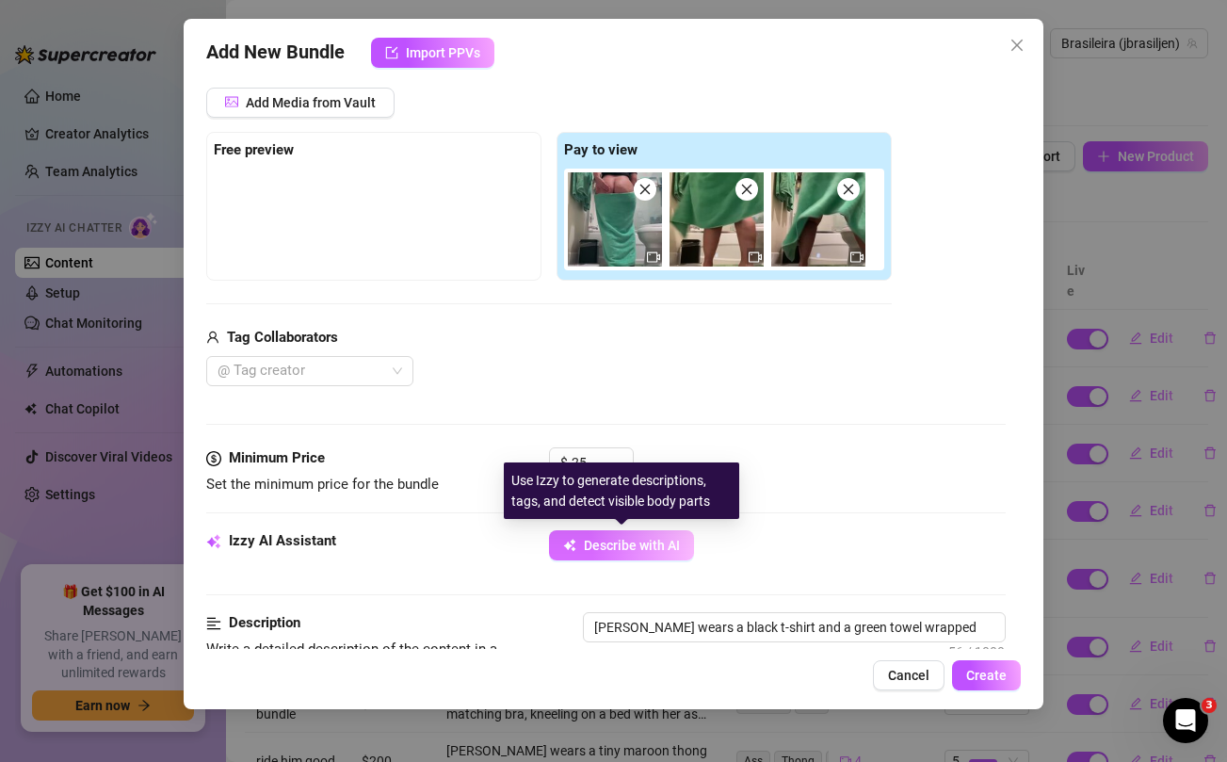
type textarea "[PERSON_NAME] wears a black t-shirt and a green towel wrapped around her waist"
type textarea "[PERSON_NAME] wears a black t-shirt and a green towel wrapped around her waist …"
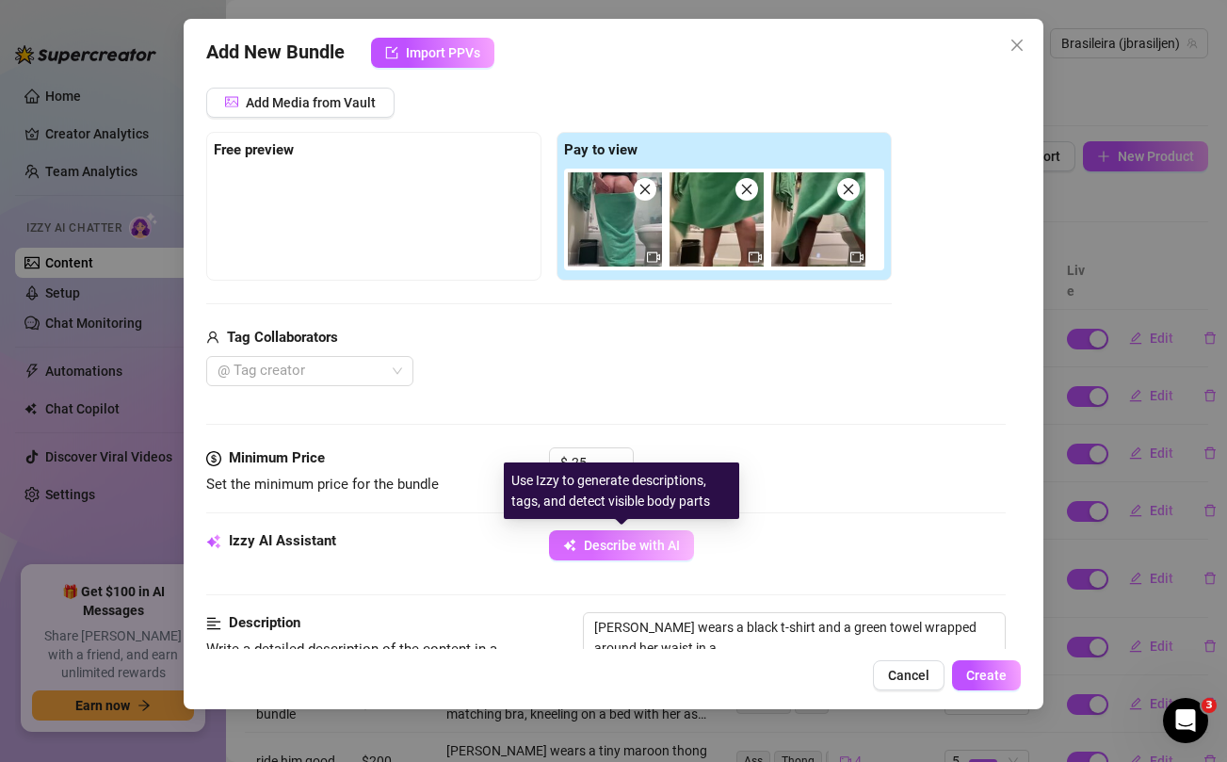
type textarea "[PERSON_NAME] wears a black t-shirt and a green towel wrapped around her waist …"
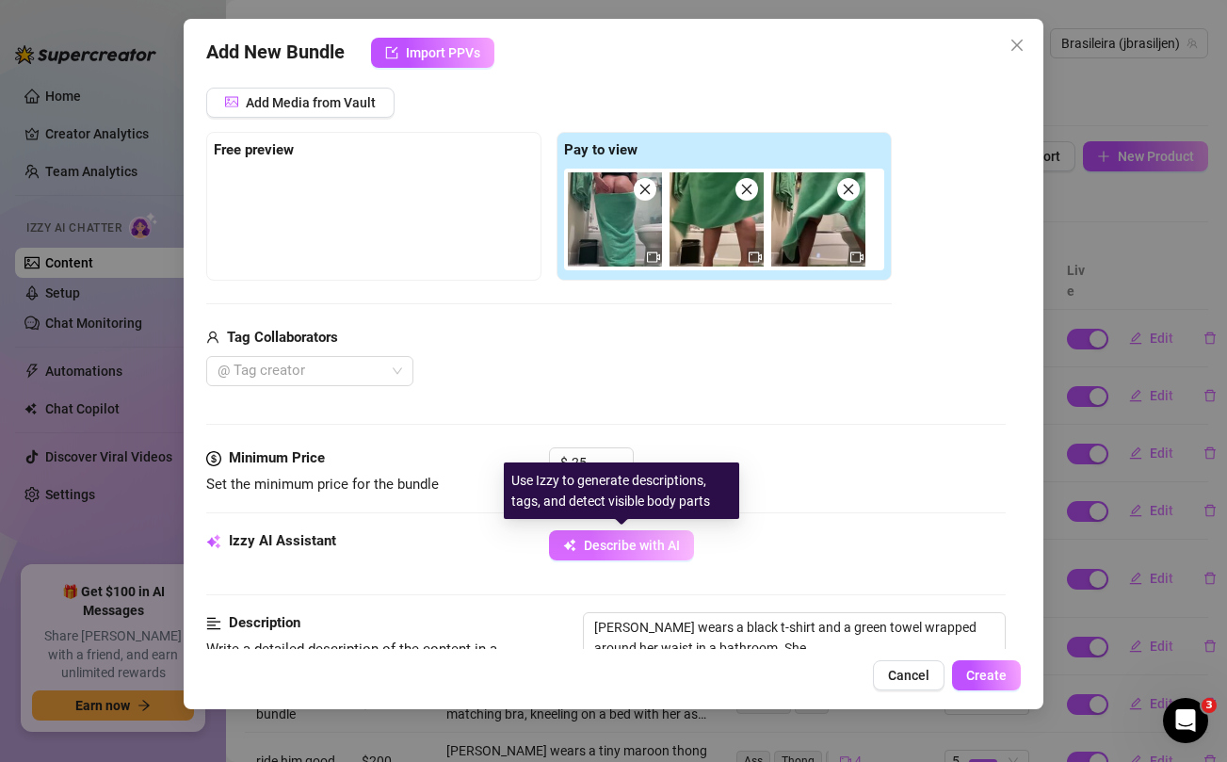
type textarea "[PERSON_NAME] wears a black t-shirt and a green towel wrapped around her waist …"
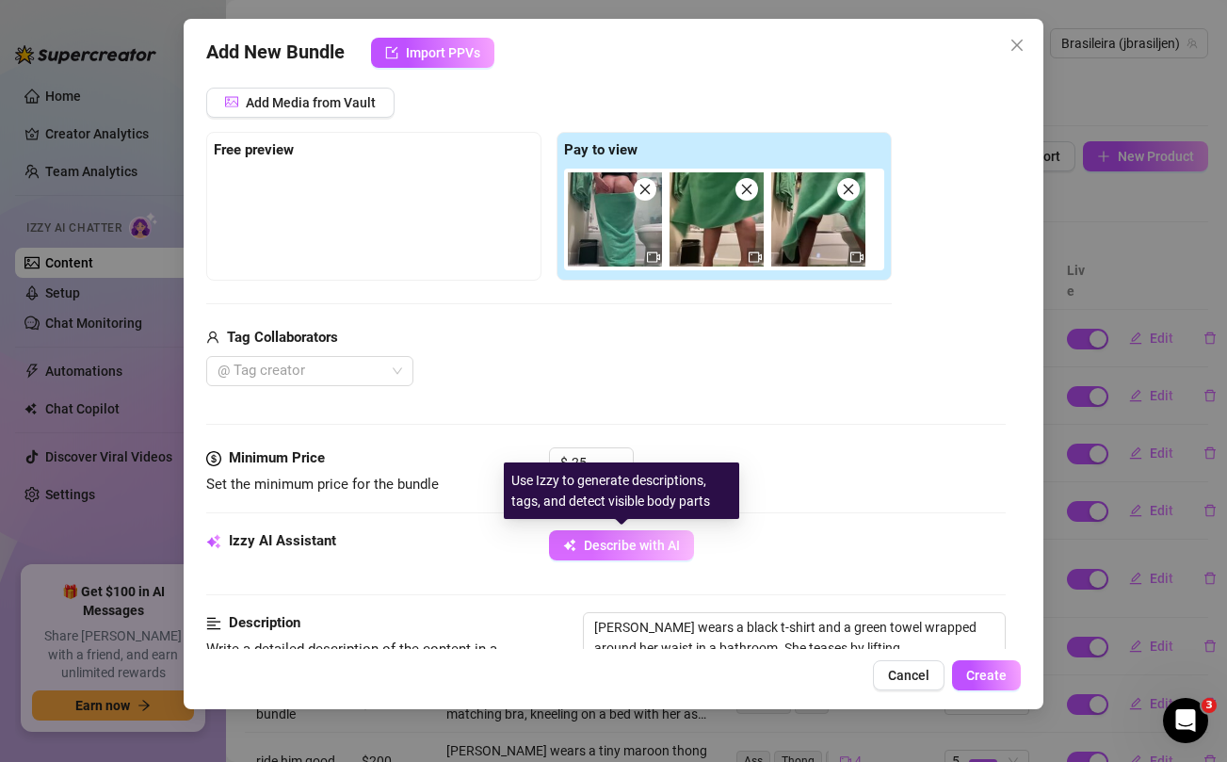
type textarea "[PERSON_NAME] wears a black t-shirt and a green towel wrapped around her waist …"
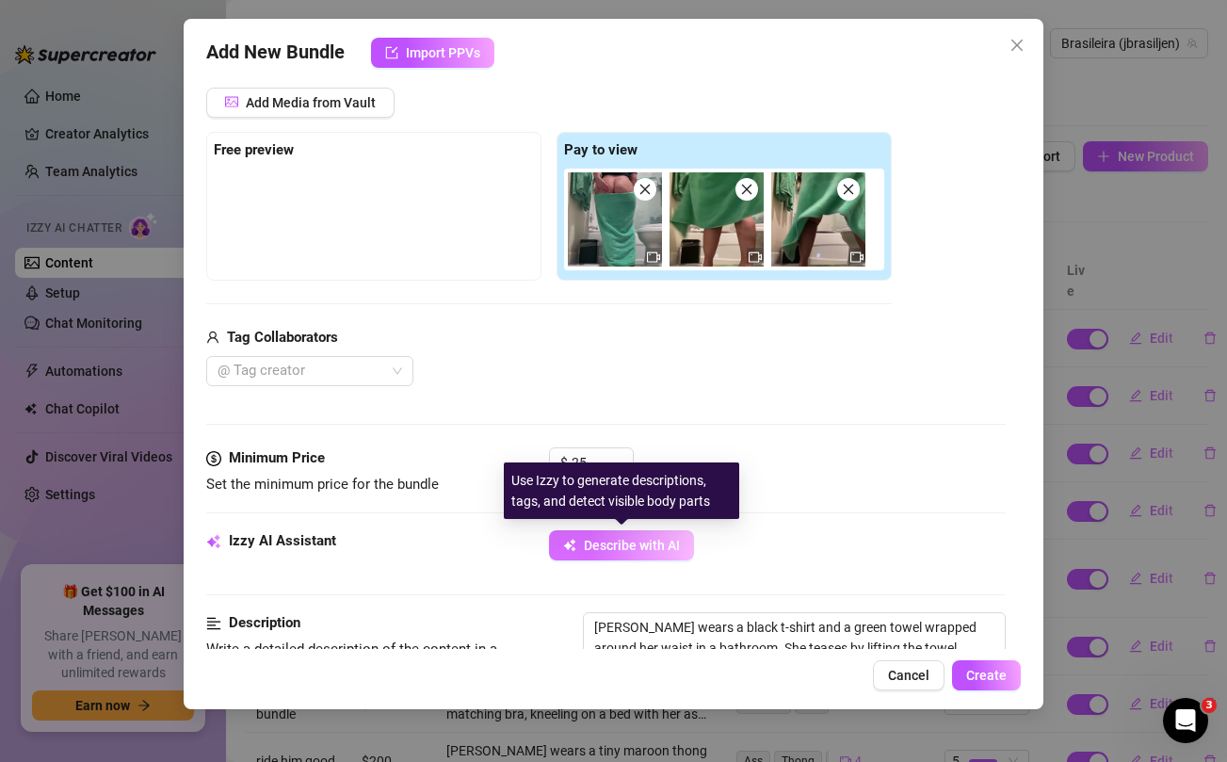
type textarea "[PERSON_NAME] wears a black t-shirt and a green towel wrapped around her waist …"
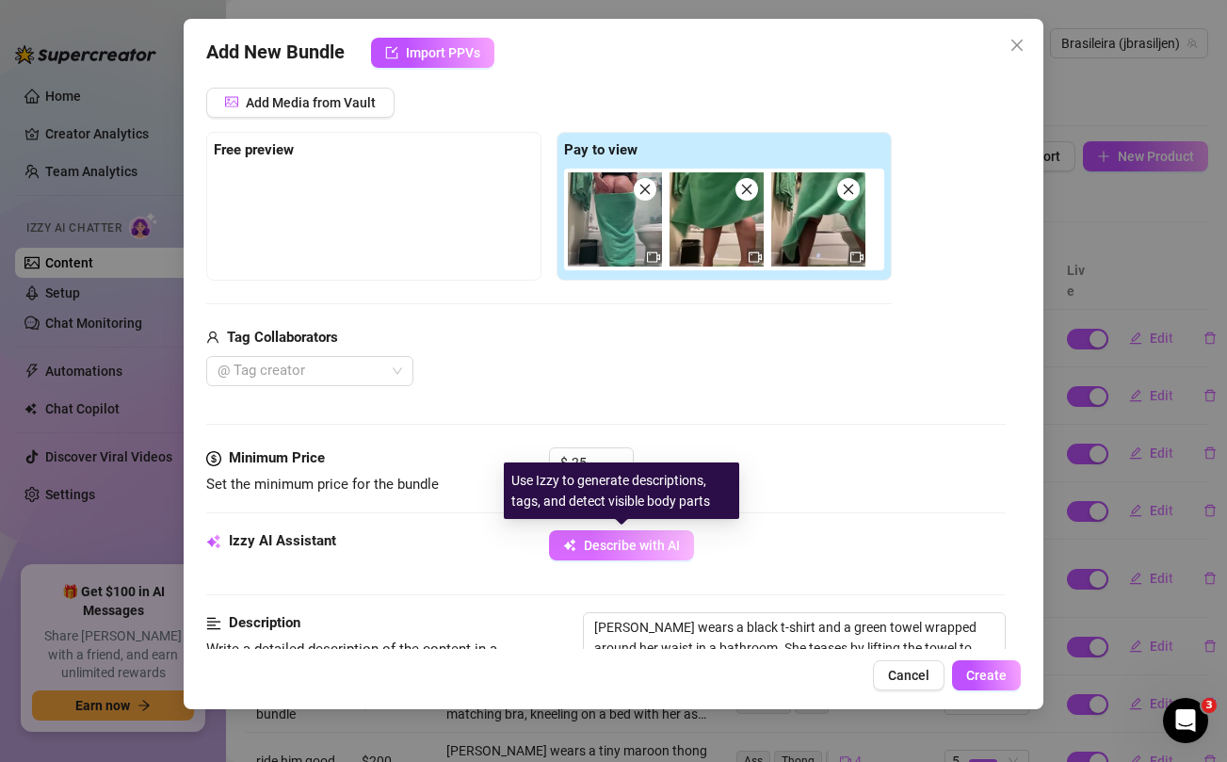
type textarea "[PERSON_NAME] wears a black t-shirt and a green towel wrapped around her waist …"
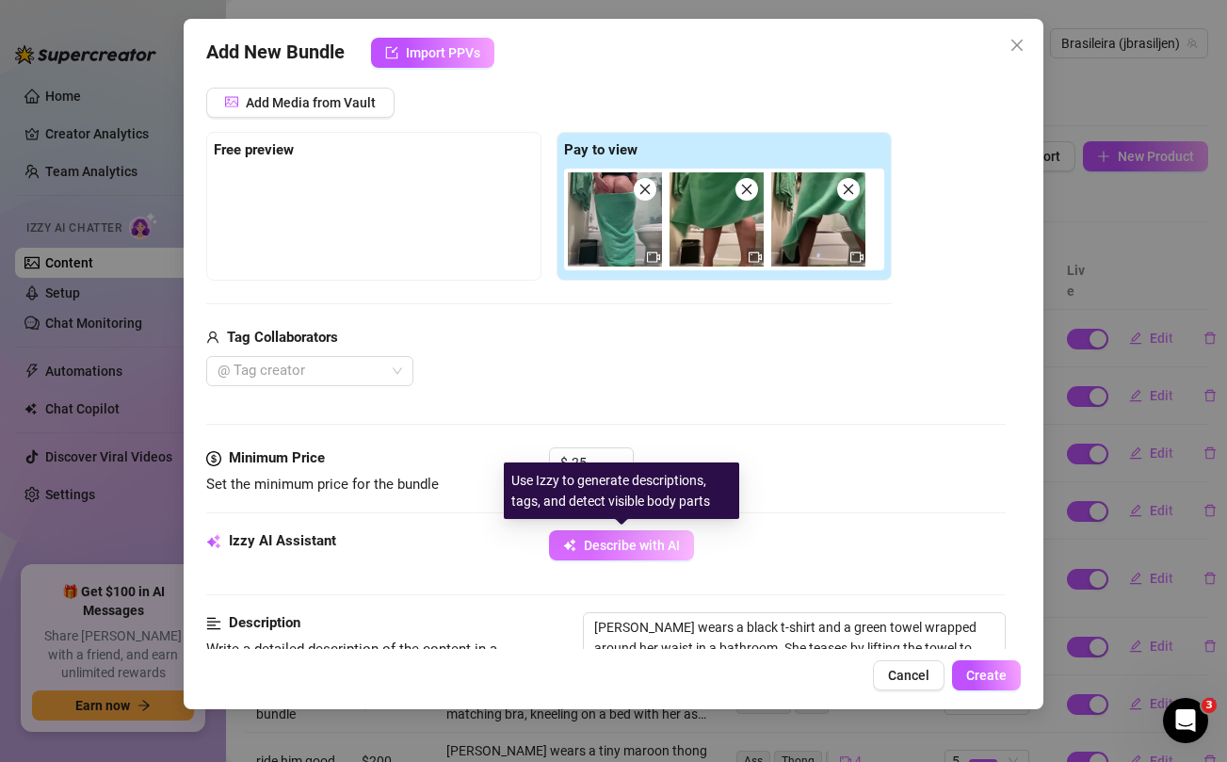
type textarea "[PERSON_NAME] wears a black t-shirt and a green towel wrapped around her waist …"
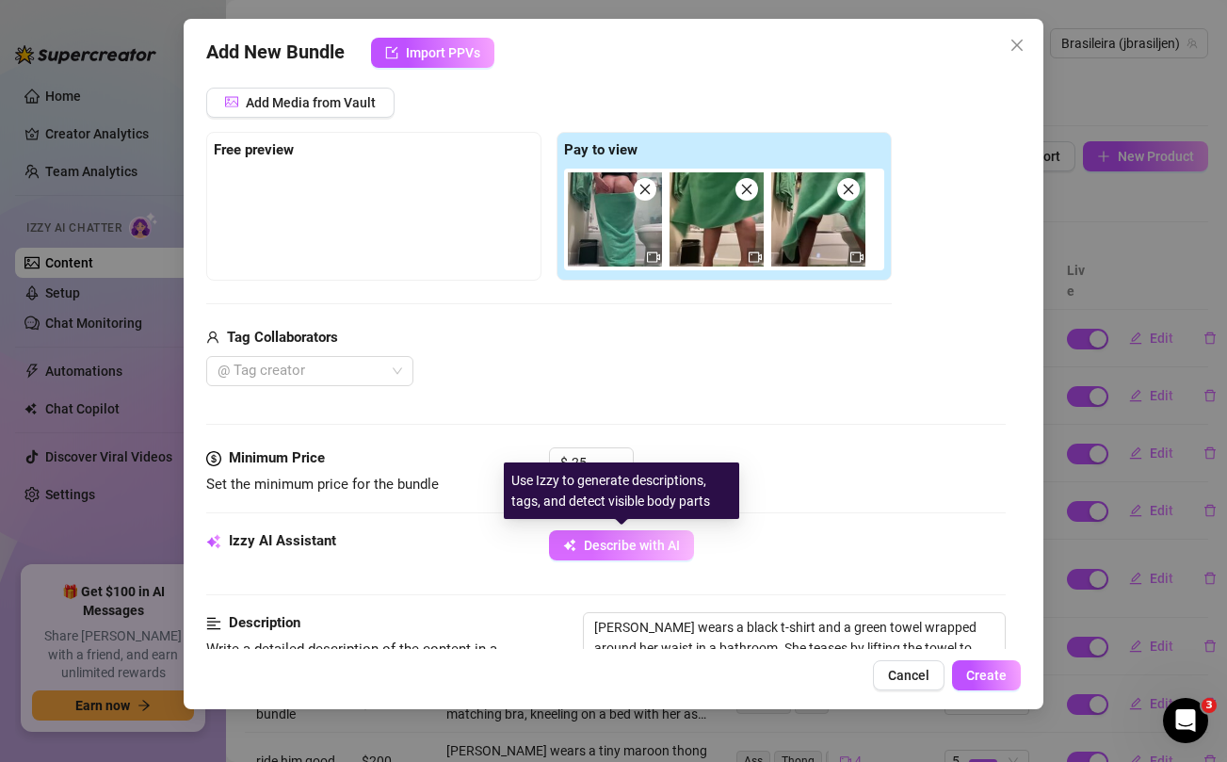
type textarea "[PERSON_NAME] wears a black t-shirt and a green towel wrapped around her waist …"
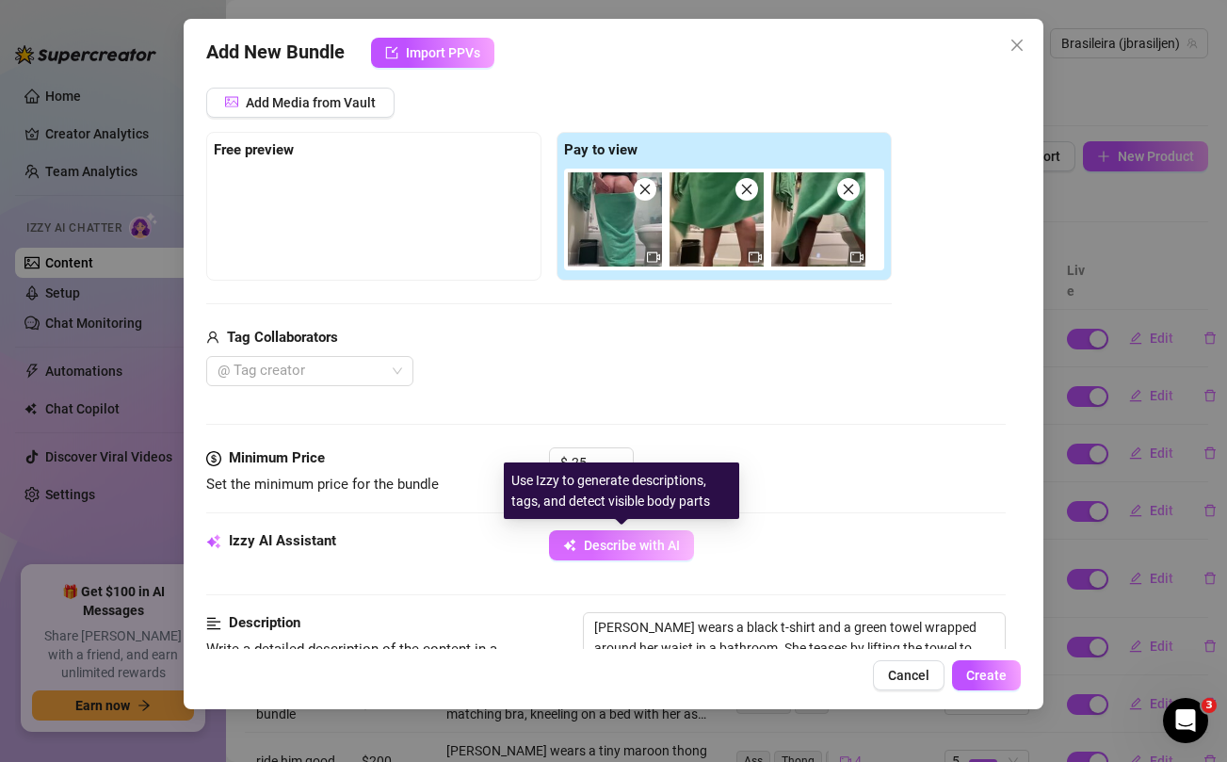
type textarea "[PERSON_NAME] wears a black t-shirt and a green towel wrapped around her waist …"
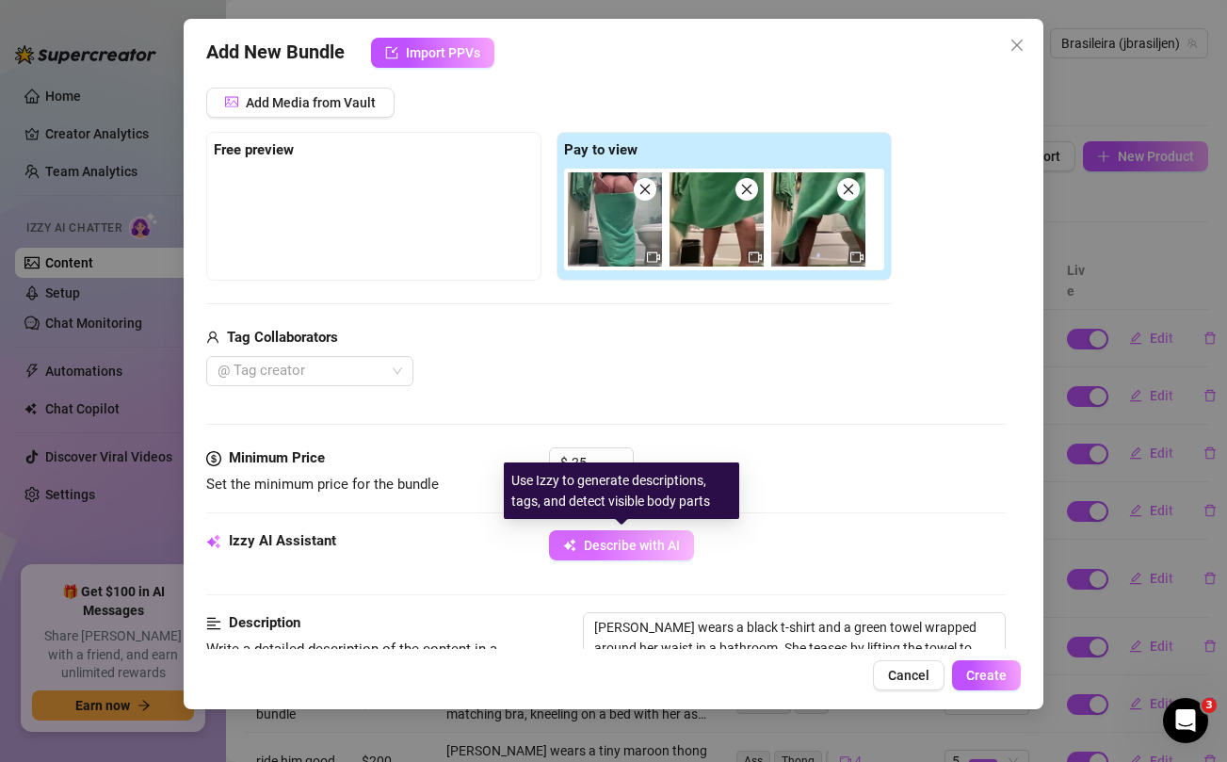
type textarea "[PERSON_NAME] wears a black t-shirt and a green towel wrapped around her waist …"
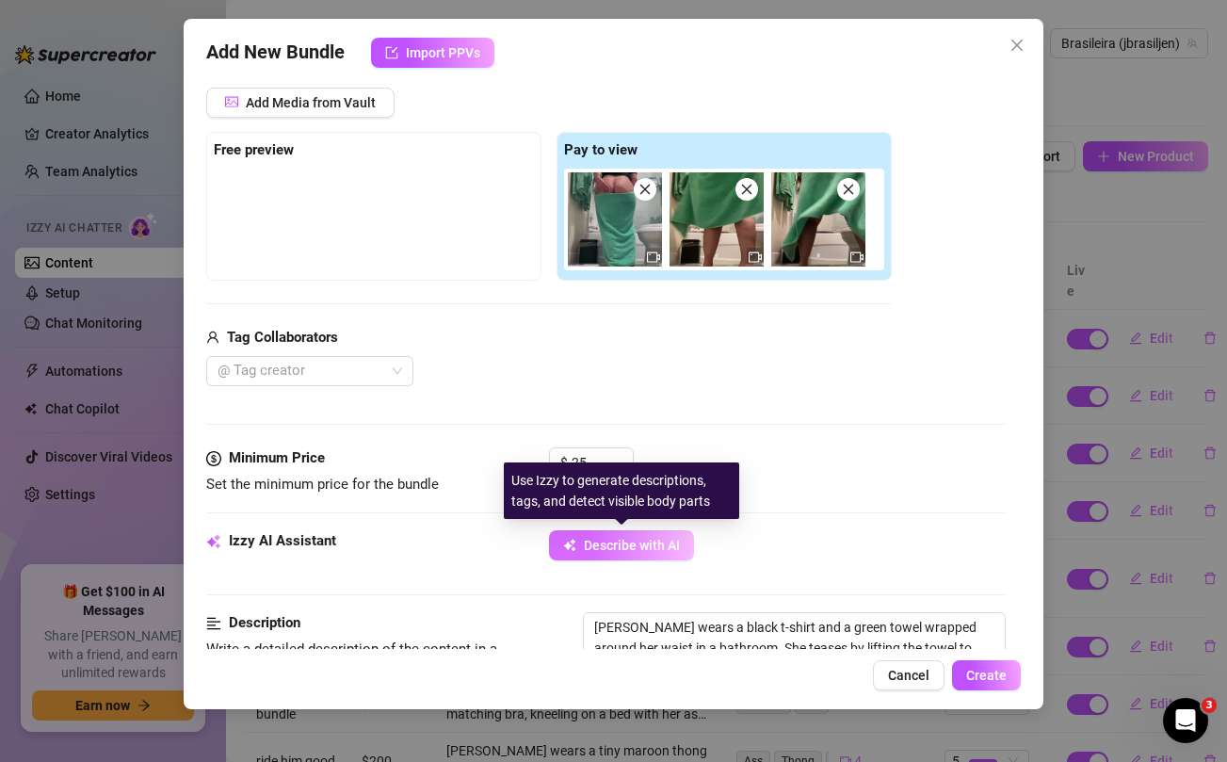
type textarea "[PERSON_NAME] wears a black t-shirt and a green towel wrapped around her waist …"
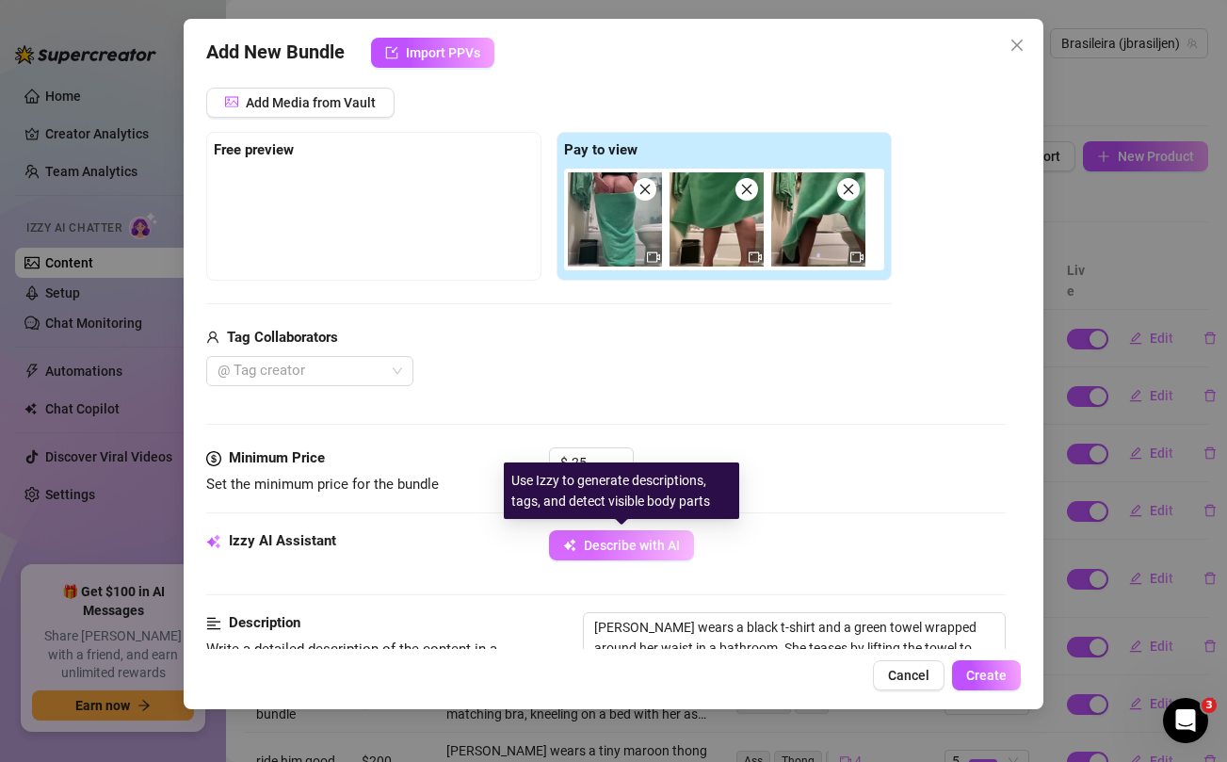
type textarea "[PERSON_NAME] wears a black t-shirt and a green towel wrapped around her waist …"
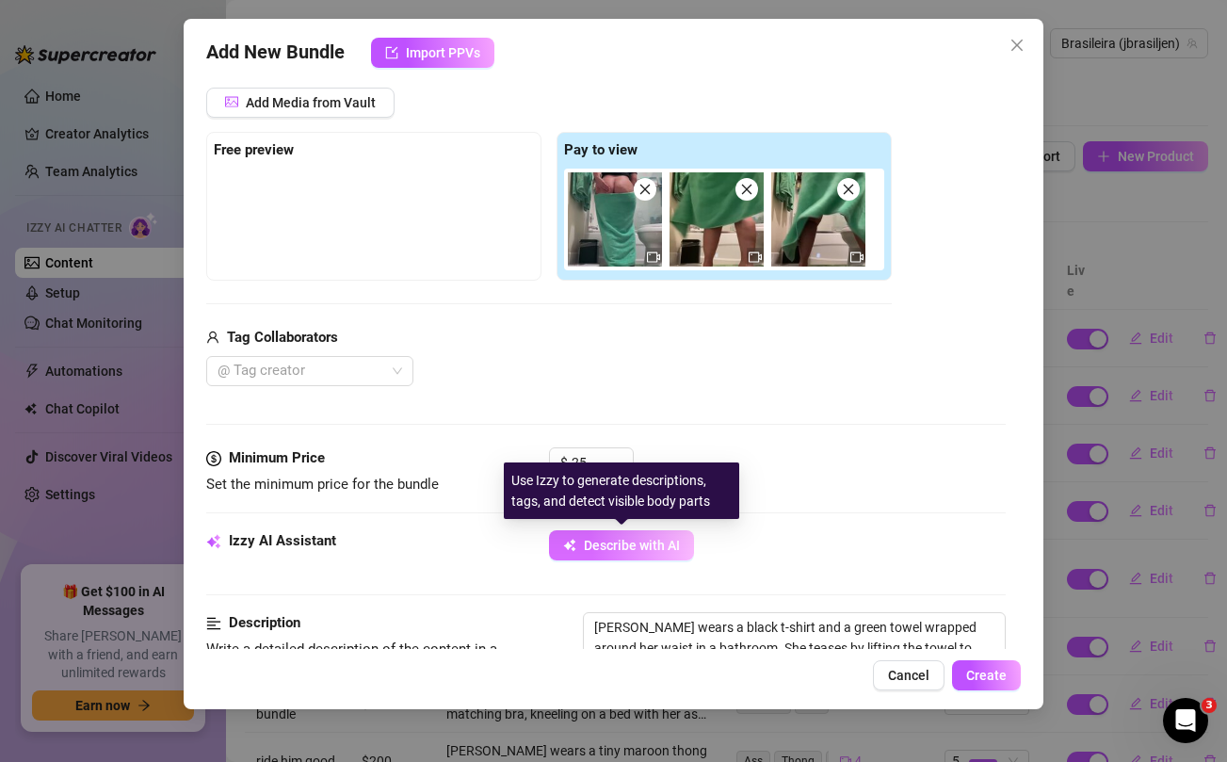
type textarea "[PERSON_NAME] wears a black t-shirt and a green towel wrapped around her waist …"
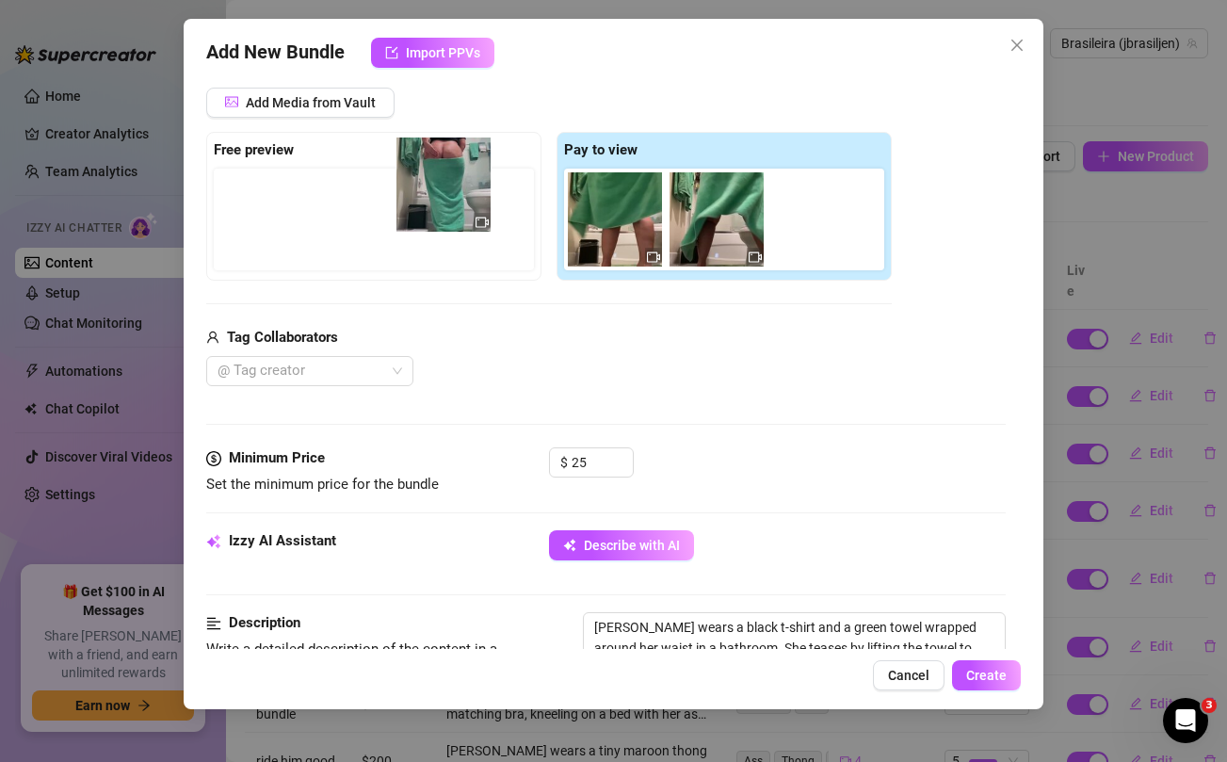
drag, startPoint x: 605, startPoint y: 236, endPoint x: 426, endPoint y: 201, distance: 182.4
click at [426, 201] on div "Free preview Pay to view" at bounding box center [548, 206] width 685 height 149
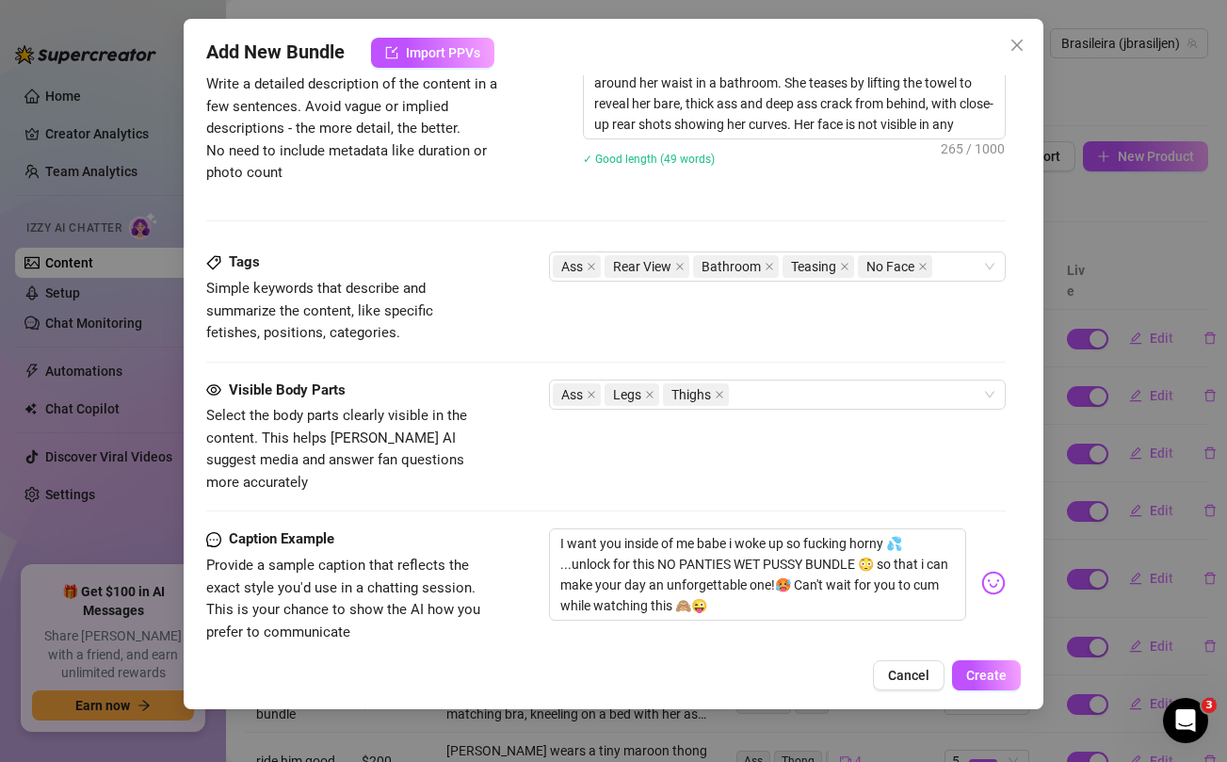
scroll to position [1041, 0]
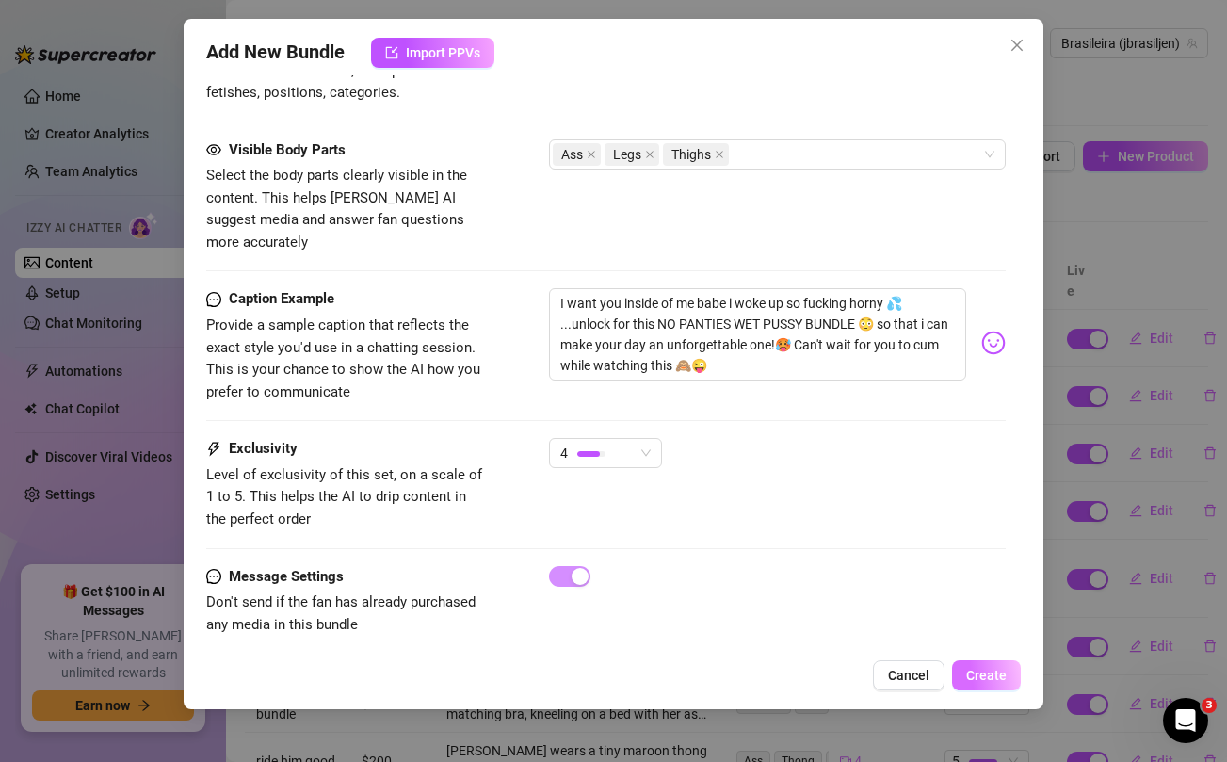
click at [988, 666] on button "Create" at bounding box center [986, 675] width 69 height 30
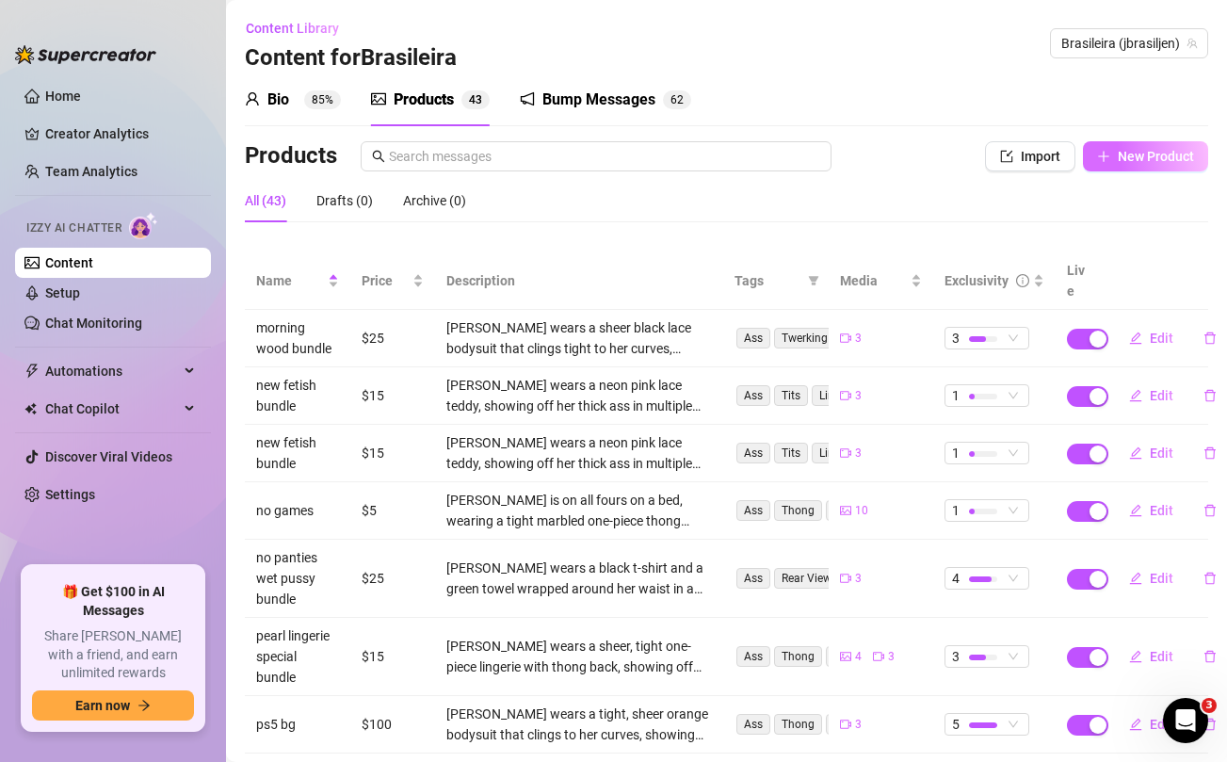
click at [1118, 160] on span "New Product" at bounding box center [1156, 156] width 76 height 15
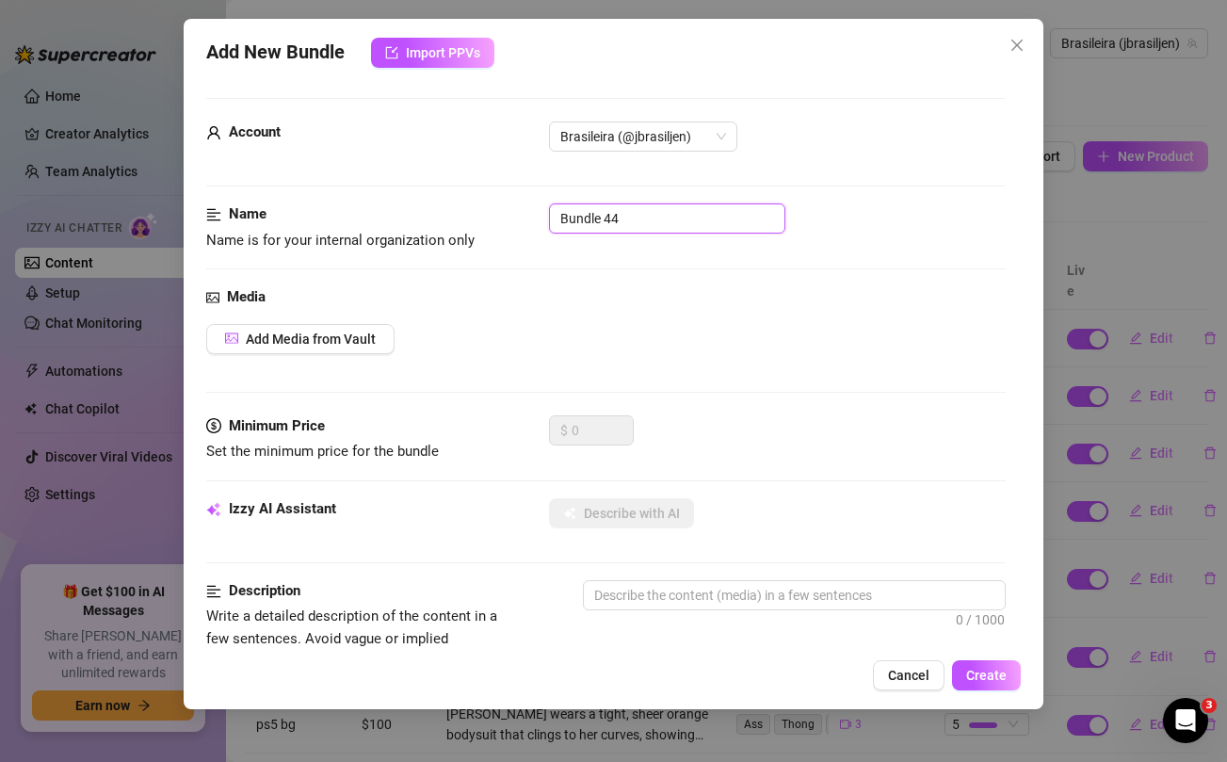
click at [734, 233] on input "Bundle 44" at bounding box center [667, 218] width 236 height 30
click at [785, 351] on div "Add Media from Vault" at bounding box center [605, 339] width 798 height 30
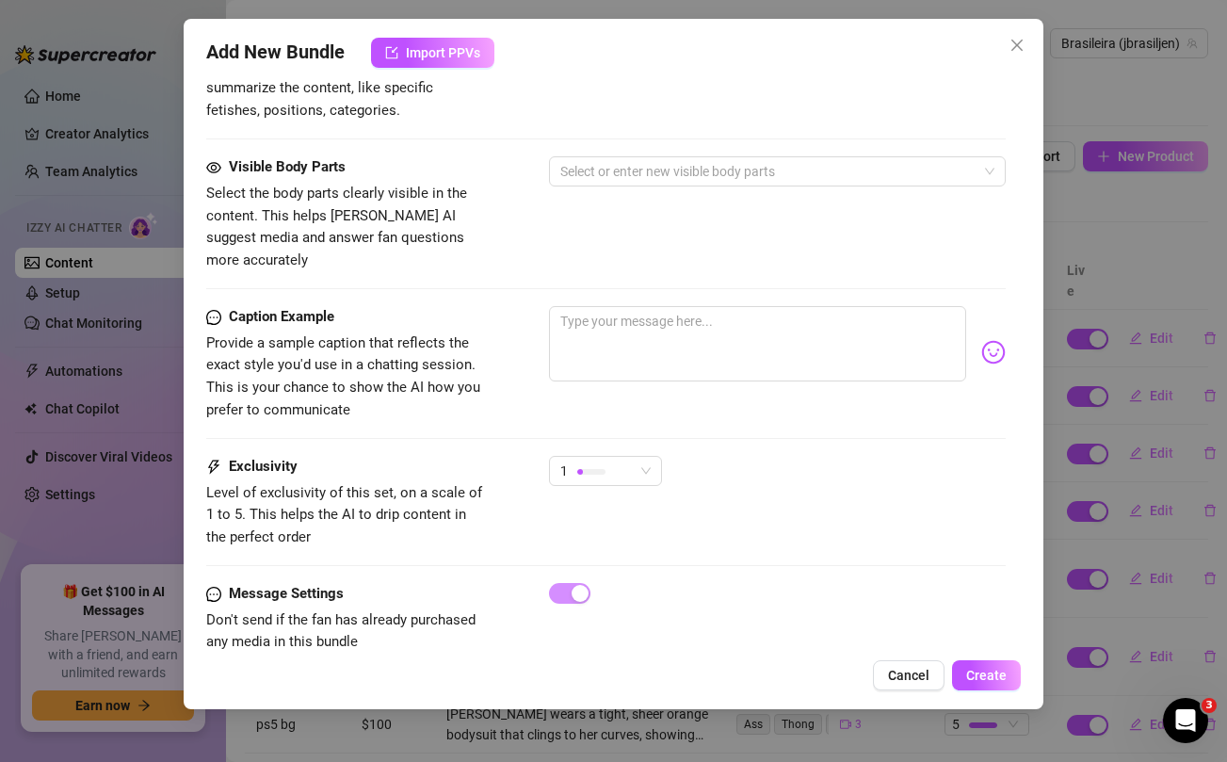
scroll to position [766, 0]
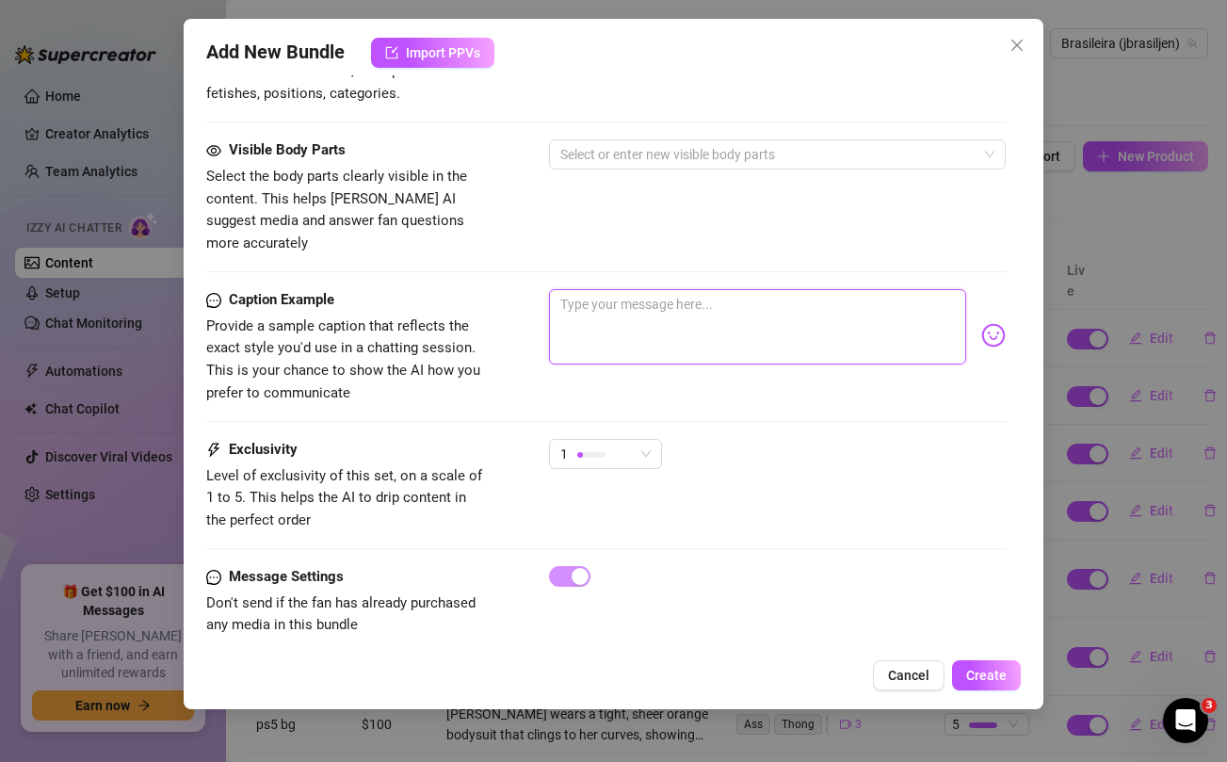
click at [750, 296] on textarea at bounding box center [757, 326] width 416 height 75
paste textarea "Imagine hearing this ass clap this loud against you while you're fucking me agg…"
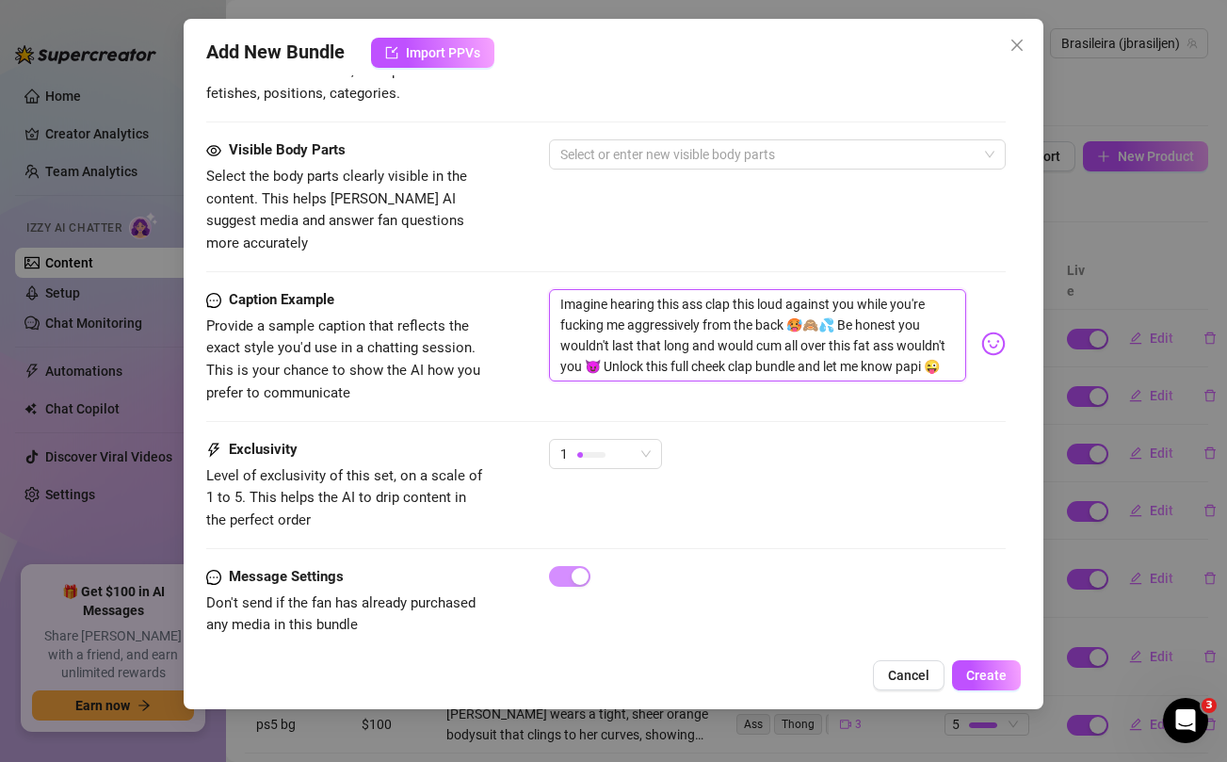
scroll to position [0, 0]
click at [671, 305] on textarea "Imagine hearing this ass clap this loud against you while you're fucking me agg…" at bounding box center [757, 335] width 416 height 92
click at [656, 230] on div "Visible Body Parts Select the body parts clearly visible in the content. This h…" at bounding box center [605, 196] width 798 height 115
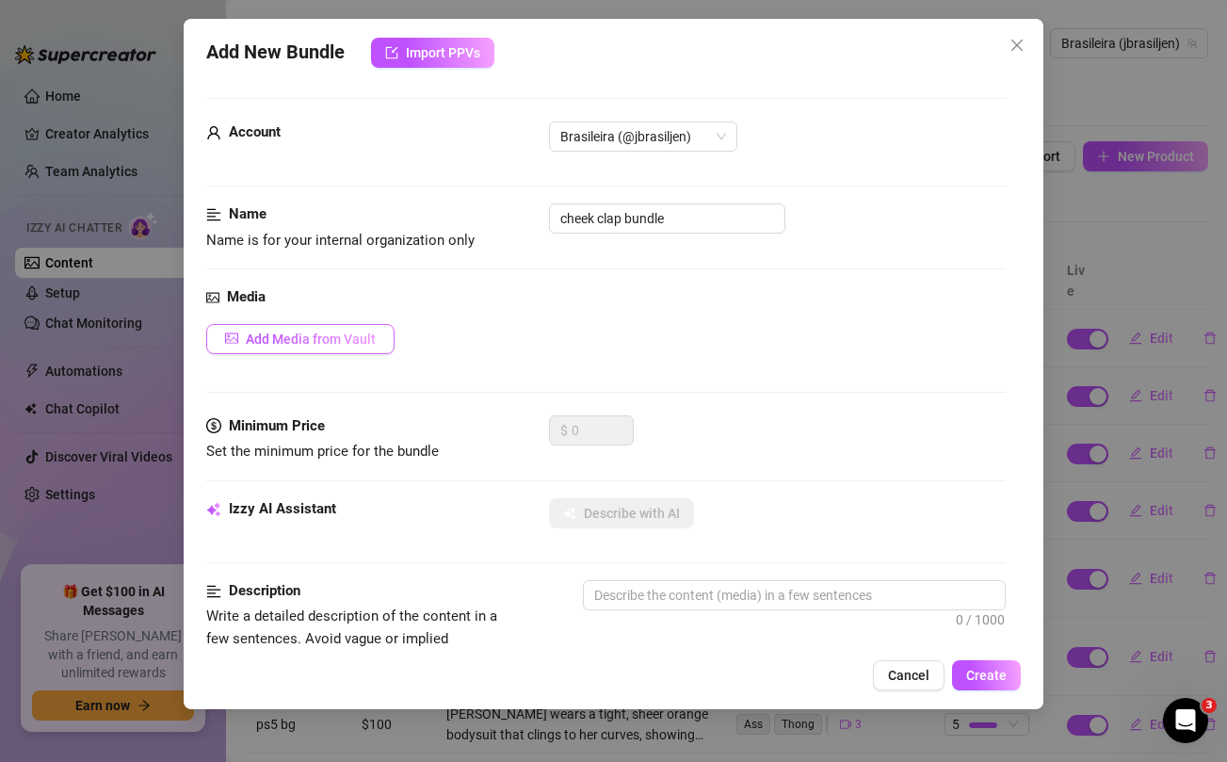
click at [346, 338] on span "Add Media from Vault" at bounding box center [311, 338] width 130 height 15
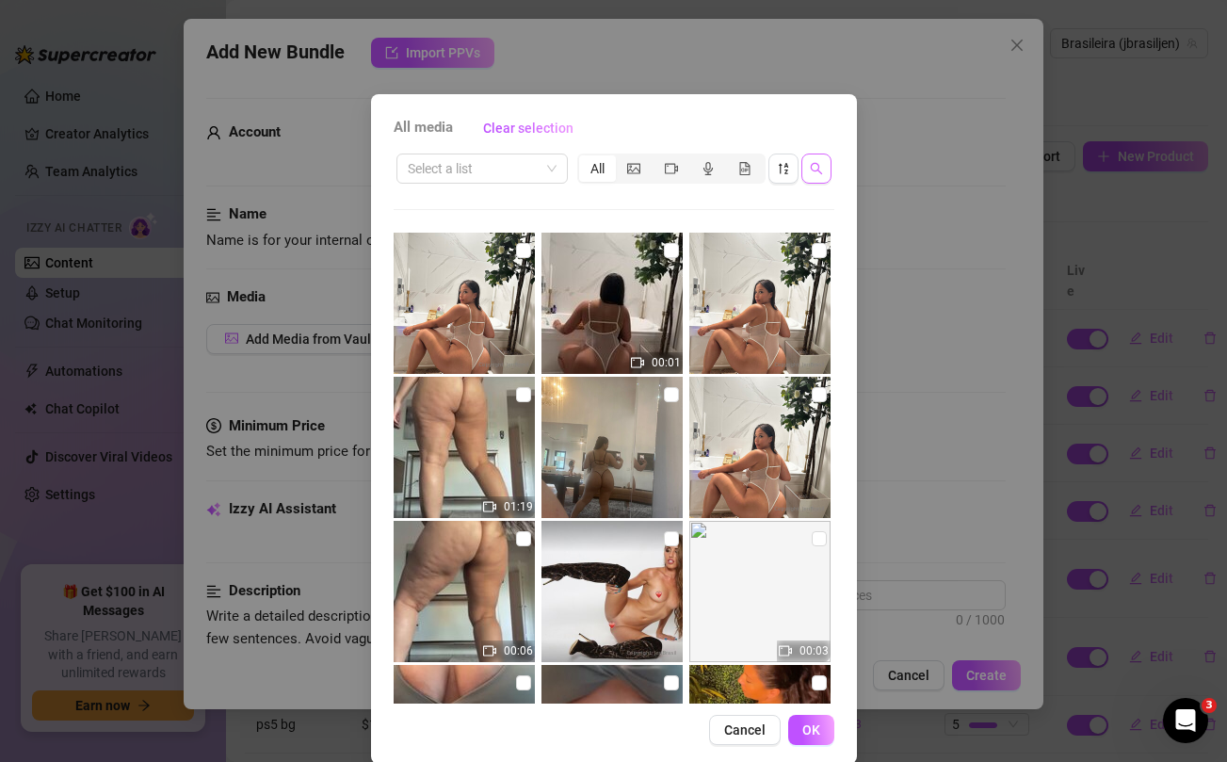
click at [818, 171] on icon "search" at bounding box center [816, 168] width 13 height 13
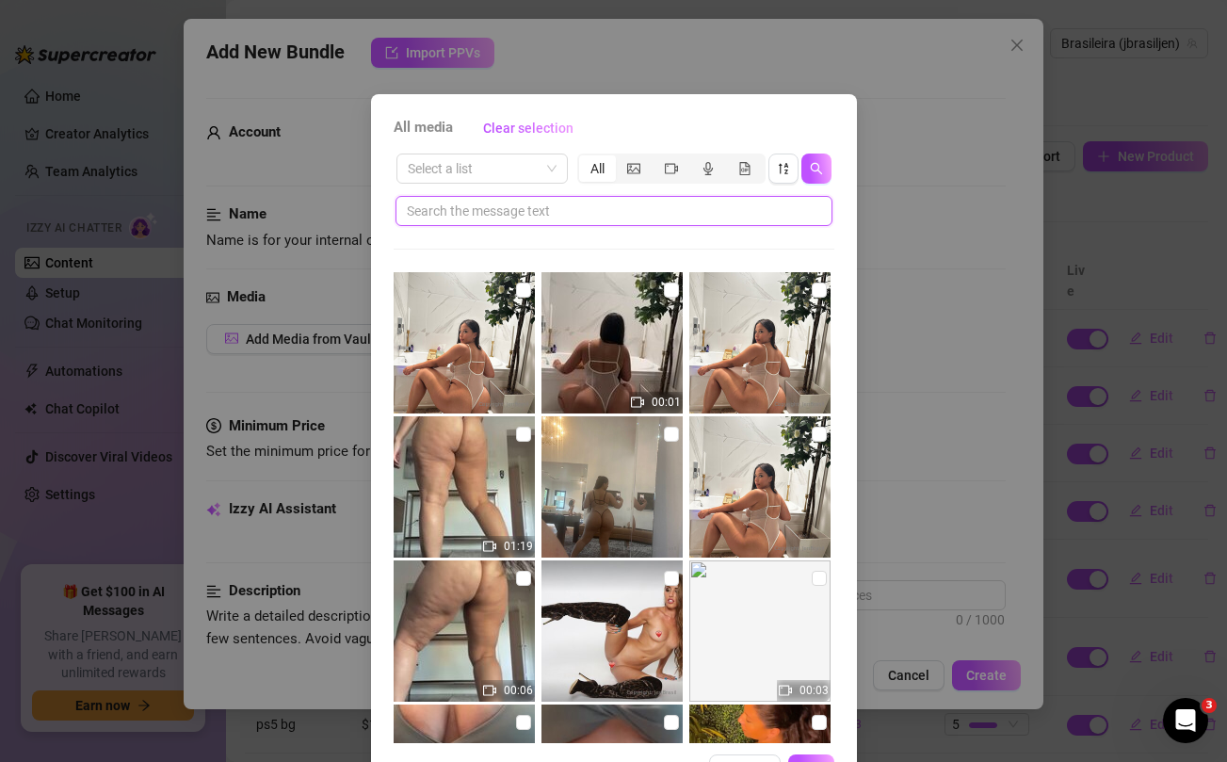
click at [682, 202] on input "text" at bounding box center [606, 211] width 399 height 21
paste input "aggressively"
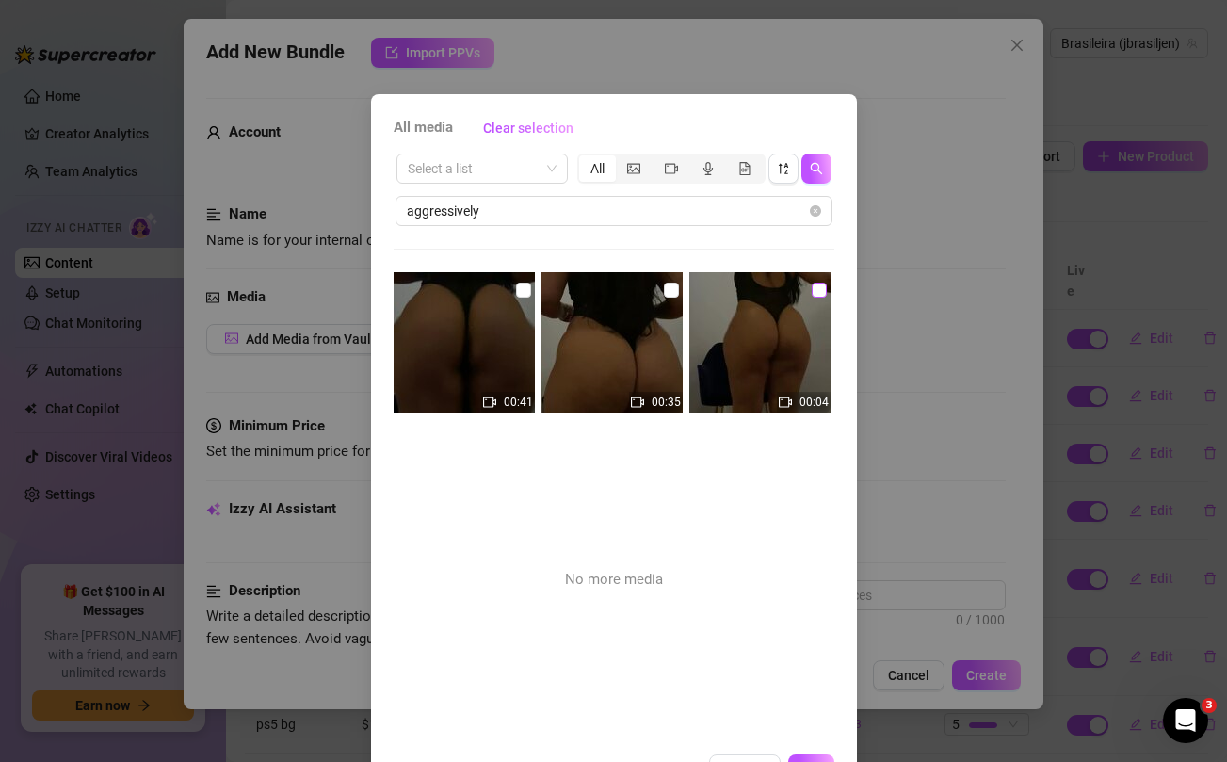
click at [816, 291] on input "checkbox" at bounding box center [819, 289] width 15 height 15
click at [675, 293] on input "checkbox" at bounding box center [671, 289] width 15 height 15
click at [525, 285] on input "checkbox" at bounding box center [523, 289] width 15 height 15
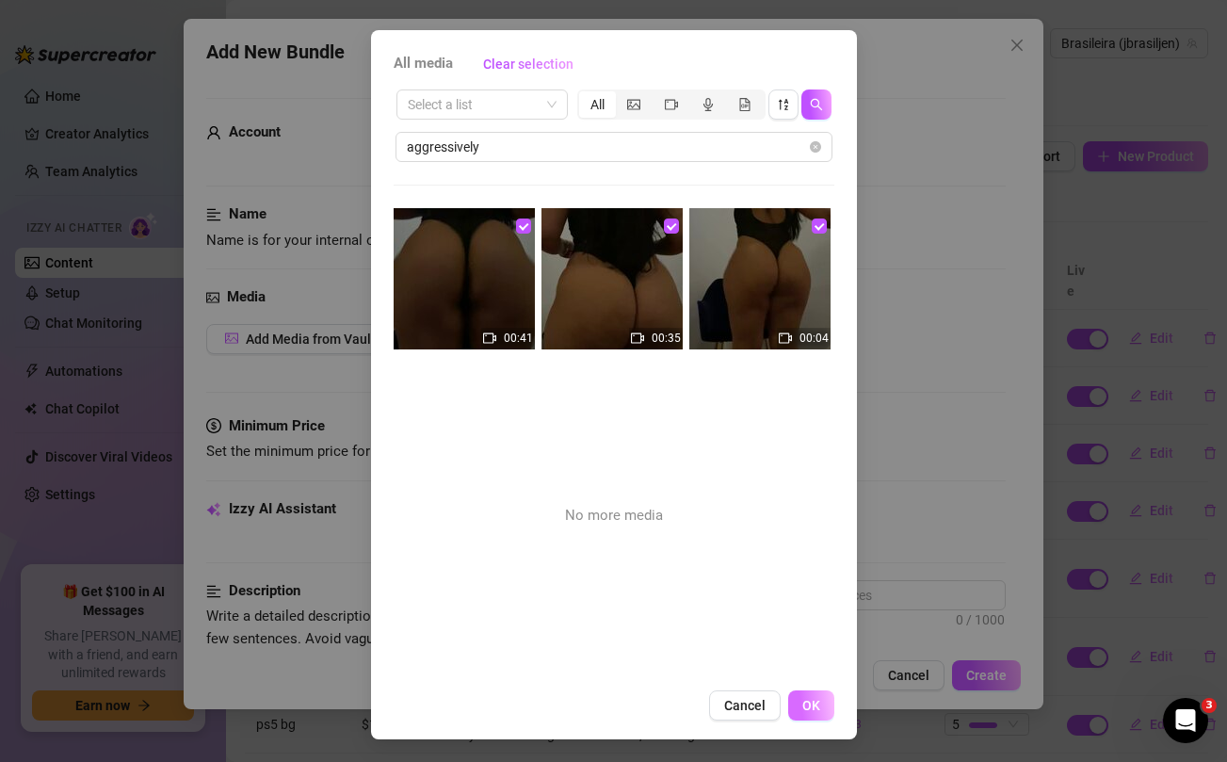
click at [817, 701] on span "OK" at bounding box center [811, 705] width 18 height 15
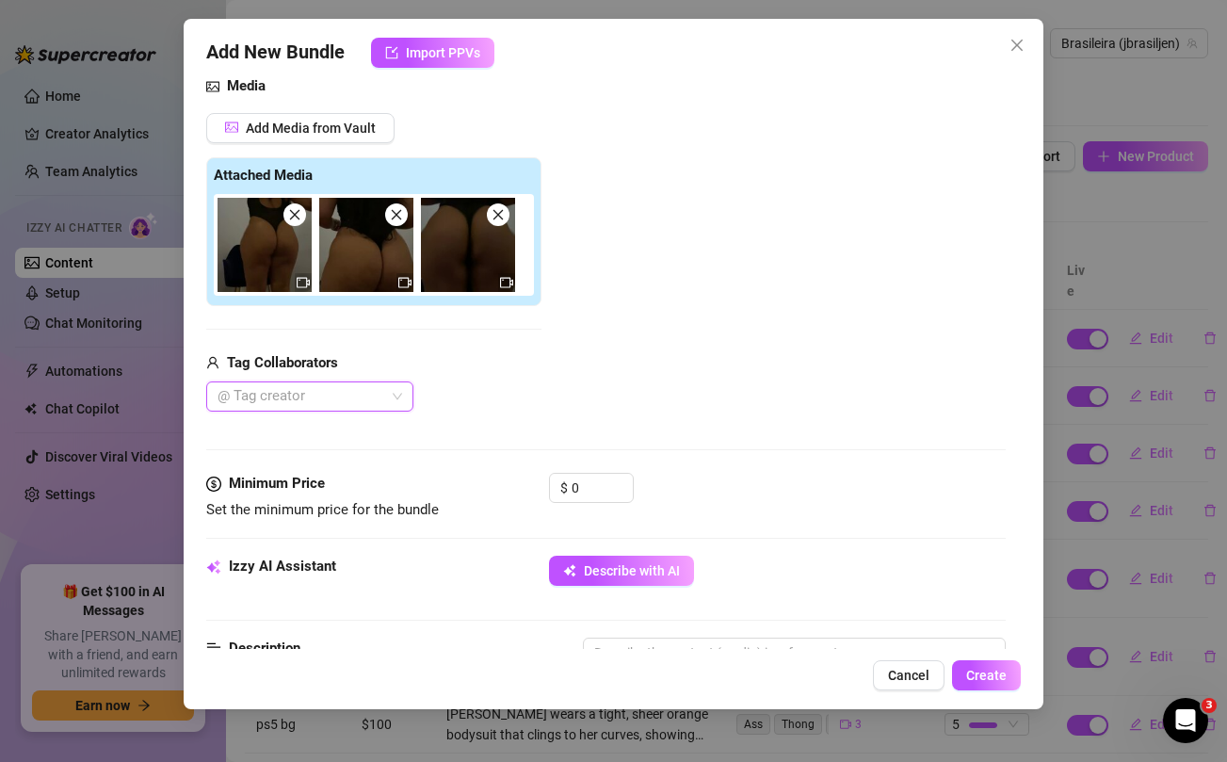
scroll to position [213, 0]
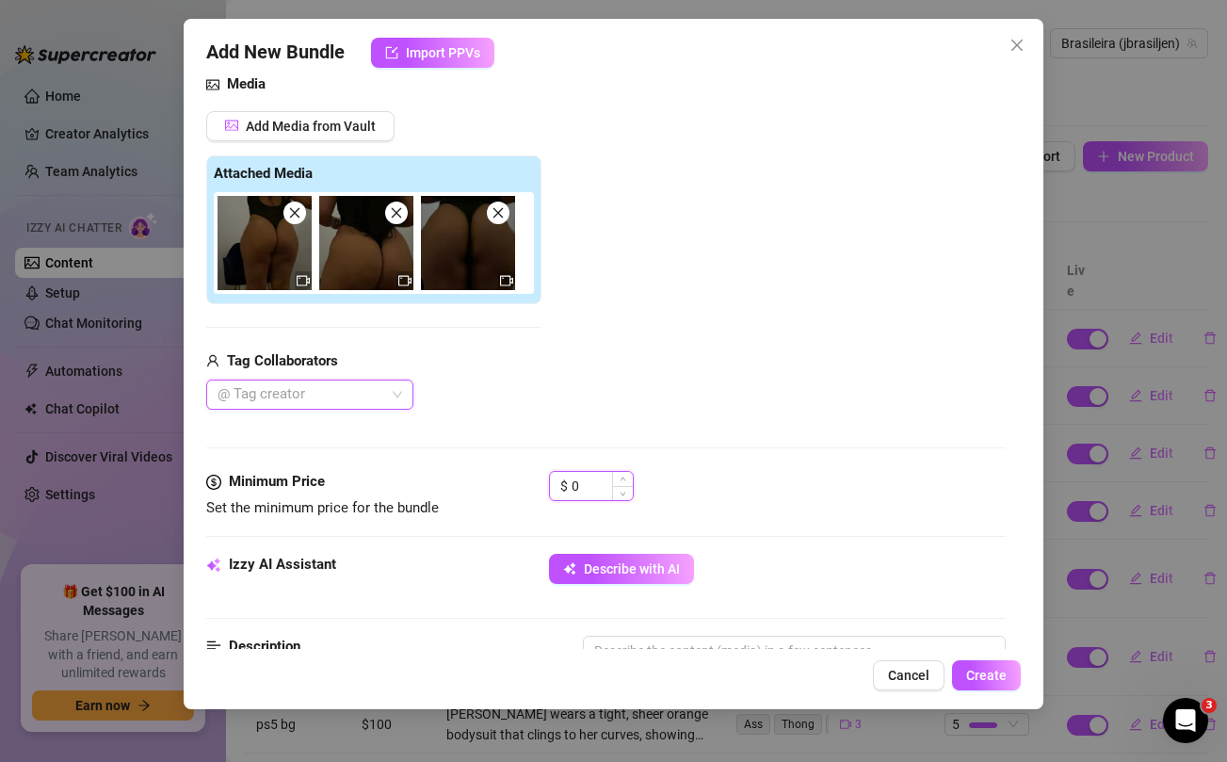
click at [591, 482] on input "0" at bounding box center [602, 486] width 61 height 28
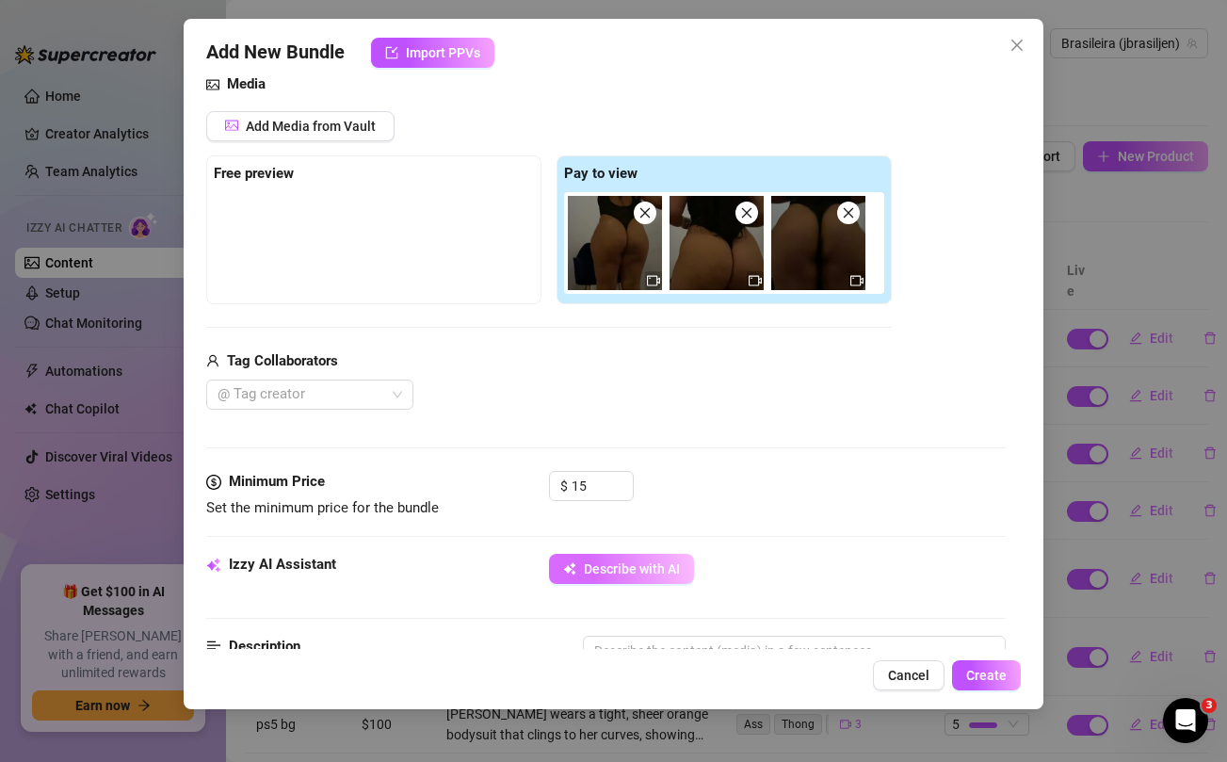
click at [652, 573] on span "Describe with AI" at bounding box center [632, 568] width 96 height 15
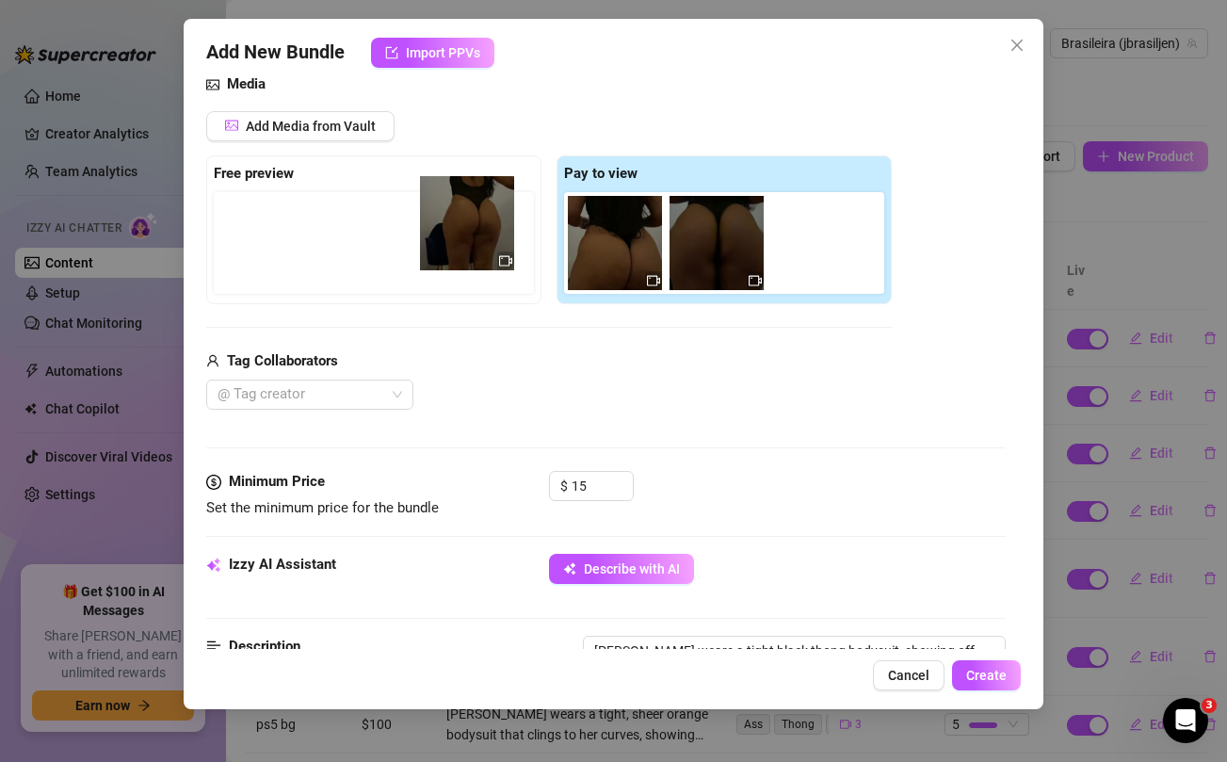
drag, startPoint x: 603, startPoint y: 250, endPoint x: 441, endPoint y: 231, distance: 163.2
click at [441, 231] on div "Free preview Pay to view" at bounding box center [548, 229] width 685 height 149
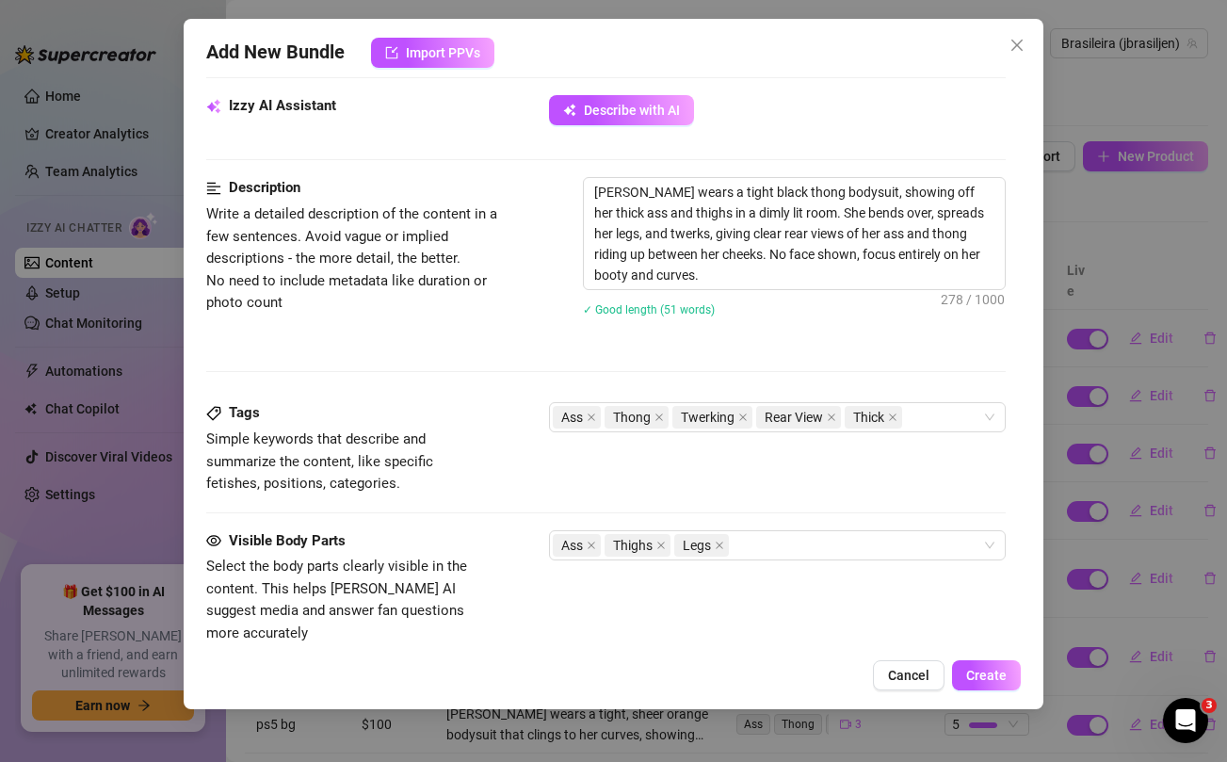
scroll to position [697, 0]
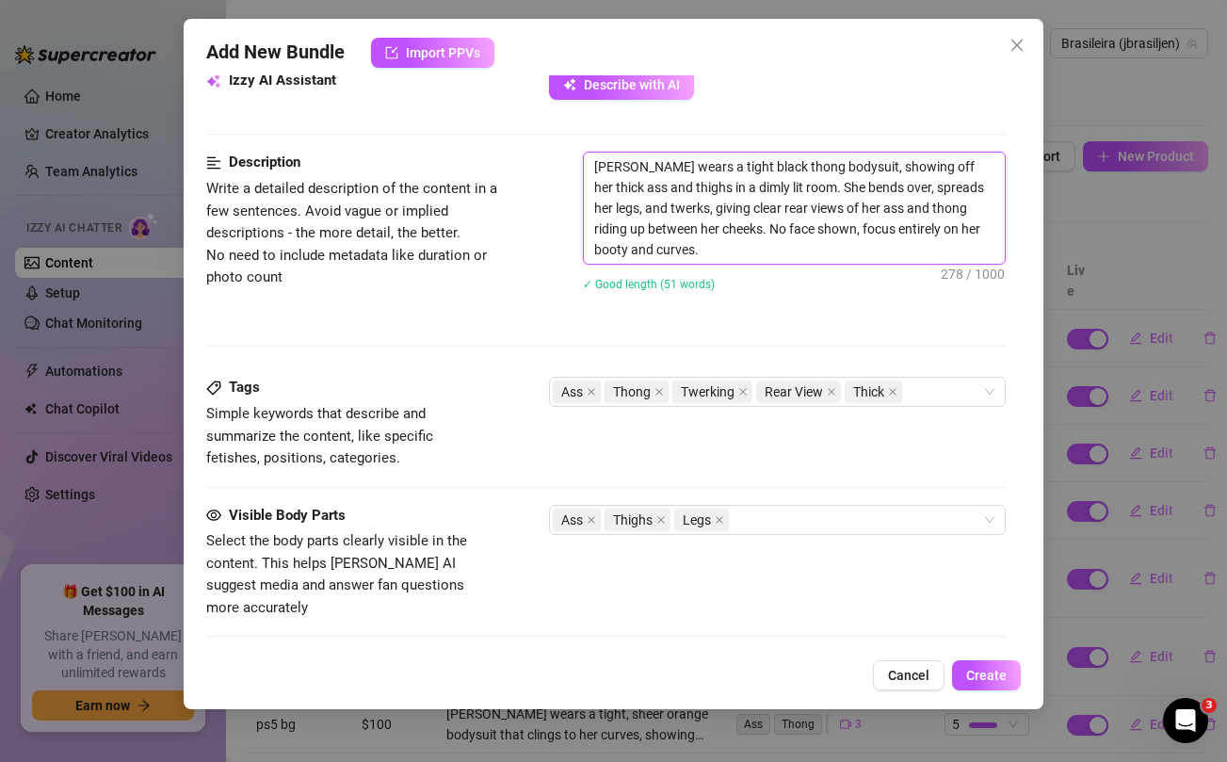
click at [712, 233] on textarea "[PERSON_NAME] wears a tight black thong bodysuit, showing off her thick ass and…" at bounding box center [794, 208] width 420 height 111
click at [942, 399] on div "Ass Thong Twerking Rear View Thick" at bounding box center [767, 392] width 428 height 26
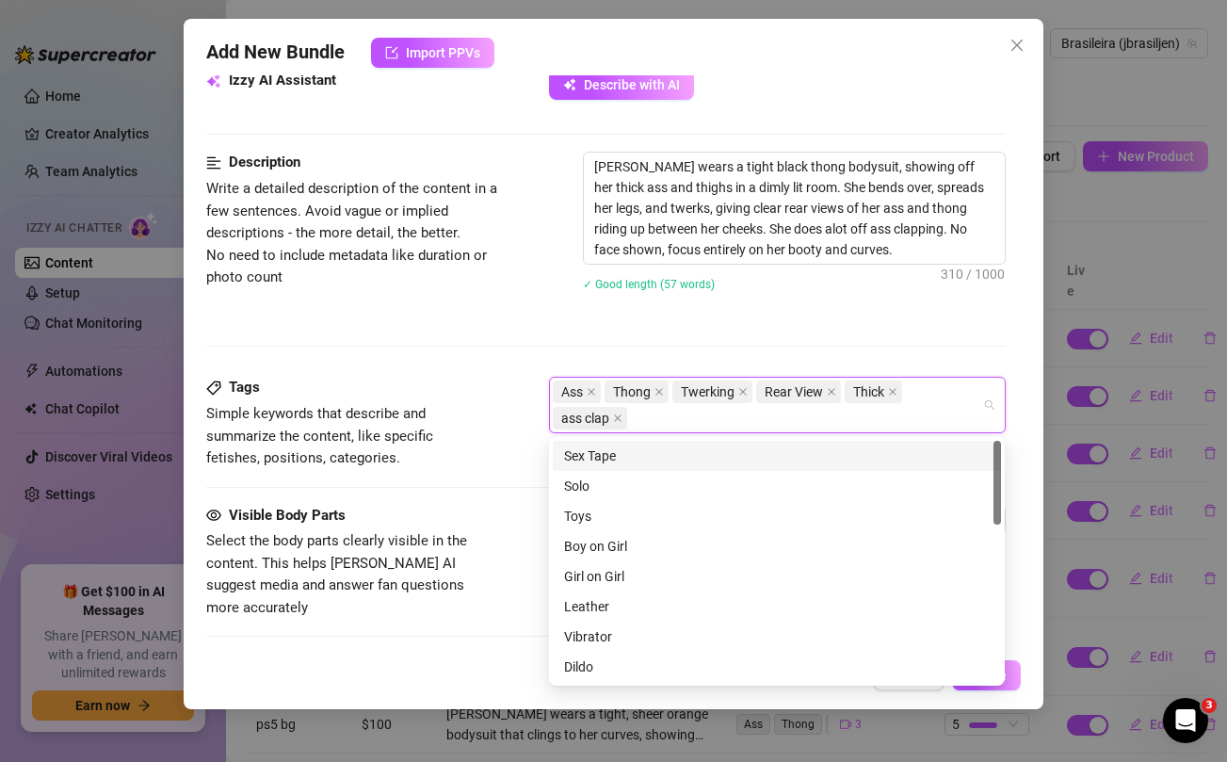
click at [798, 312] on div "[PERSON_NAME] wears a tight black thong bodysuit, showing off her thick ass and…" at bounding box center [794, 234] width 422 height 164
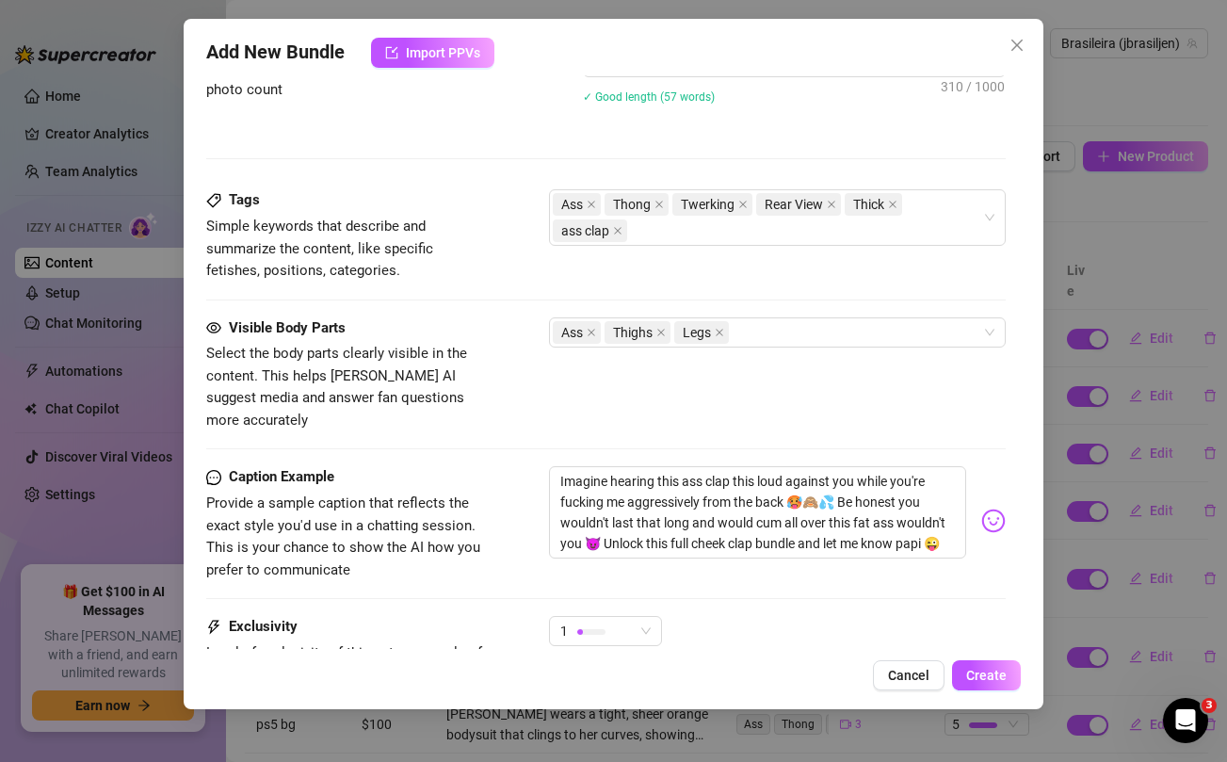
scroll to position [979, 0]
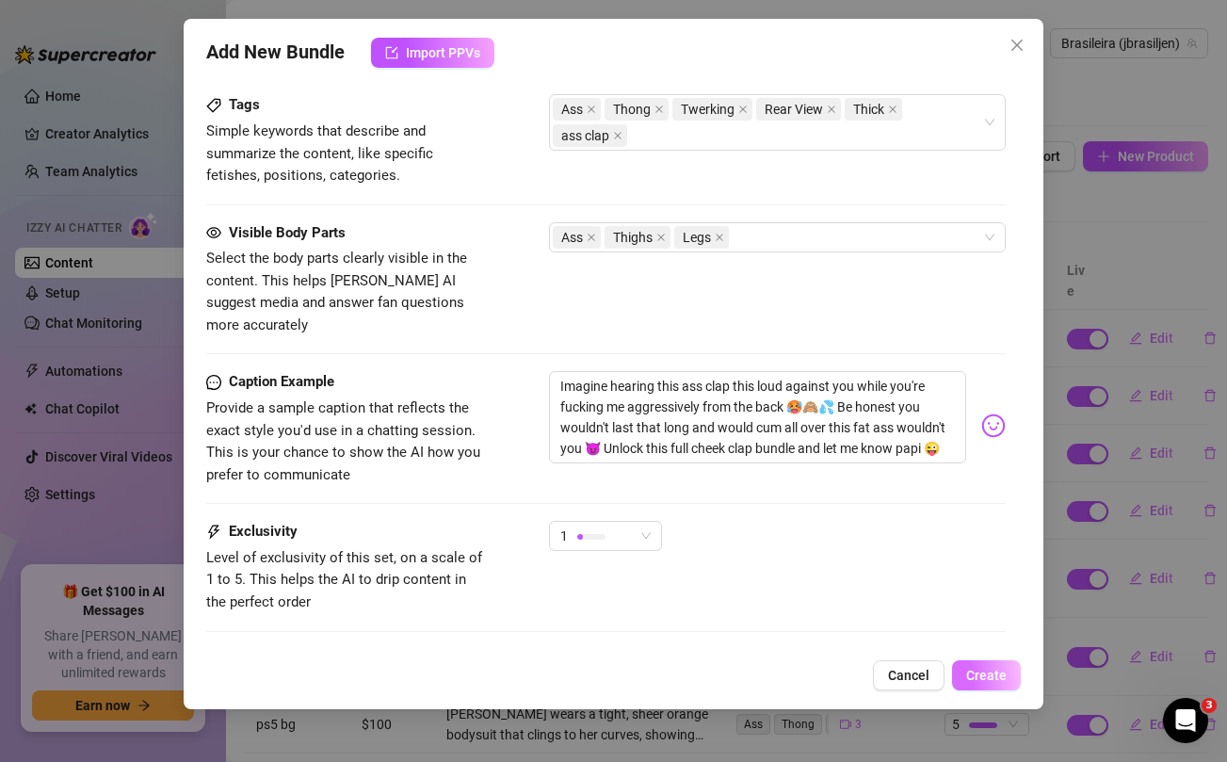
click at [985, 673] on span "Create" at bounding box center [986, 675] width 40 height 15
